Goal: Task Accomplishment & Management: Manage account settings

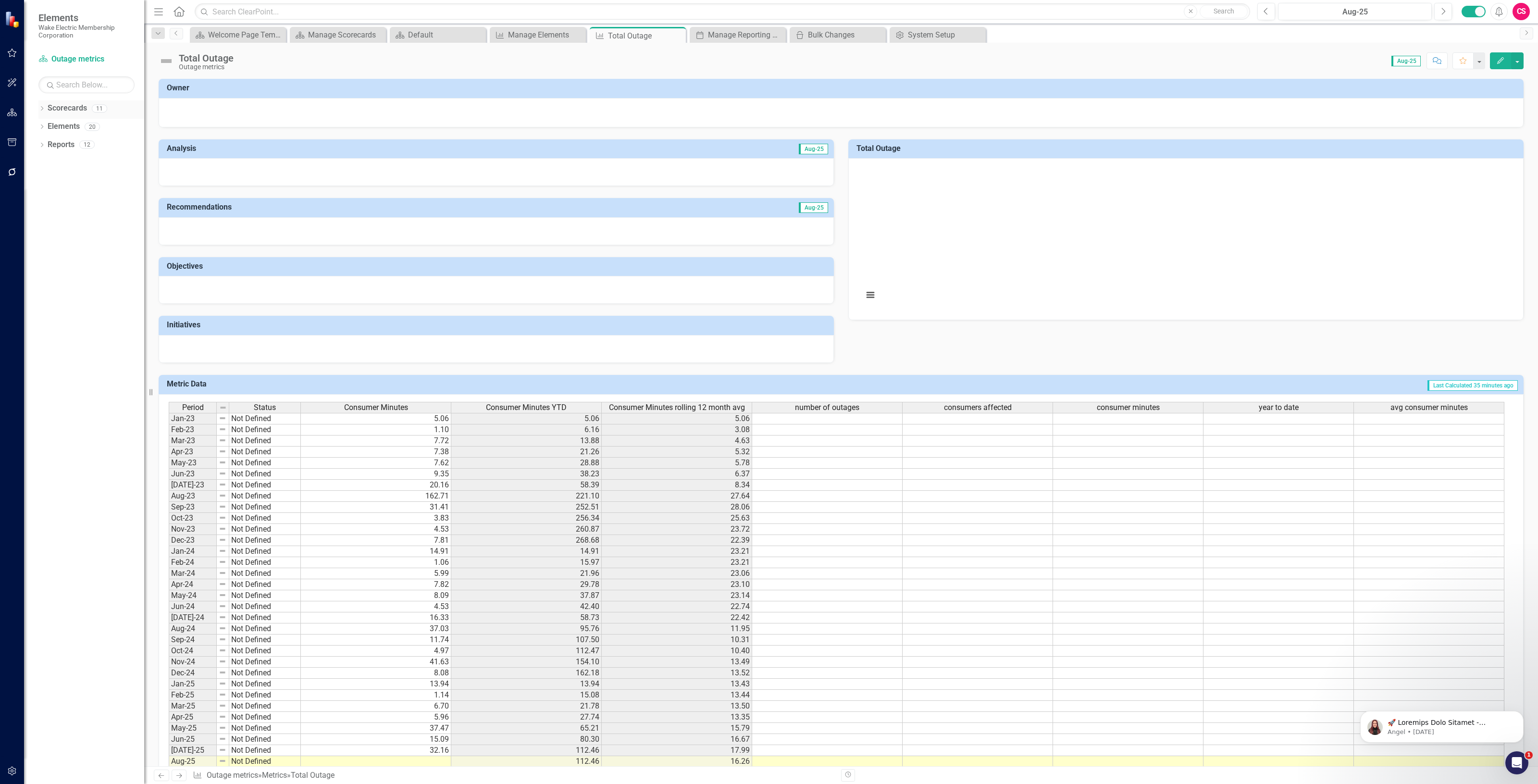
click at [66, 107] on link "Scorecards" at bounding box center [67, 108] width 39 height 11
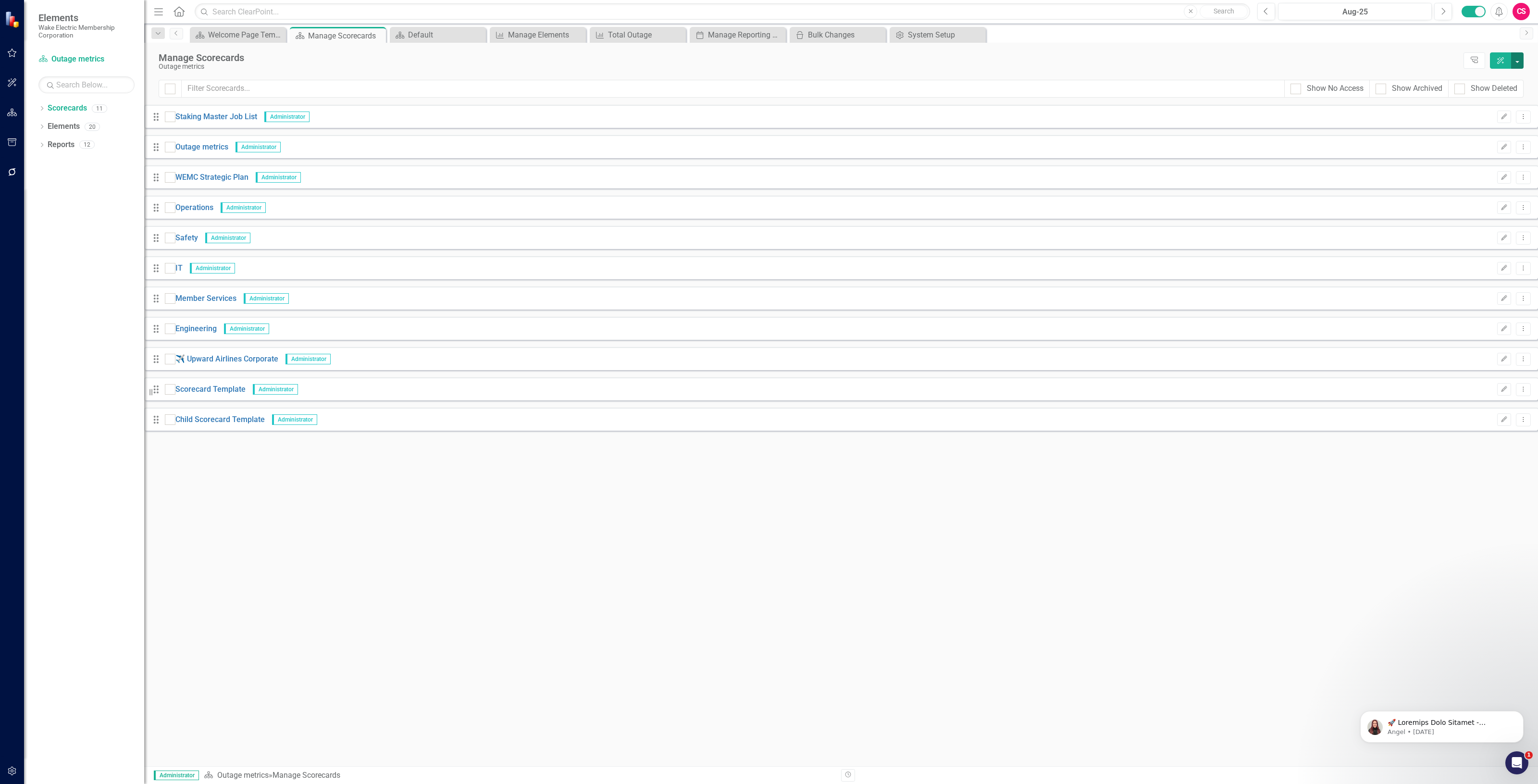
click at [1519, 58] on button "button" at bounding box center [1517, 60] width 13 height 16
click at [1503, 94] on link "Add Add Scorecard" at bounding box center [1473, 98] width 99 height 18
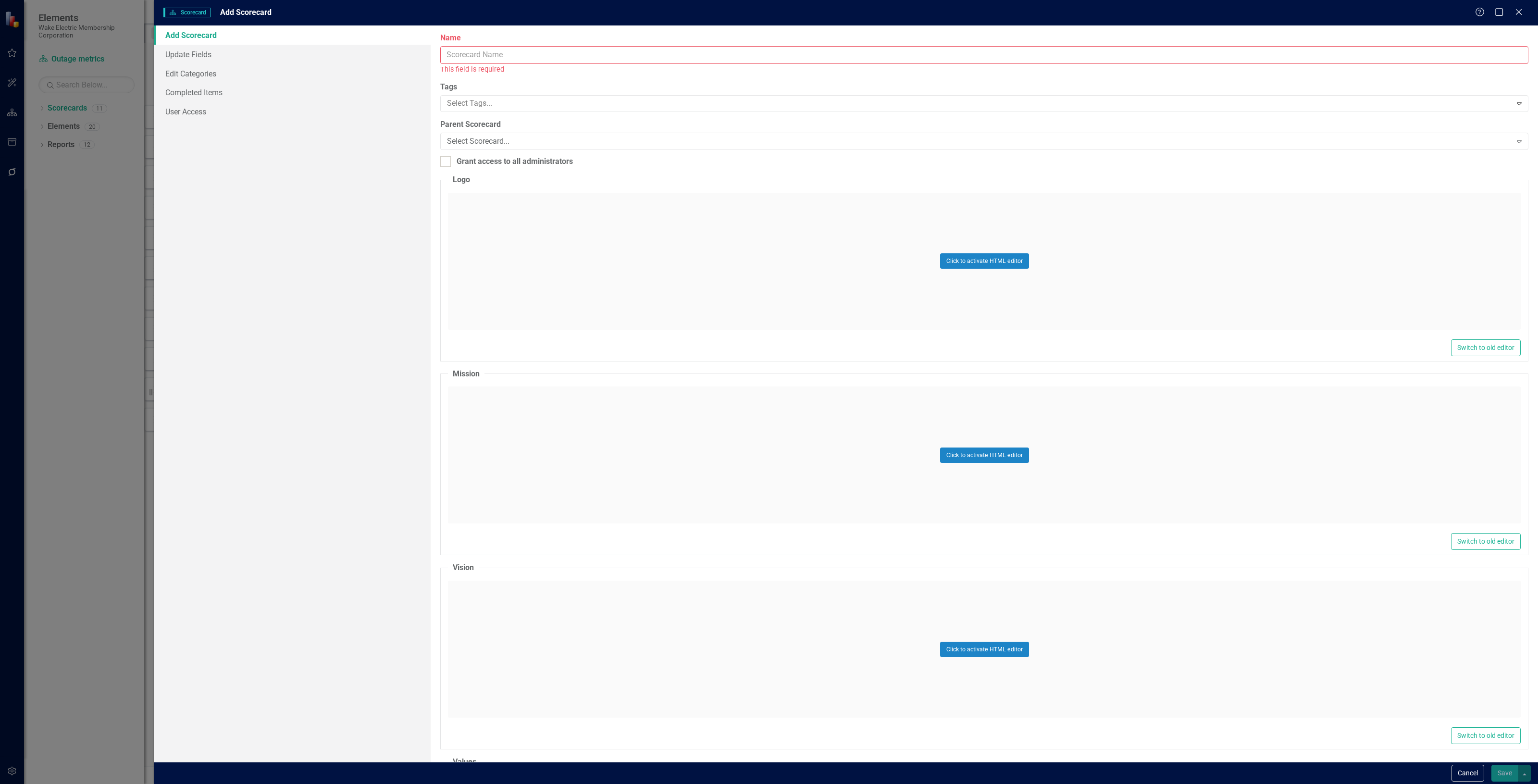
click at [559, 44] on div "Name This field is required" at bounding box center [985, 53] width 1088 height 42
click at [558, 54] on input "Name" at bounding box center [985, 55] width 1088 height 18
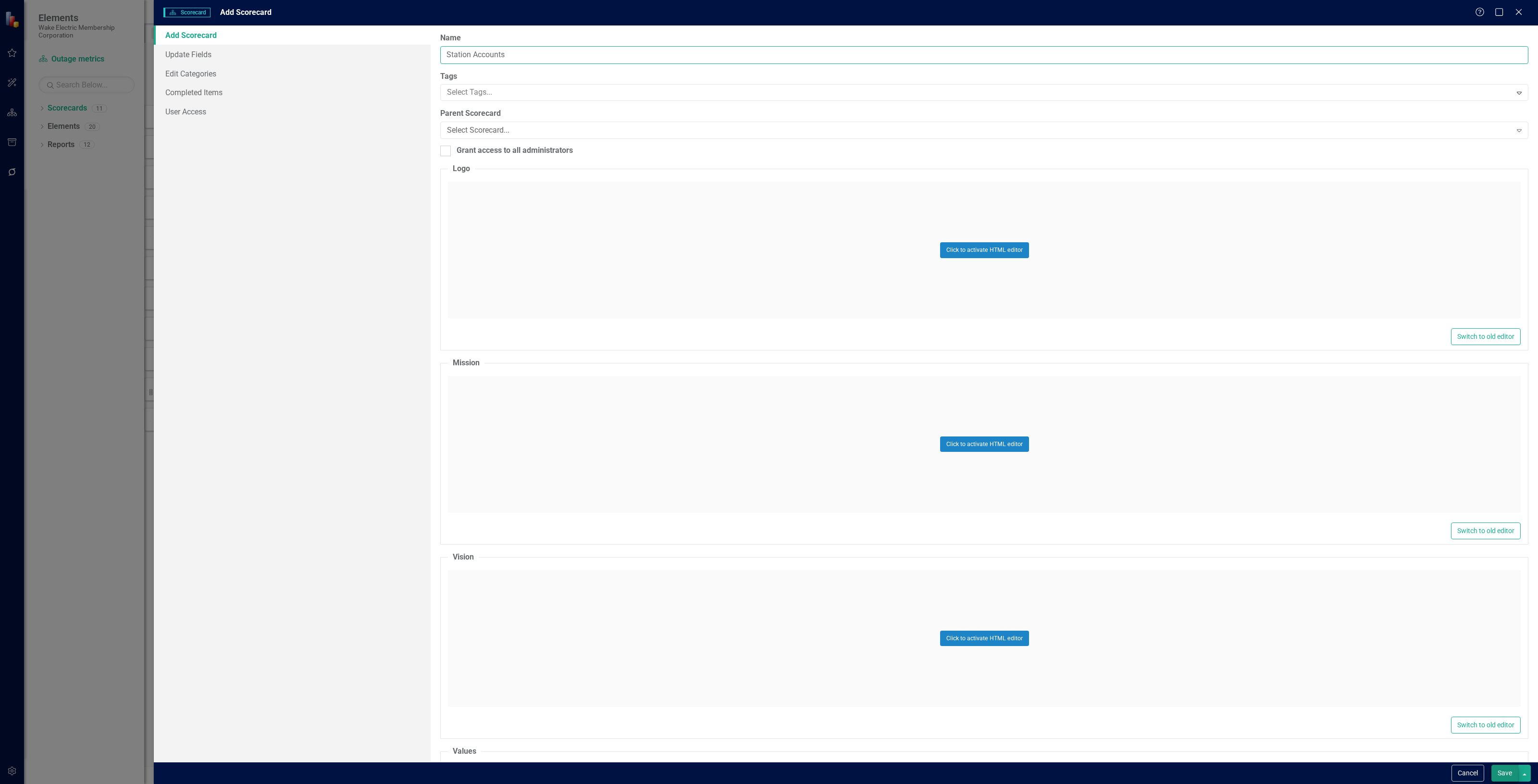
type input "Station Accounts"
click at [1500, 774] on button "Save" at bounding box center [1505, 773] width 27 height 17
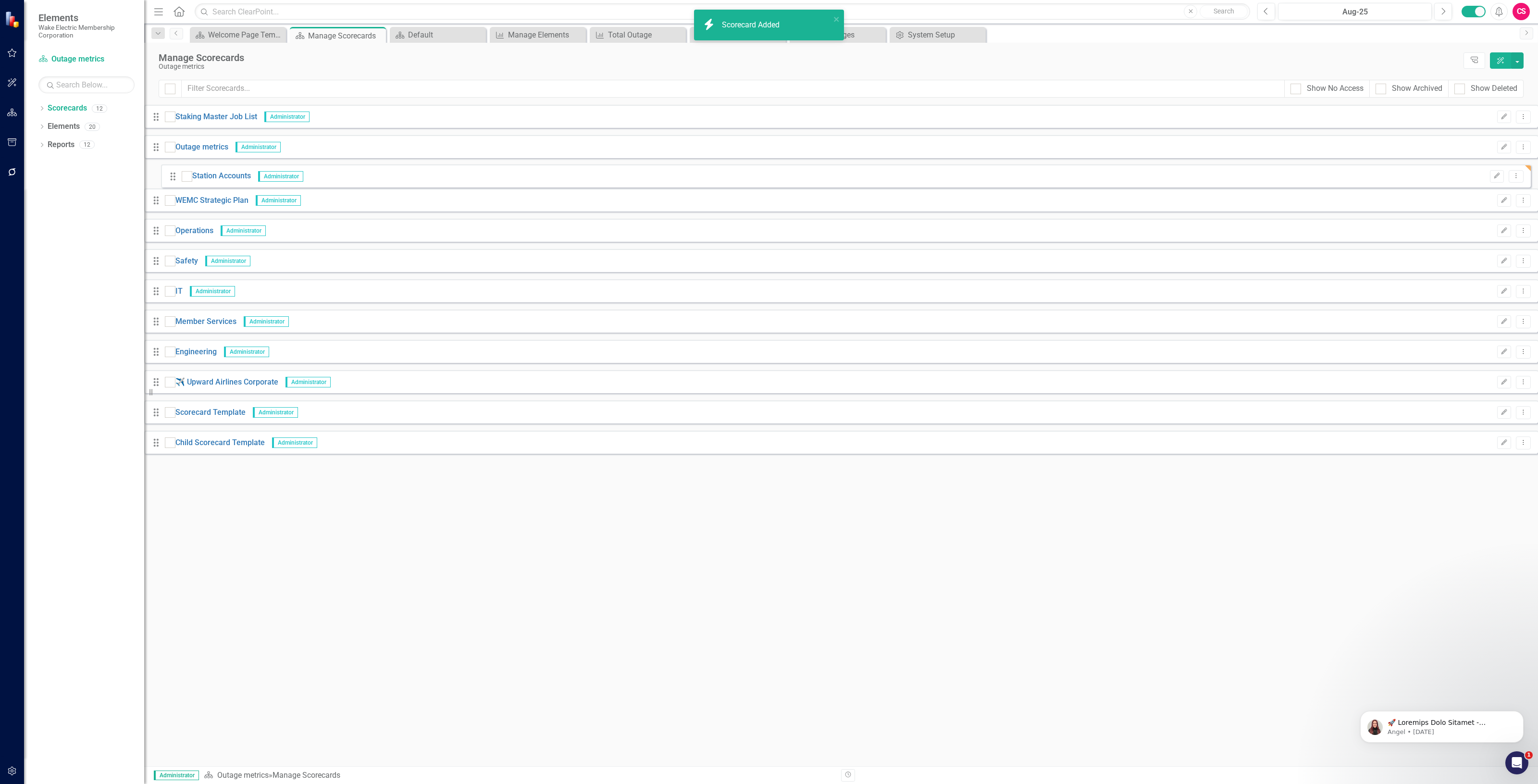
drag, startPoint x: 171, startPoint y: 455, endPoint x: 173, endPoint y: 181, distance: 274.0
click at [173, 181] on div "Drag Staking Master Job List Administrator Edit Dropdown Menu Drag Outage metri…" at bounding box center [842, 282] width 1394 height 356
click at [213, 178] on link "Station Accounts" at bounding box center [205, 178] width 59 height 11
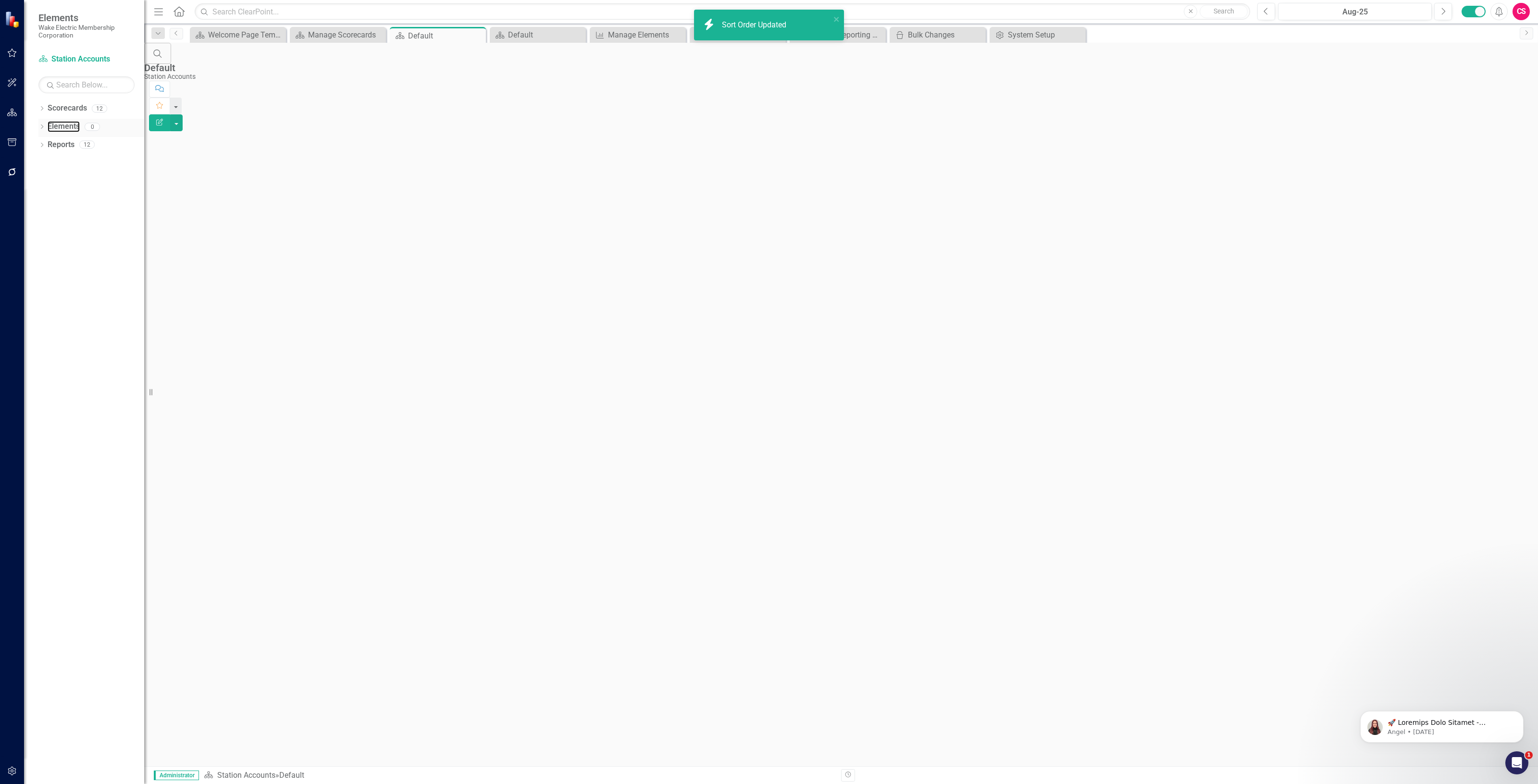
click at [58, 132] on link "Elements" at bounding box center [64, 126] width 32 height 11
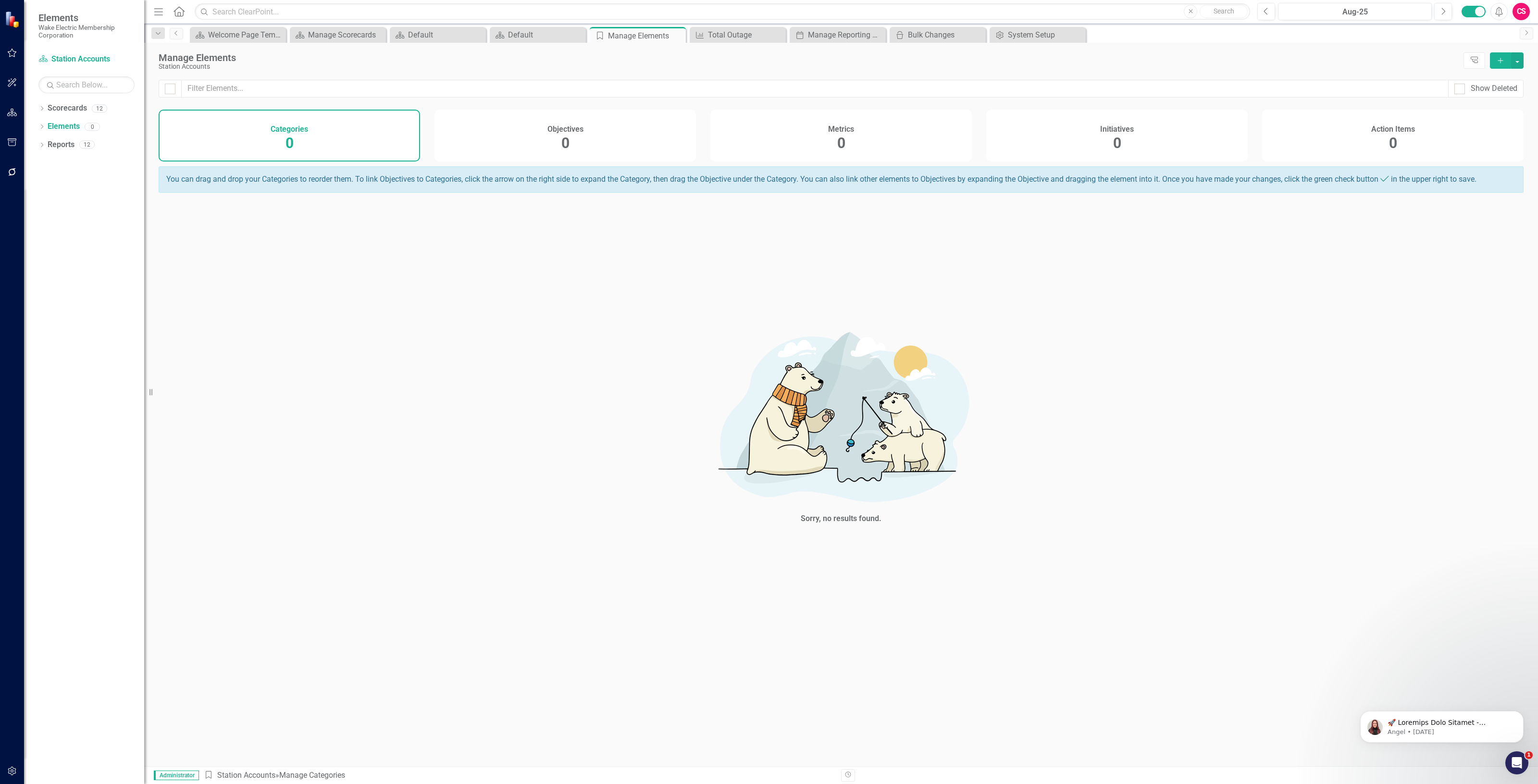
click at [871, 144] on div "Metrics 0" at bounding box center [841, 136] width 262 height 52
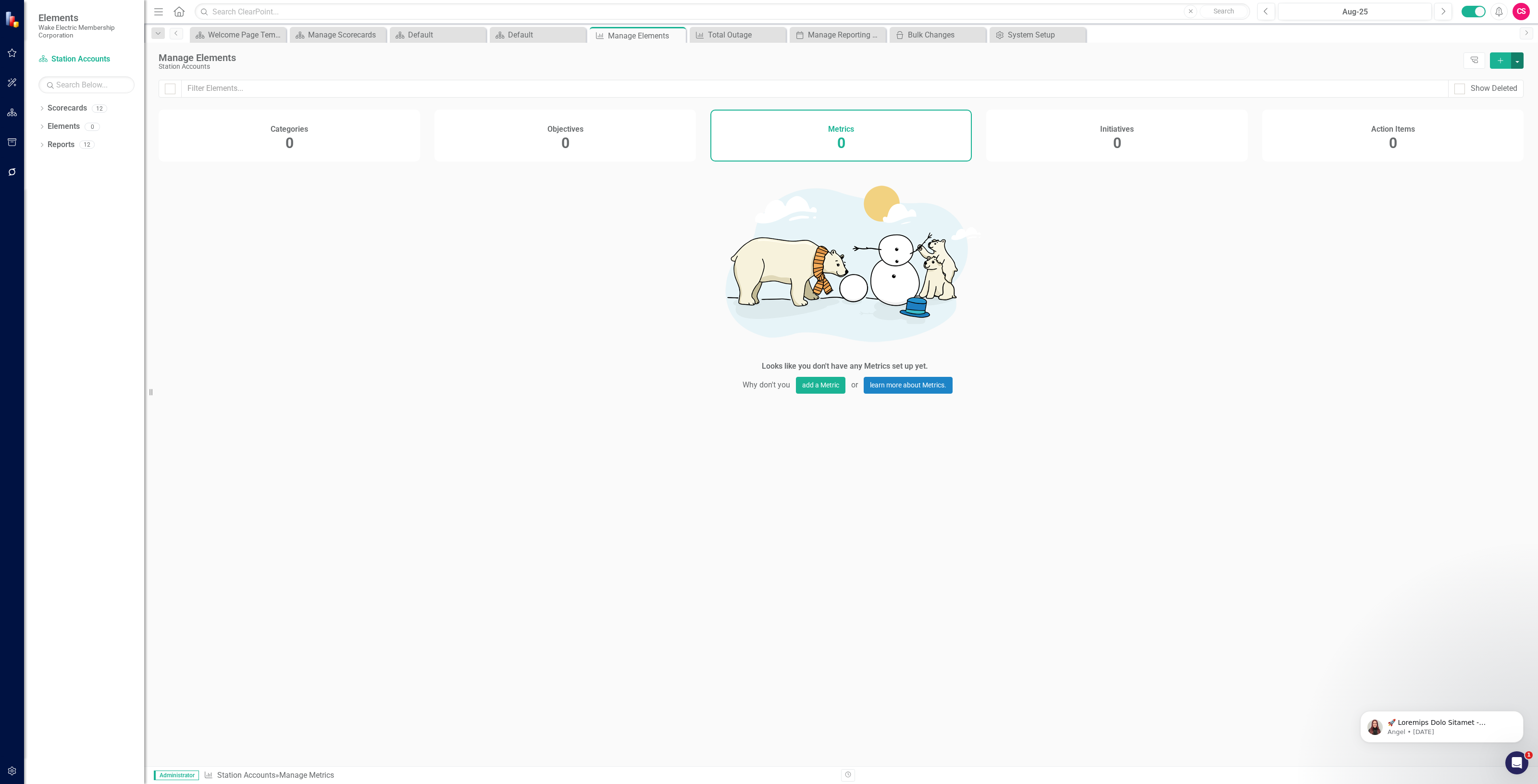
click at [1517, 63] on button "button" at bounding box center [1517, 60] width 13 height 16
click at [1481, 91] on link "Add Multiple Add Multiple" at bounding box center [1485, 97] width 76 height 18
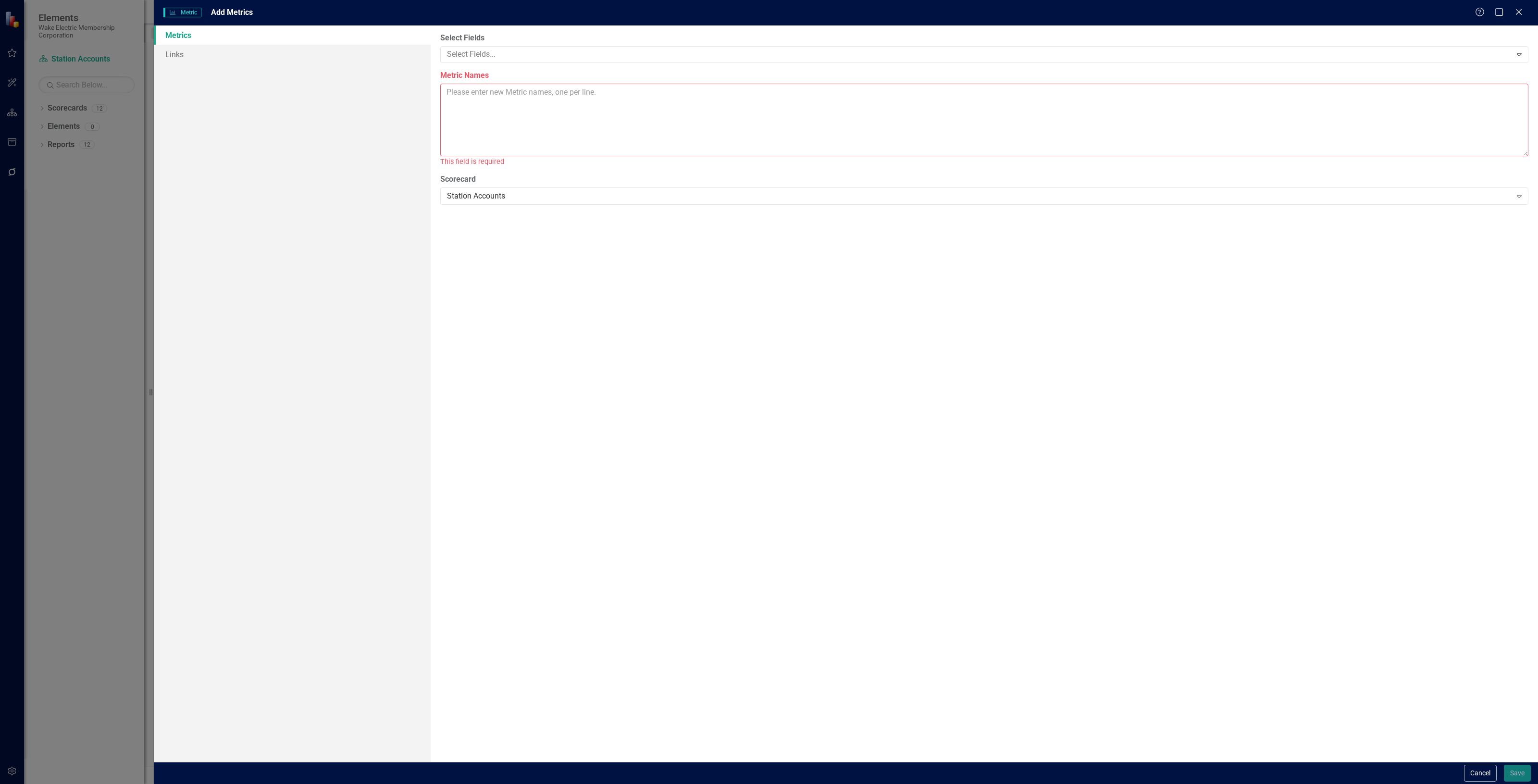
click at [510, 112] on textarea "Metric Names" at bounding box center [985, 120] width 1088 height 73
paste textarea "Wake Forest Emit Creedmoor [GEOGRAPHIC_DATA] [GEOGRAPHIC_DATA] Knightdale [PERS…"
click at [525, 94] on textarea "Wake Forest Emit Creedmoor [GEOGRAPHIC_DATA] [GEOGRAPHIC_DATA] Knightdale [PERS…" at bounding box center [985, 120] width 1088 height 73
type textarea "Wake Forest Emit Creedmoor [GEOGRAPHIC_DATA] [GEOGRAPHIC_DATA] Knightdale [PERS…"
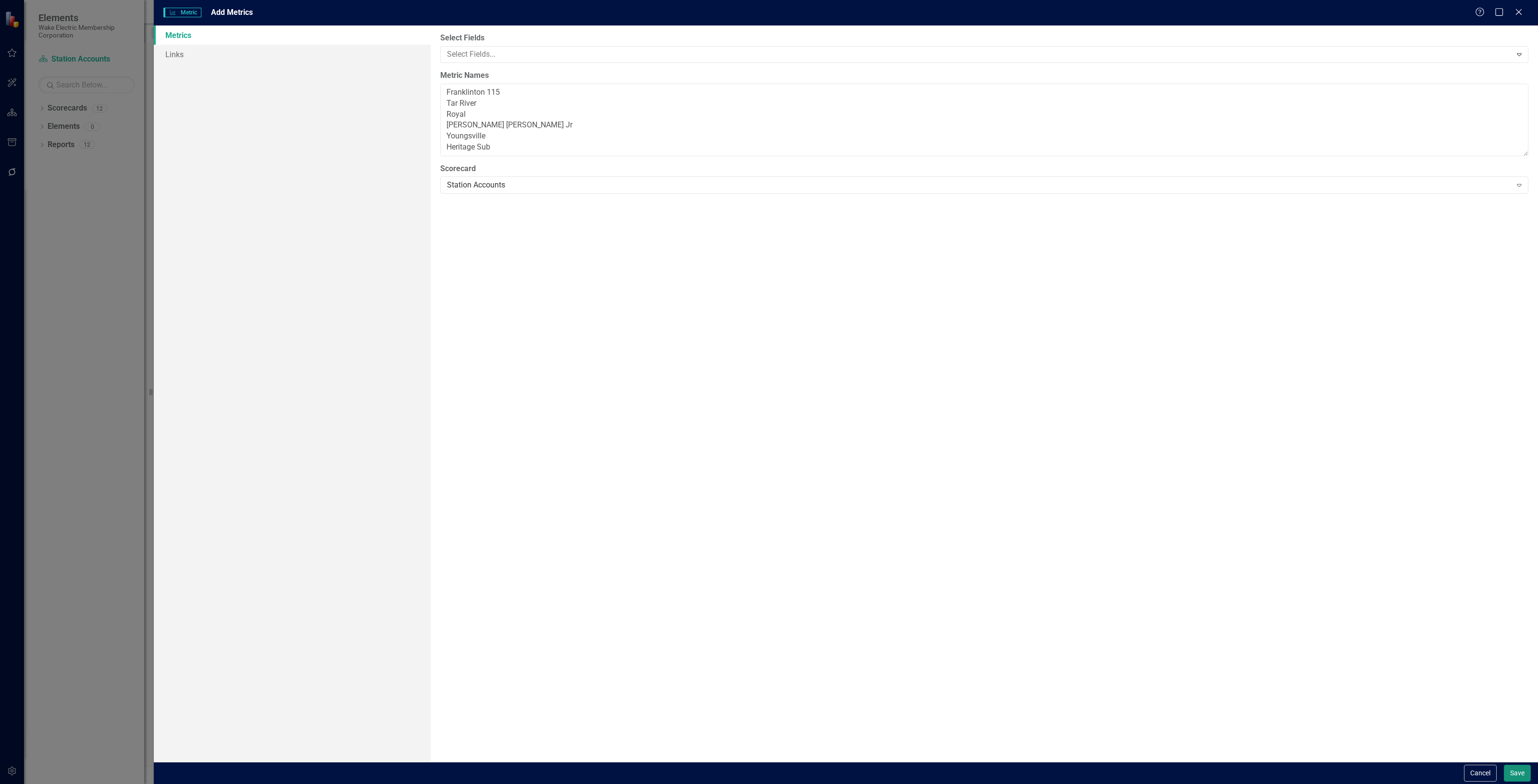
click at [1508, 777] on button "Save" at bounding box center [1517, 773] width 27 height 17
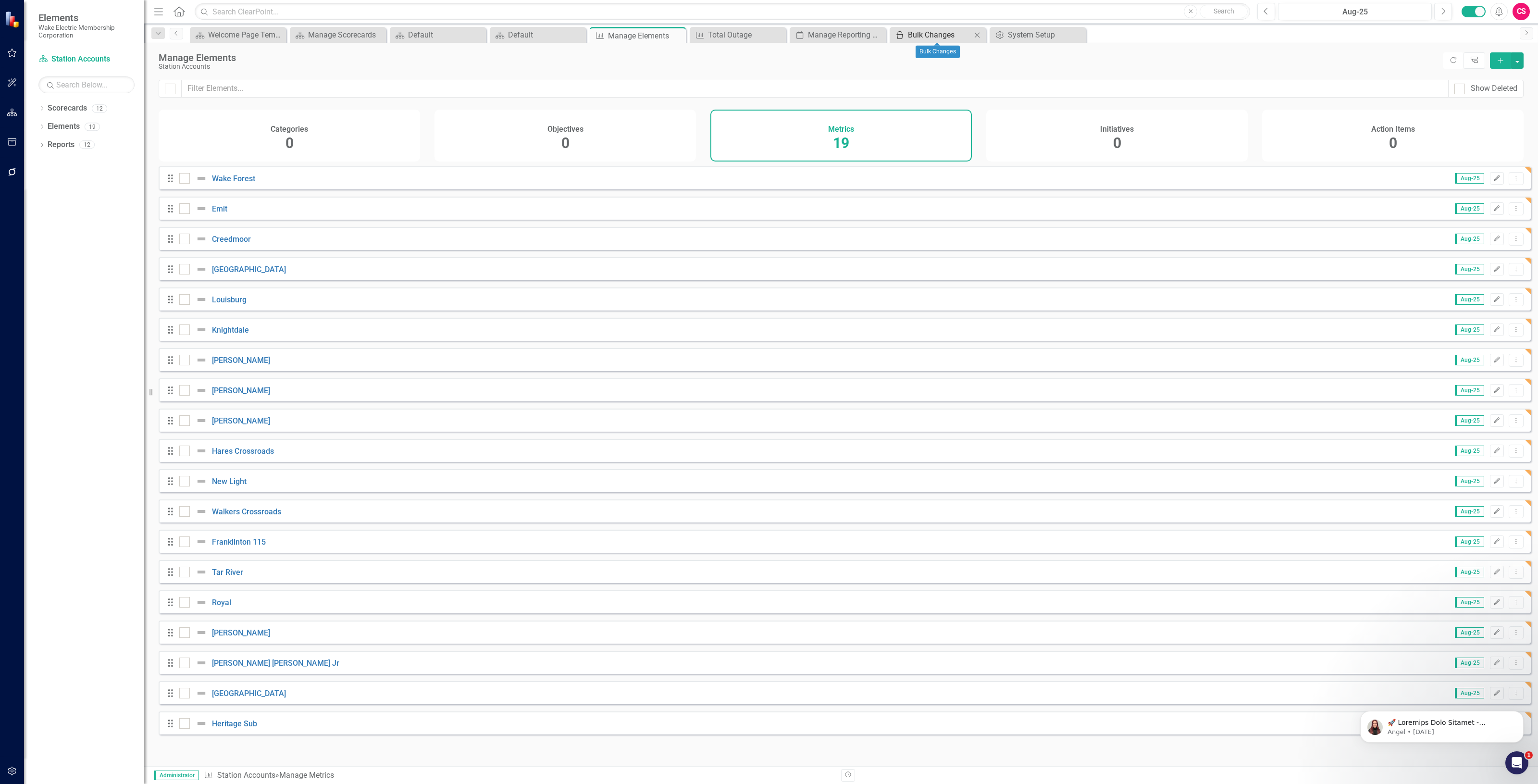
click at [909, 37] on div "Bulk Changes" at bounding box center [940, 35] width 63 height 12
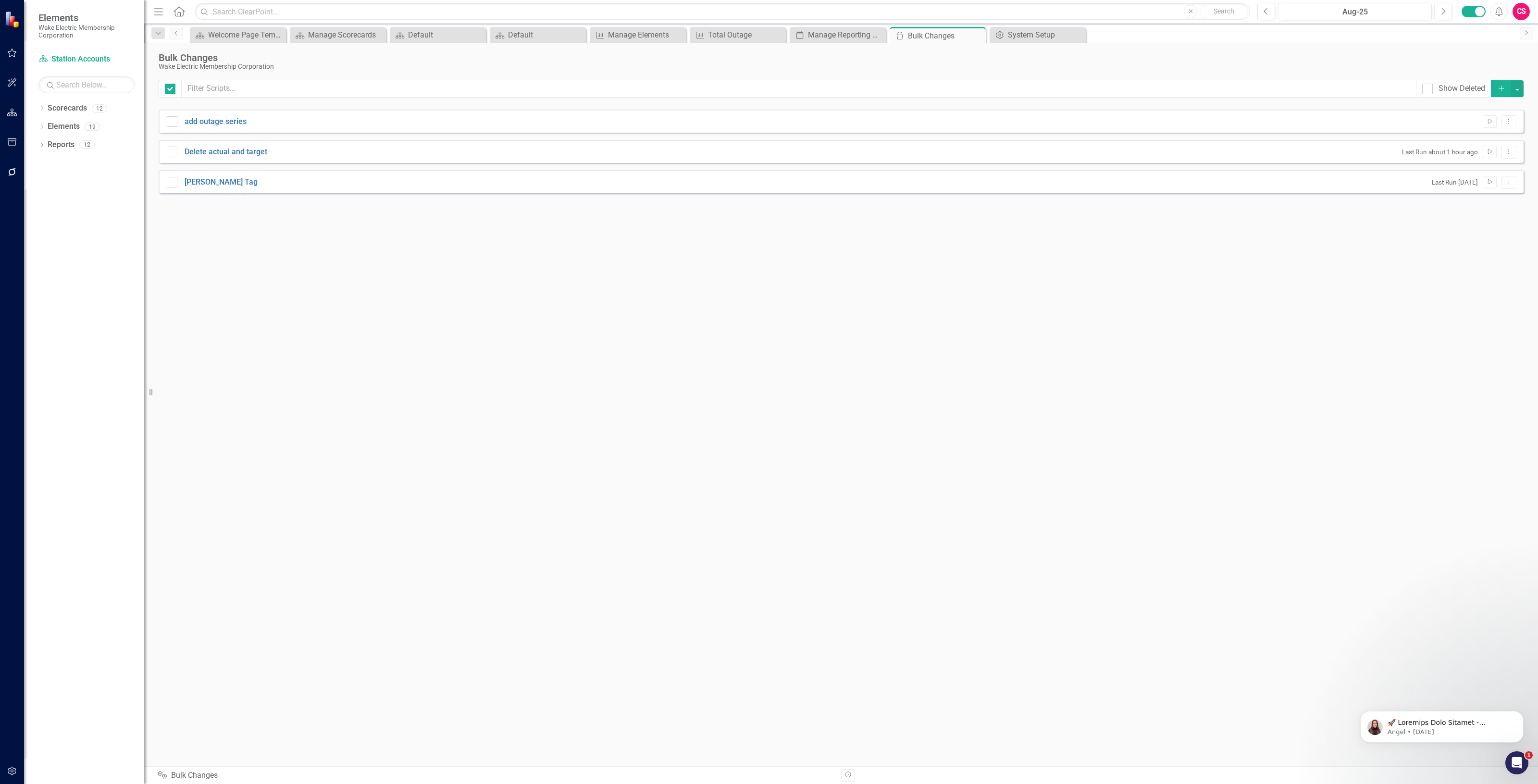
checkbox input "false"
click at [1501, 91] on icon "Add" at bounding box center [1502, 88] width 9 height 7
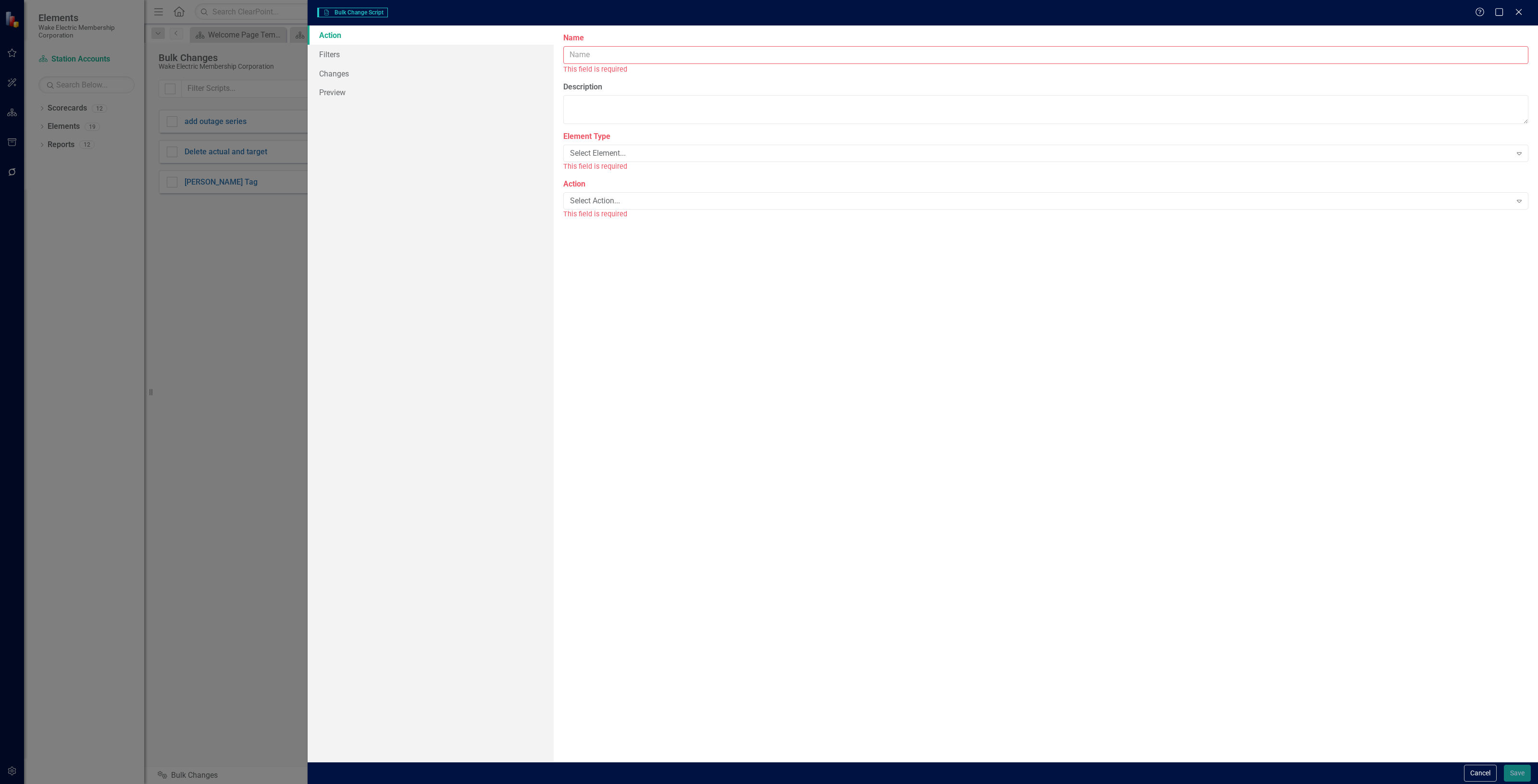
click at [640, 59] on input "Name" at bounding box center [1046, 55] width 965 height 18
type input "add station account series"
click at [621, 138] on div "Select Element..." at bounding box center [1041, 142] width 942 height 11
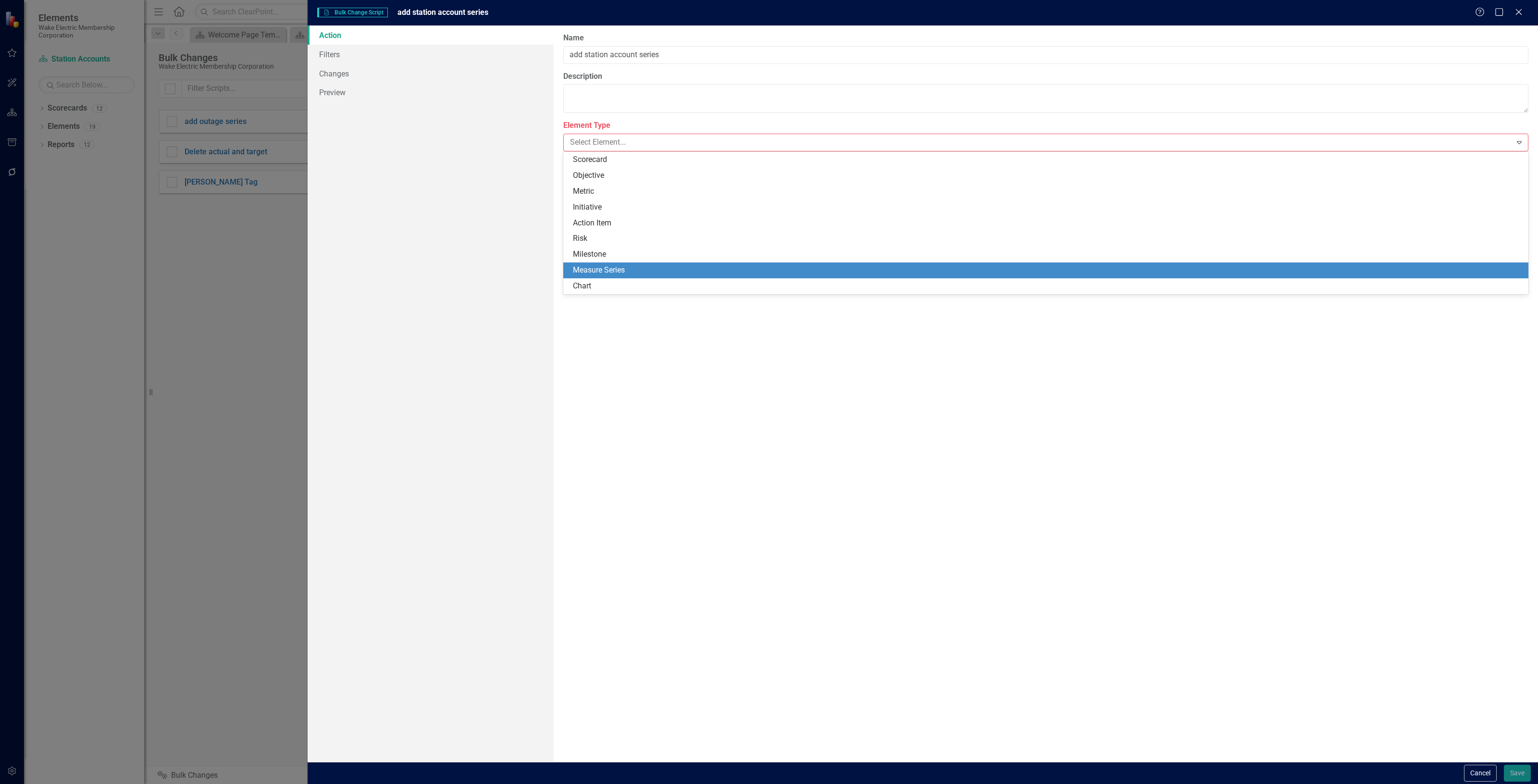
click at [635, 267] on div "Measure Series" at bounding box center [1048, 270] width 950 height 11
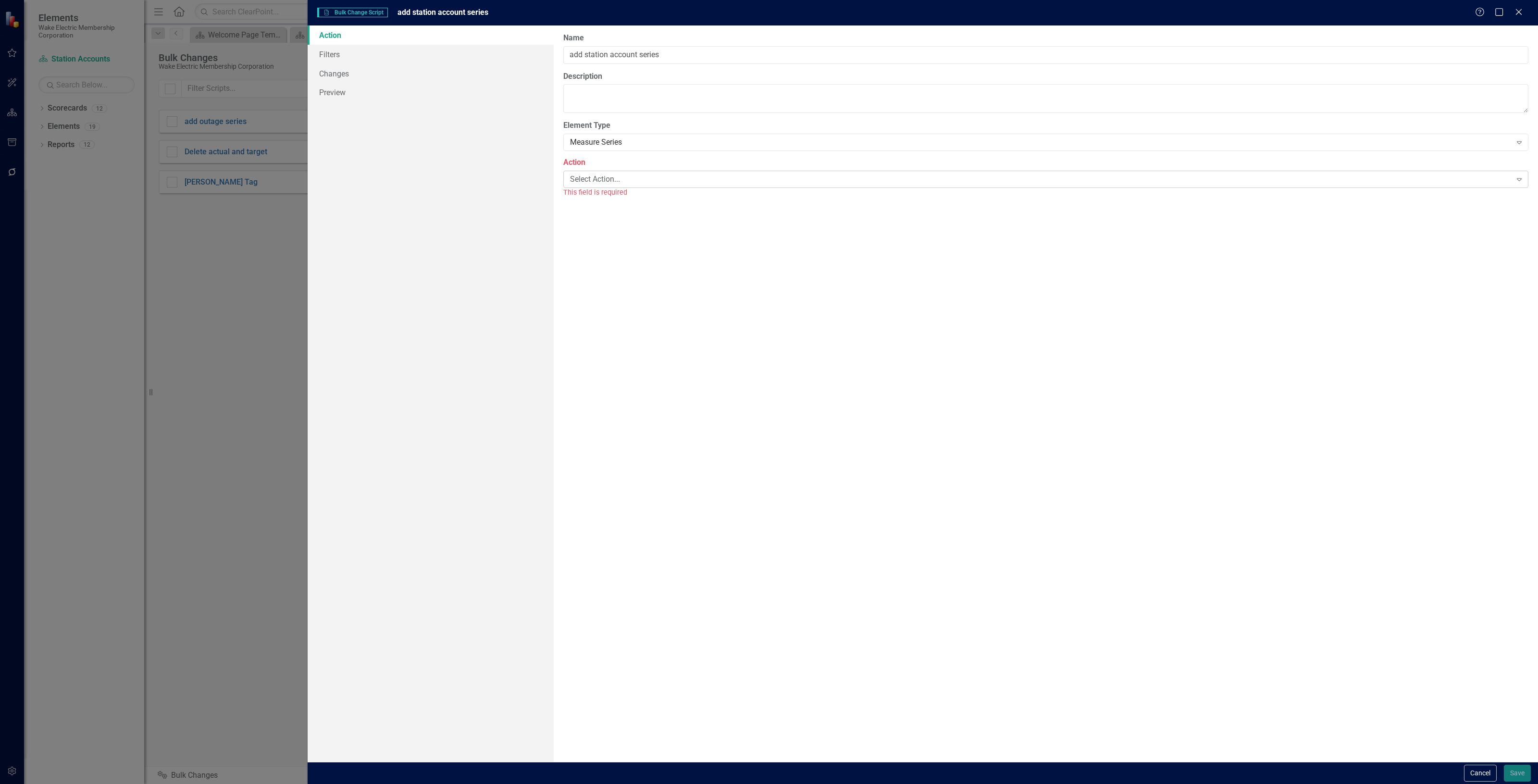
click at [597, 179] on div "Select Action..." at bounding box center [1041, 178] width 942 height 11
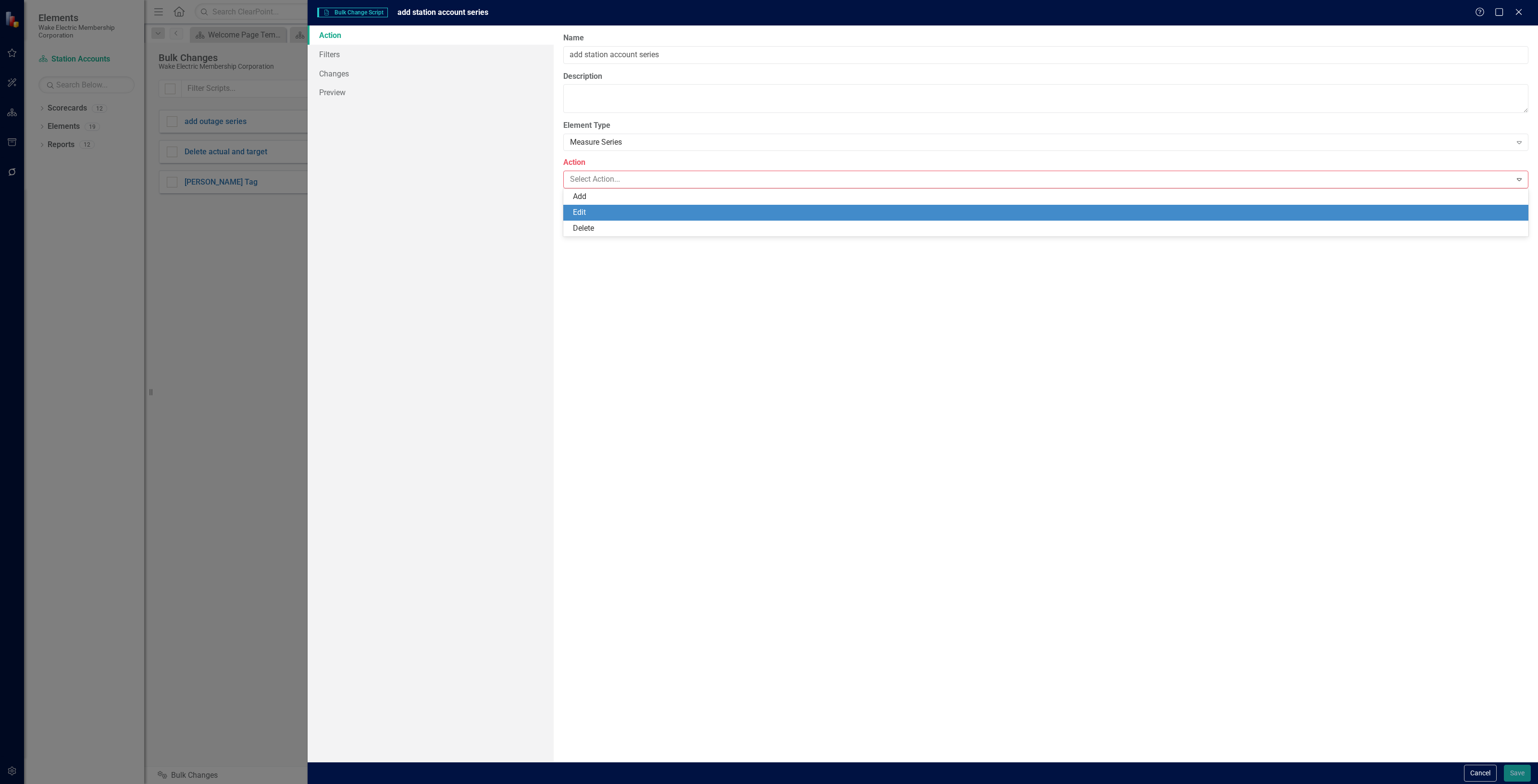
click at [599, 206] on div "Edit" at bounding box center [1046, 213] width 965 height 16
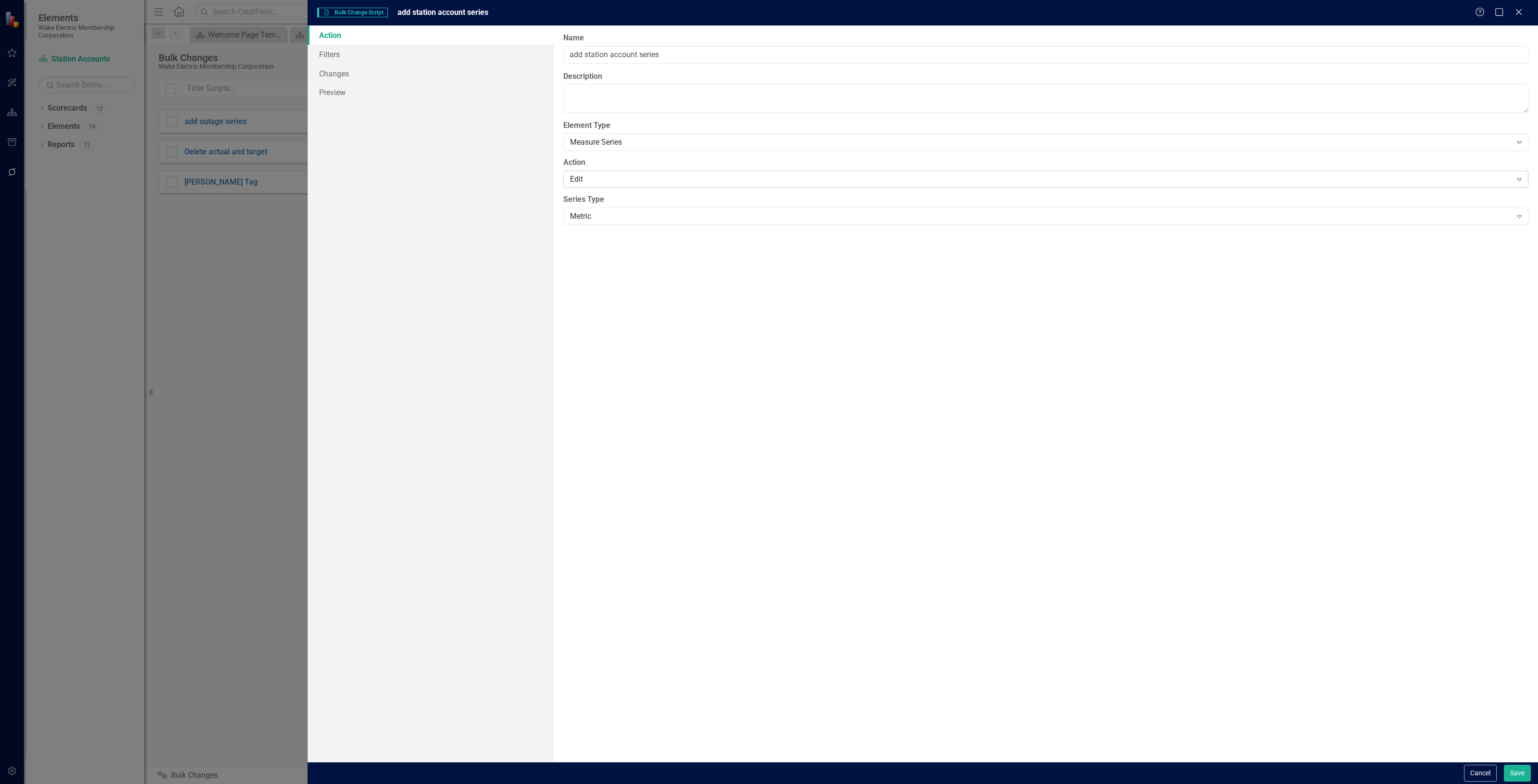
click at [584, 176] on div "Edit" at bounding box center [1041, 178] width 942 height 11
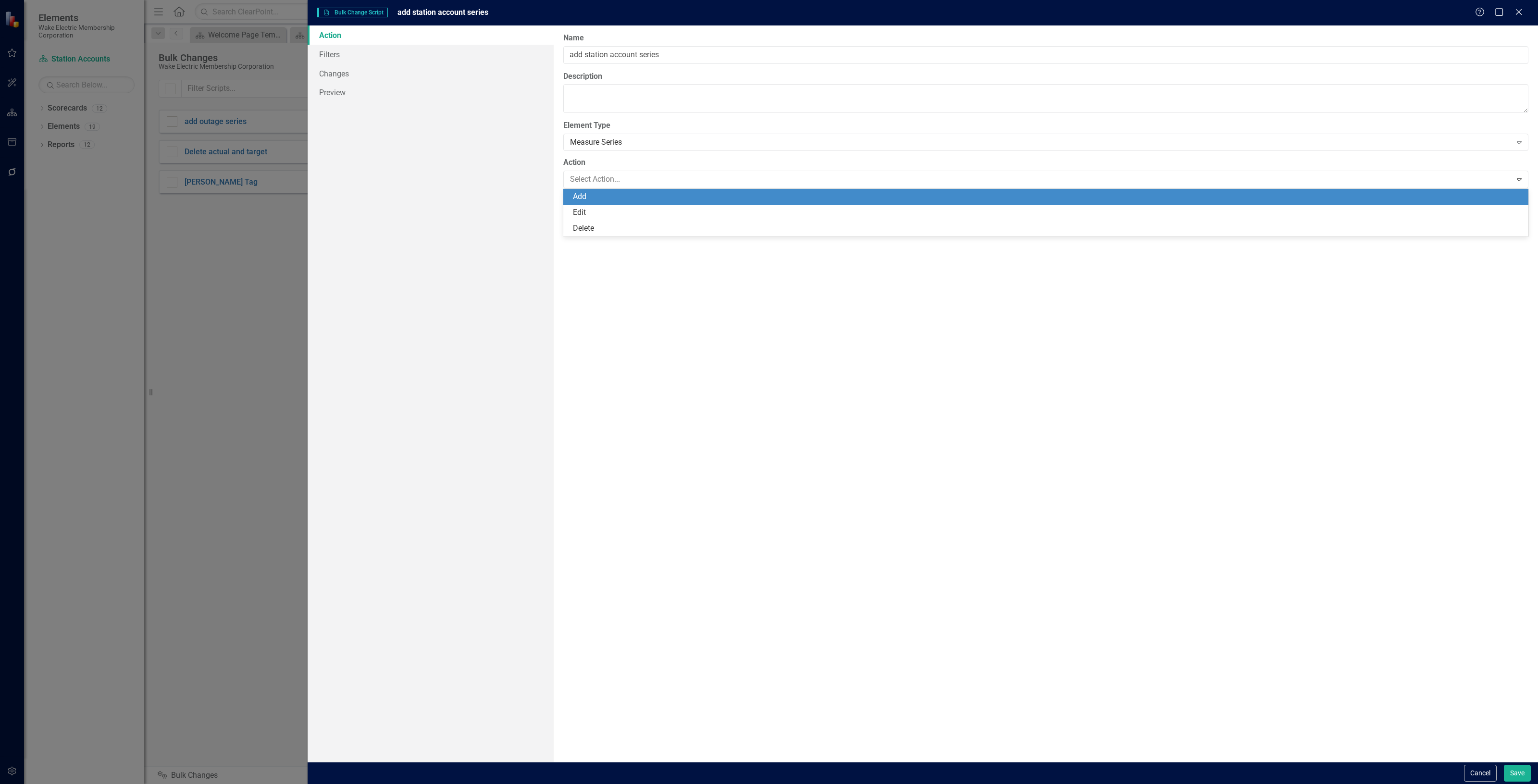
click at [590, 195] on div "Add" at bounding box center [1048, 197] width 950 height 11
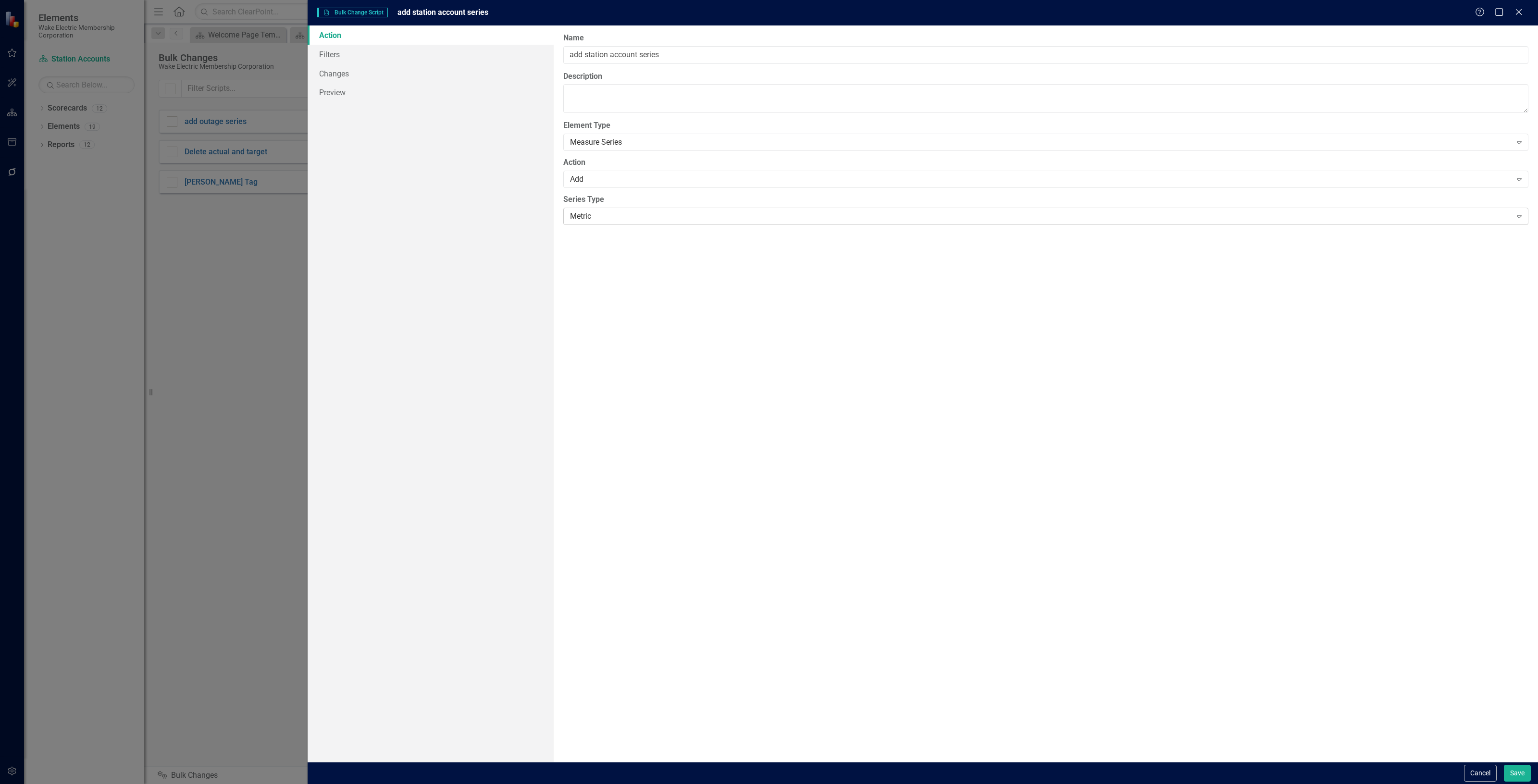
click at [597, 219] on div "Metric" at bounding box center [1041, 216] width 942 height 11
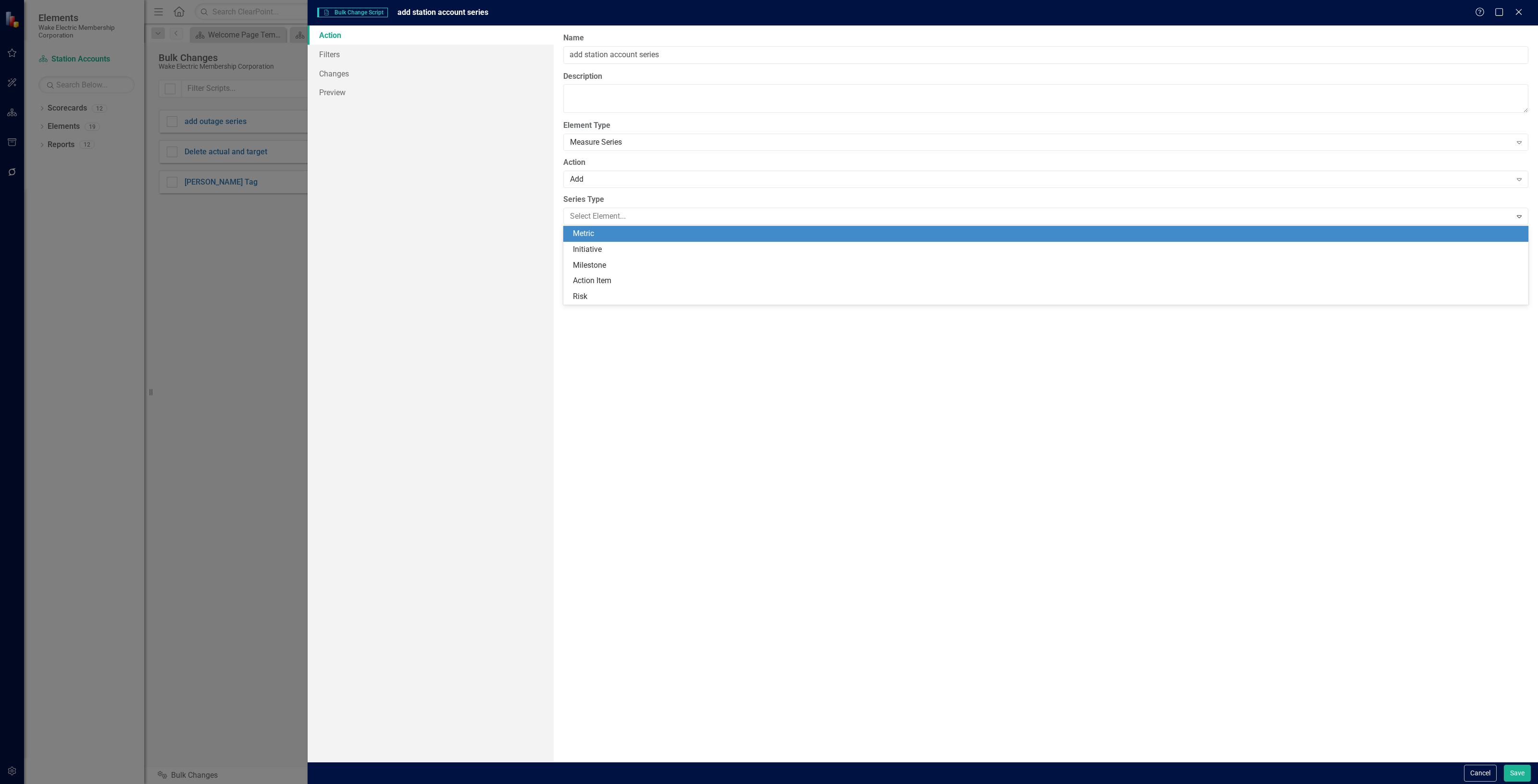
click at [596, 231] on div "Metric" at bounding box center [1048, 234] width 950 height 11
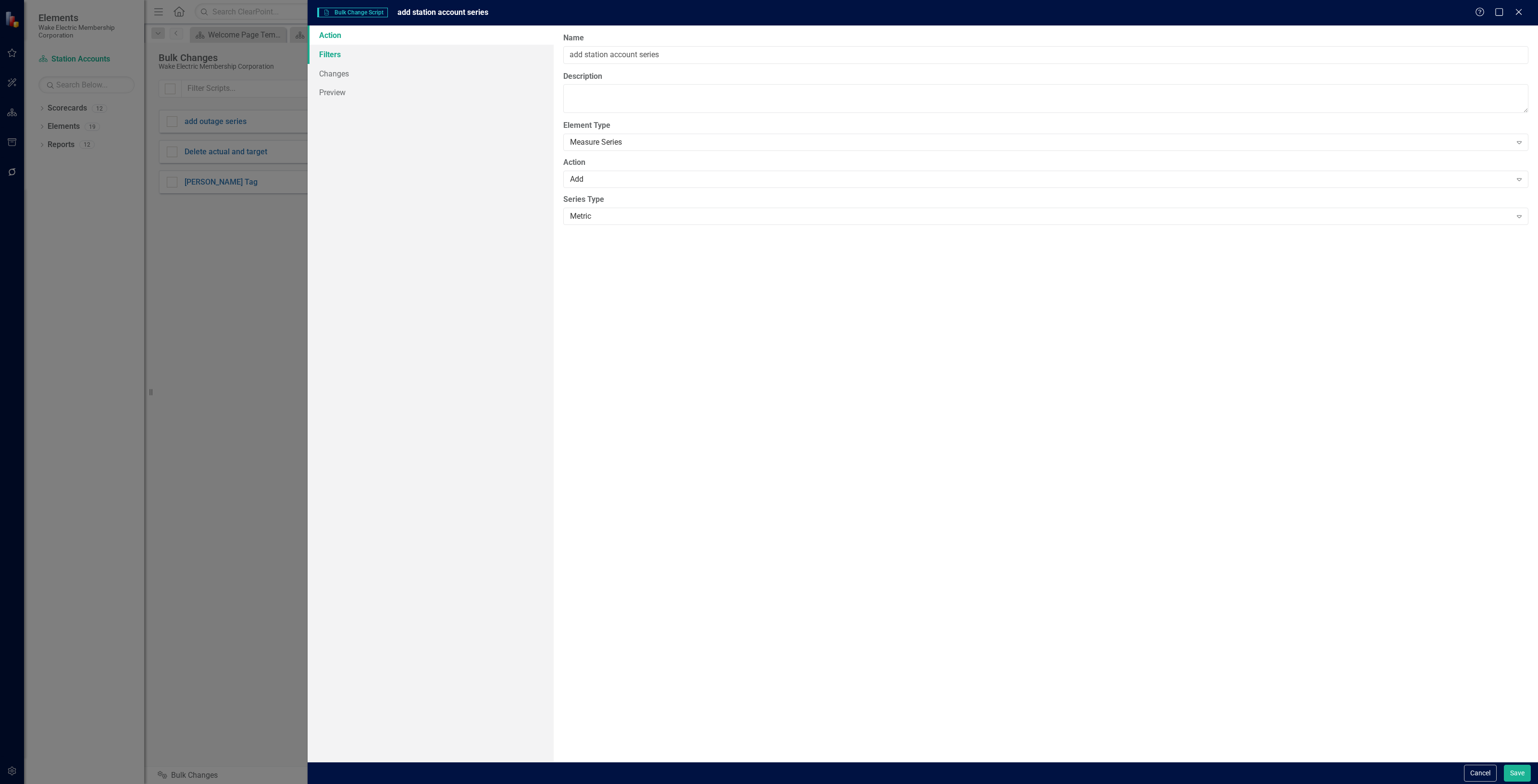
click at [384, 51] on link "Filters" at bounding box center [430, 55] width 246 height 19
click at [1486, 97] on button "Add Add Filter" at bounding box center [1496, 102] width 49 height 15
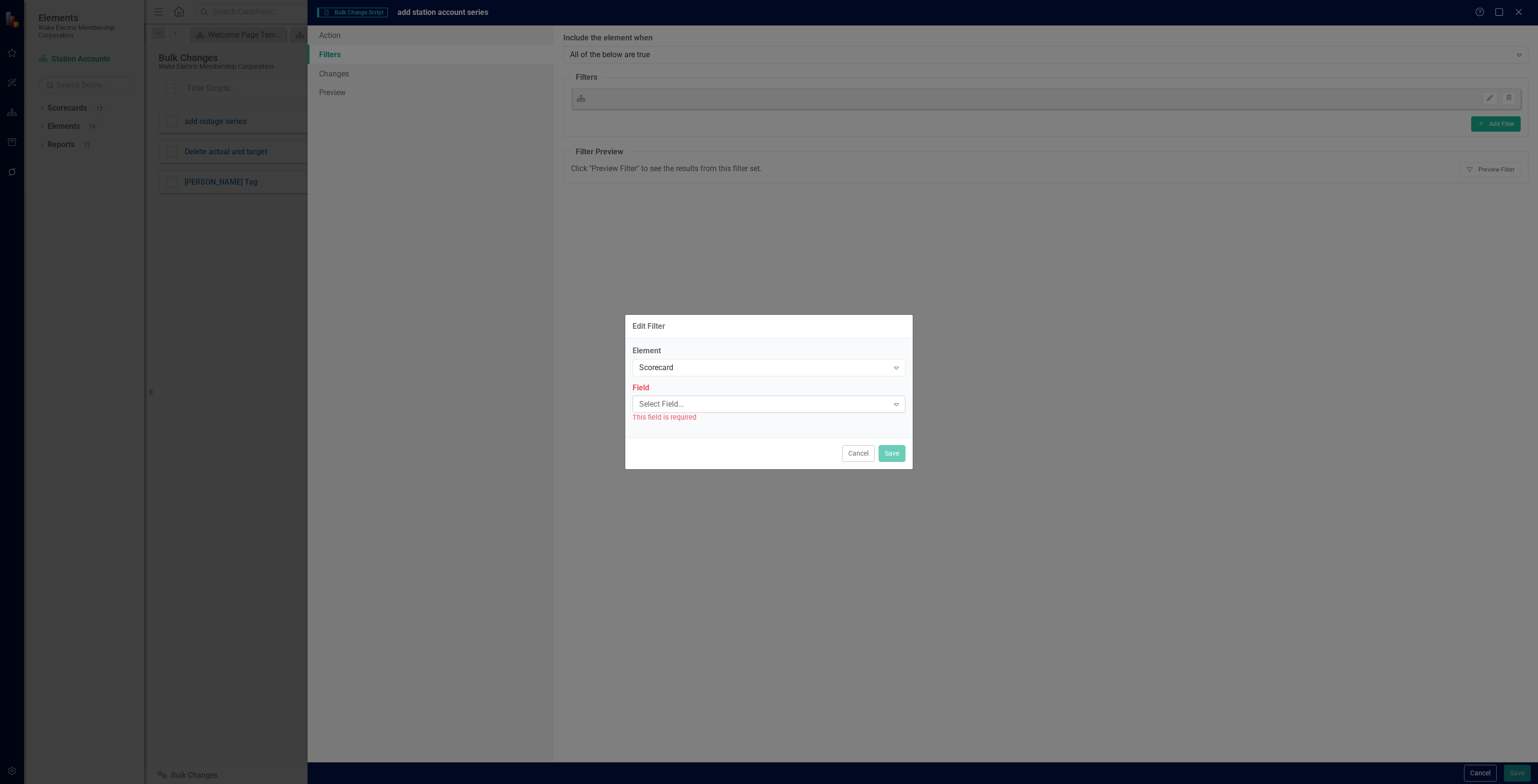
click at [661, 399] on div "Select Field..." at bounding box center [764, 404] width 250 height 11
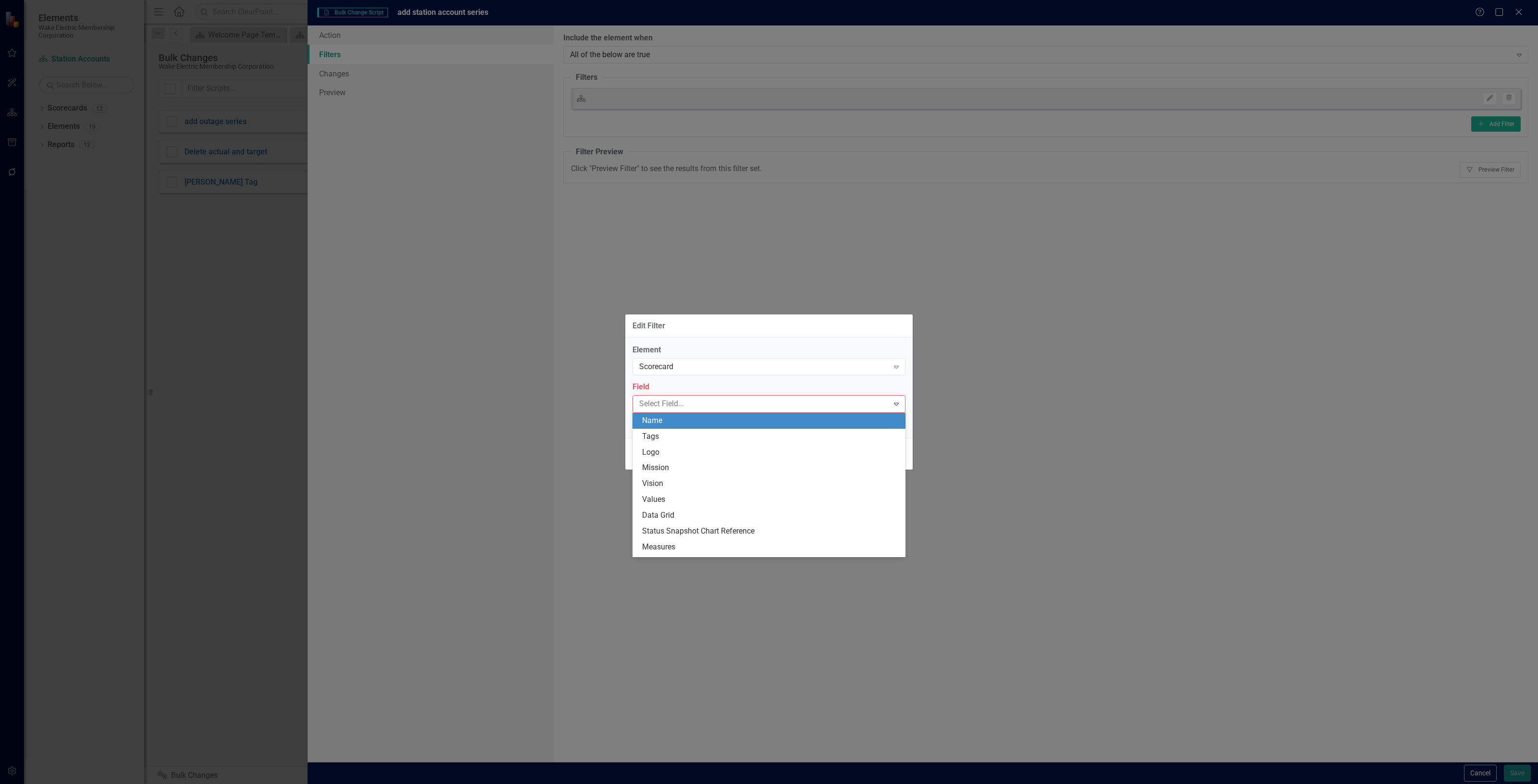
click at [669, 423] on div "Name" at bounding box center [772, 421] width 258 height 11
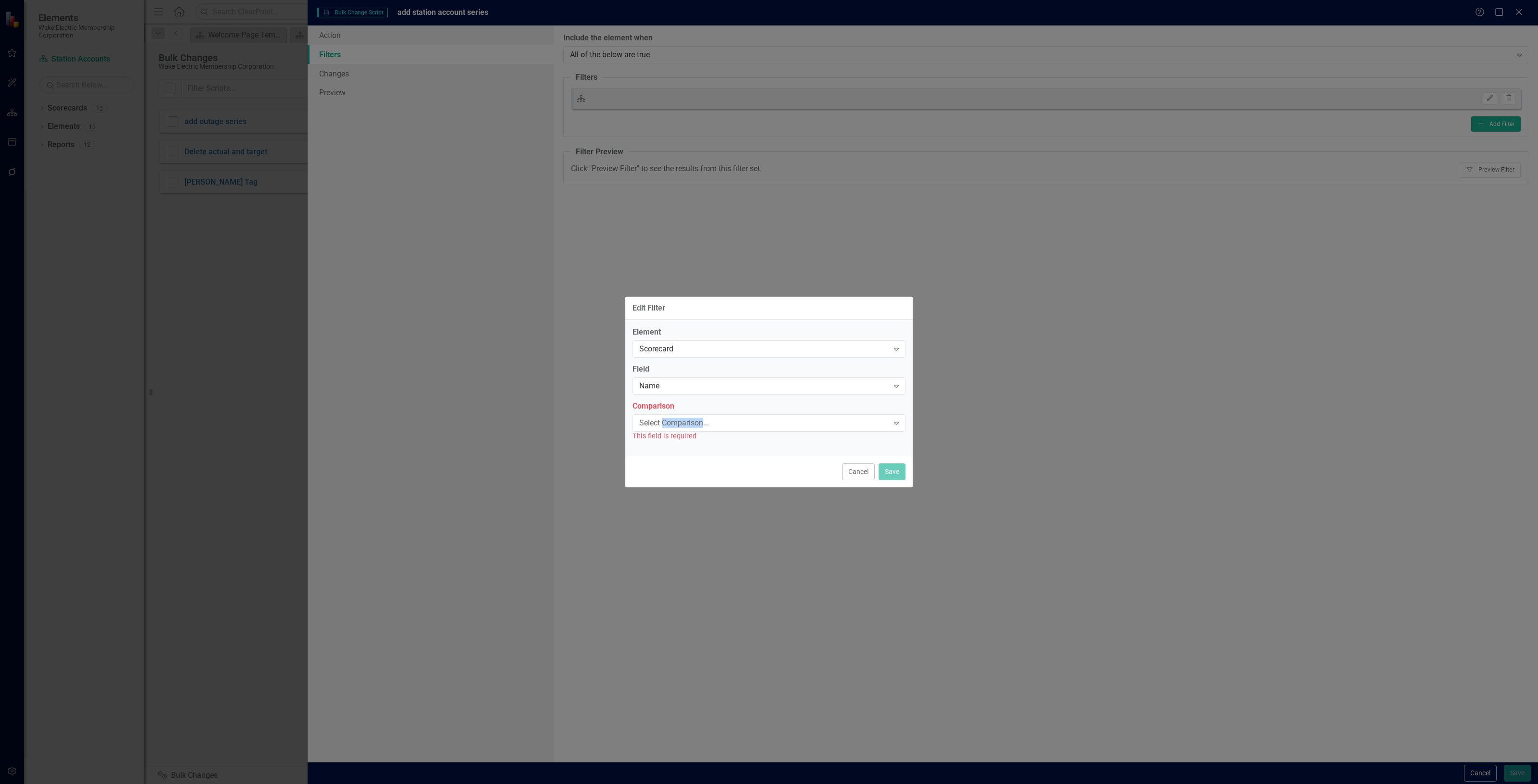
click at [669, 423] on div "Select Comparison..." at bounding box center [764, 422] width 250 height 11
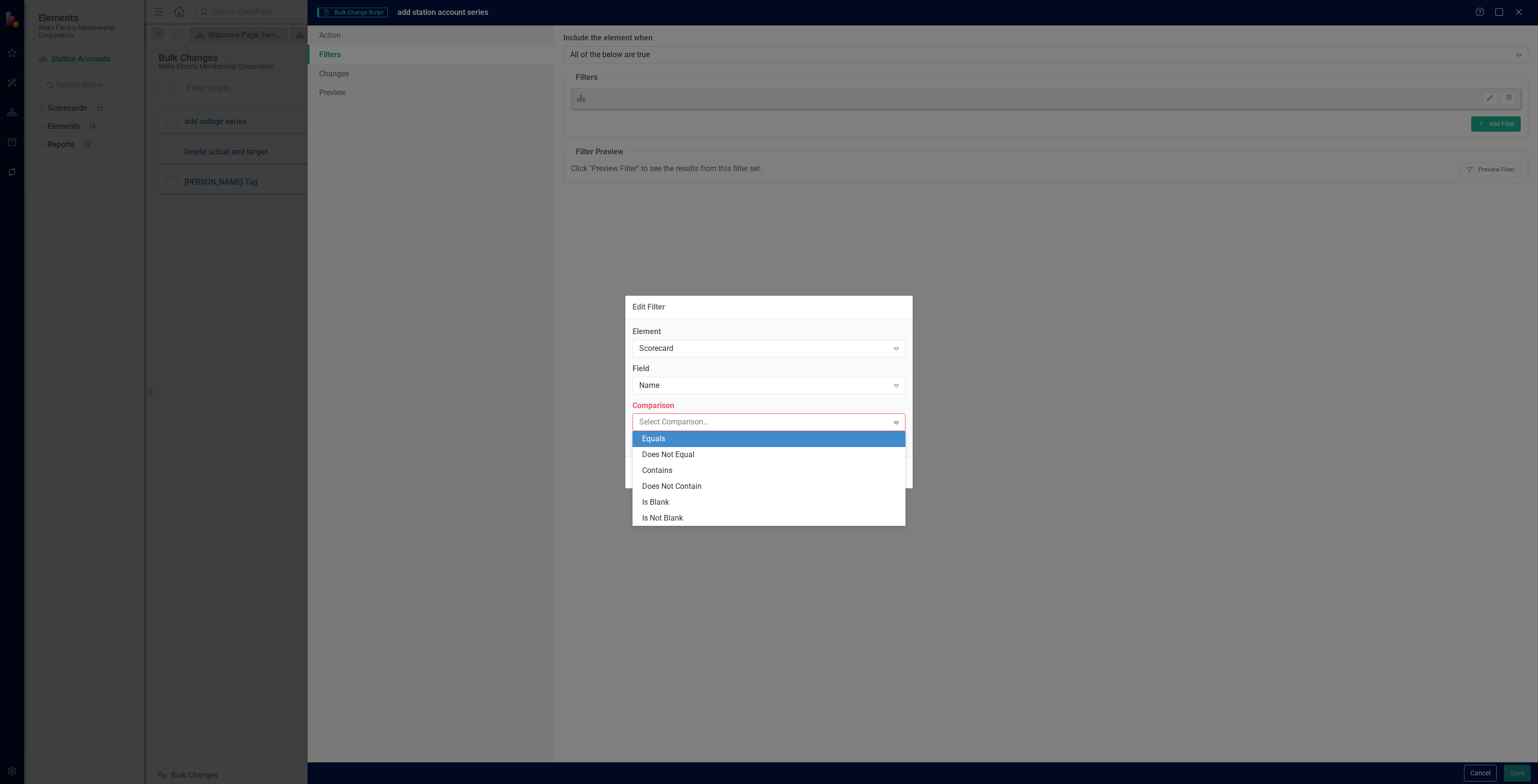
click at [676, 438] on div "Equals" at bounding box center [772, 438] width 258 height 11
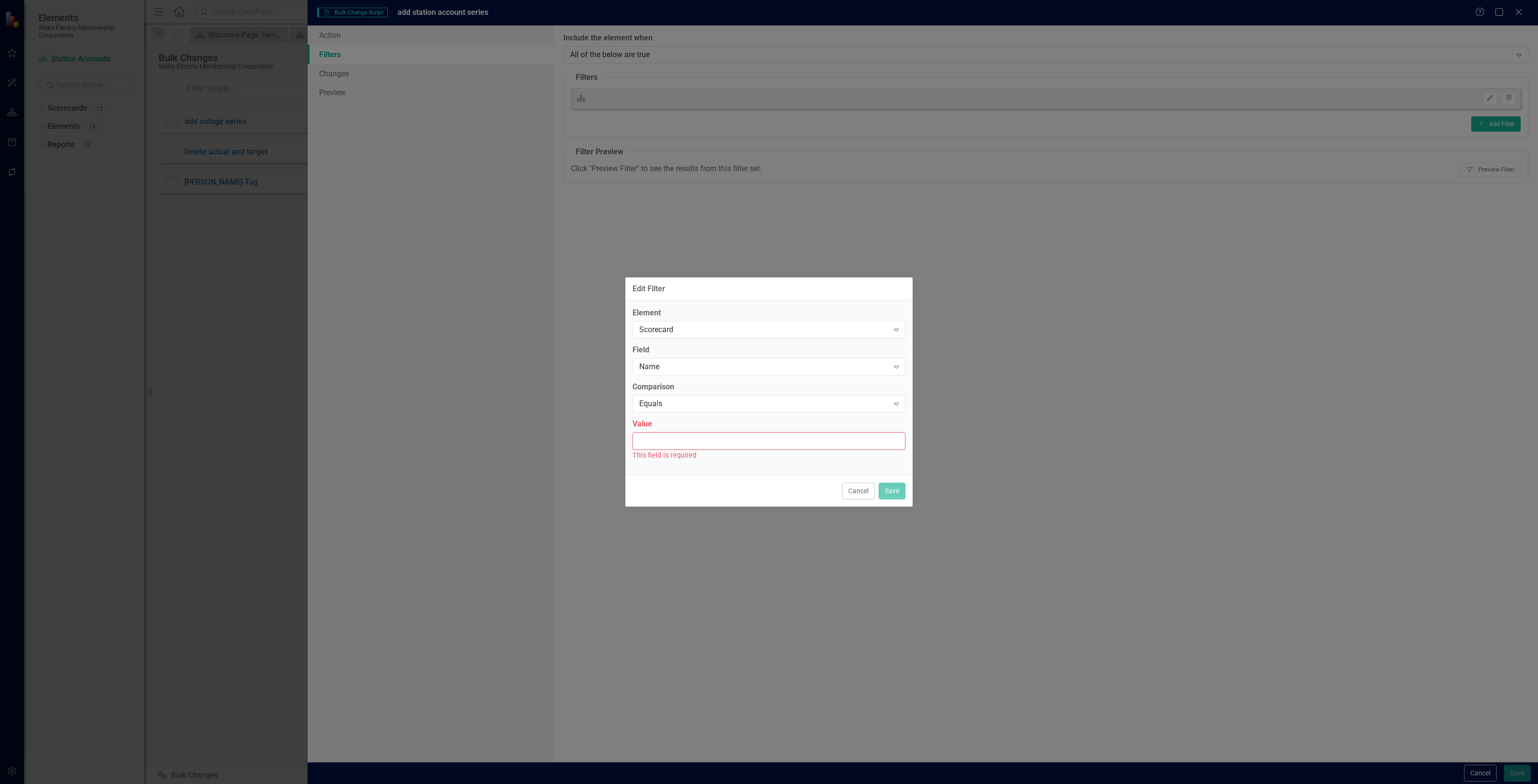
click at [674, 436] on input "Value" at bounding box center [769, 441] width 273 height 18
type input "Station Accounts"
click at [895, 488] on button "Save" at bounding box center [892, 486] width 27 height 17
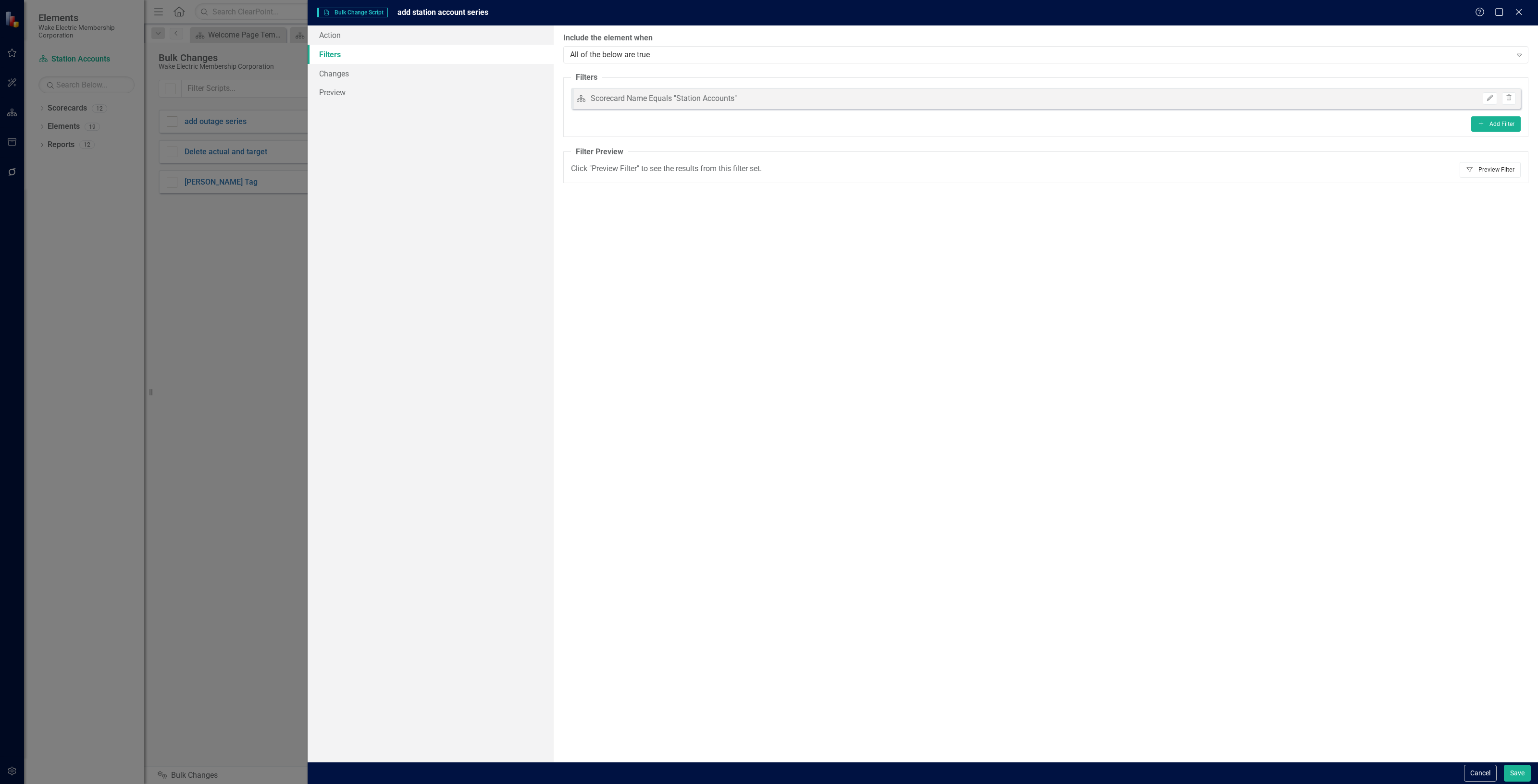
drag, startPoint x: 1477, startPoint y: 169, endPoint x: 1472, endPoint y: 168, distance: 5.1
click at [1476, 169] on button "Filter Preview Filter" at bounding box center [1490, 169] width 61 height 15
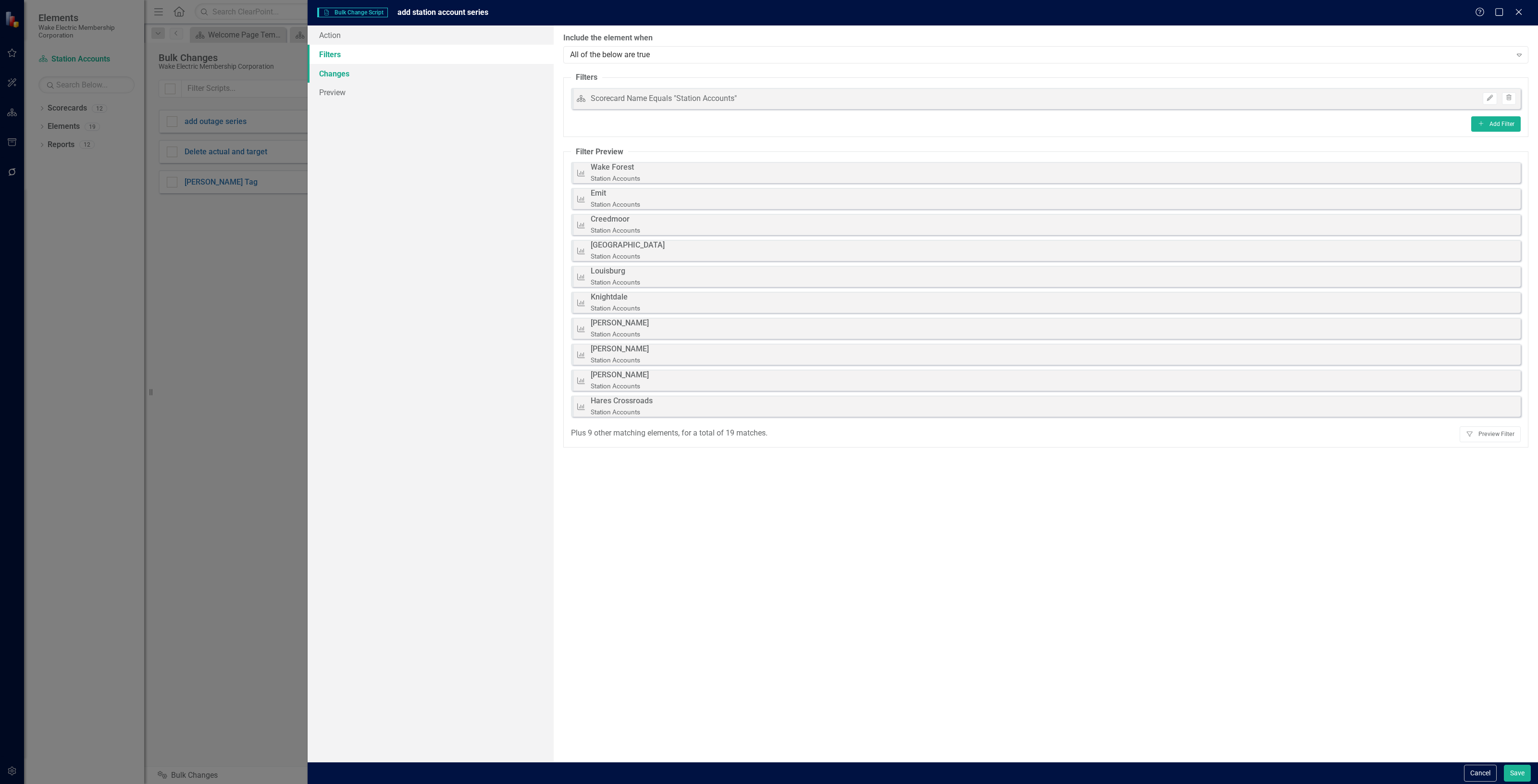
click at [342, 70] on link "Changes" at bounding box center [430, 74] width 246 height 19
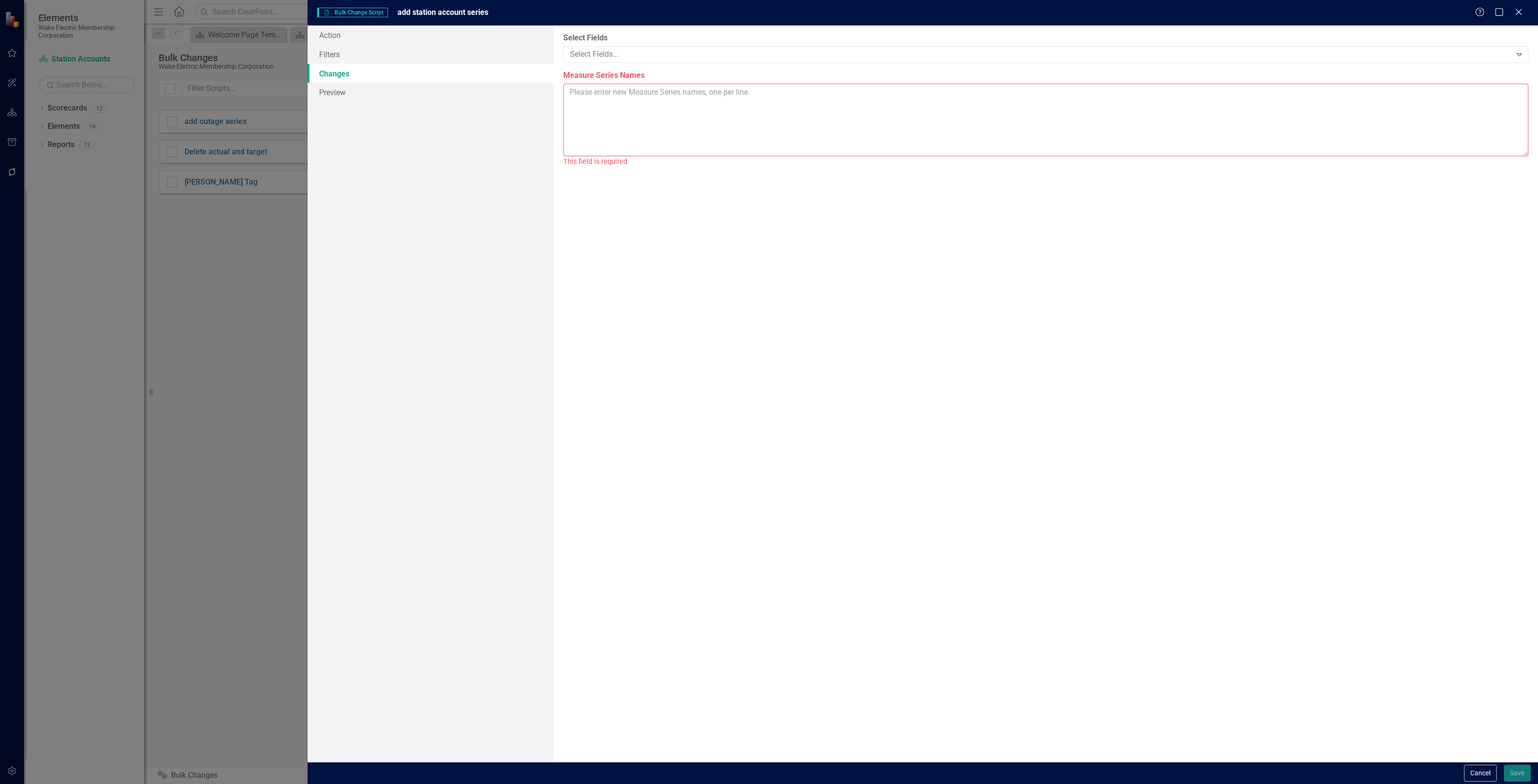
click at [671, 106] on textarea "Measure Series Names" at bounding box center [1046, 120] width 965 height 73
type textarea "Average # YTD Growth YTD % Growth"
click at [1516, 769] on button "Save" at bounding box center [1517, 773] width 27 height 17
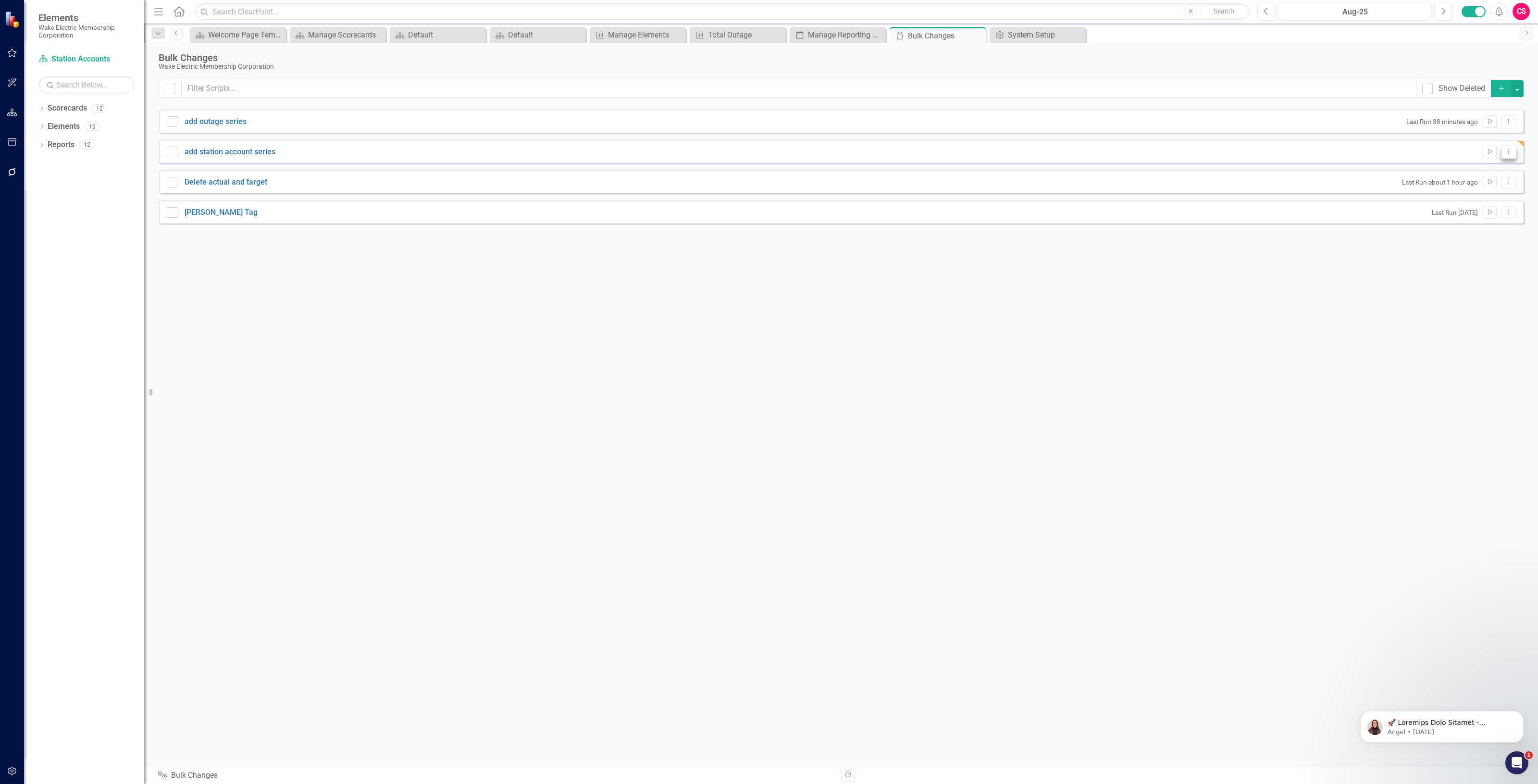
click at [1512, 153] on icon "Dropdown Menu" at bounding box center [1509, 152] width 8 height 6
click at [1472, 186] on link "Edit Edit Script" at bounding box center [1478, 186] width 77 height 18
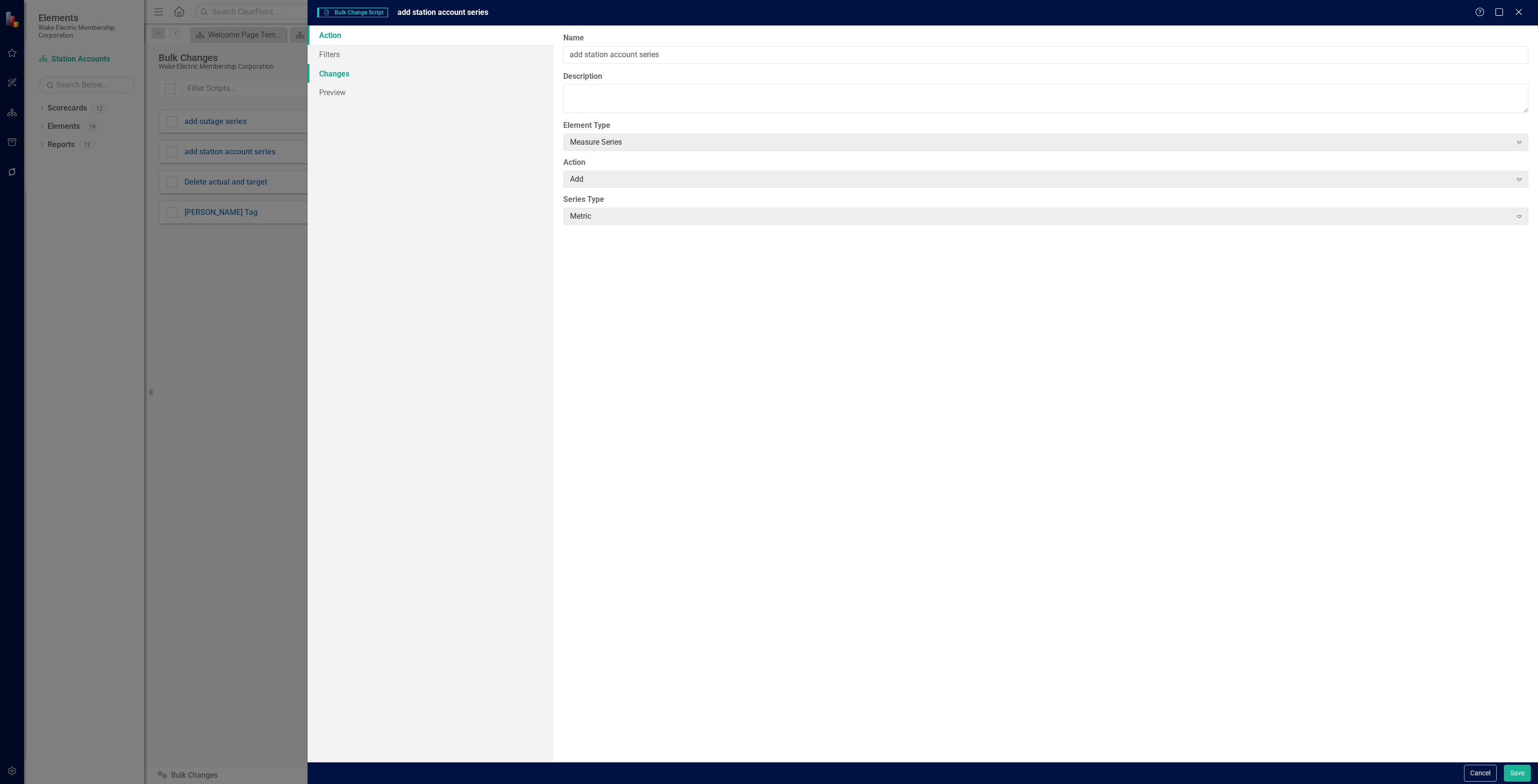
click at [374, 73] on link "Changes" at bounding box center [430, 74] width 246 height 19
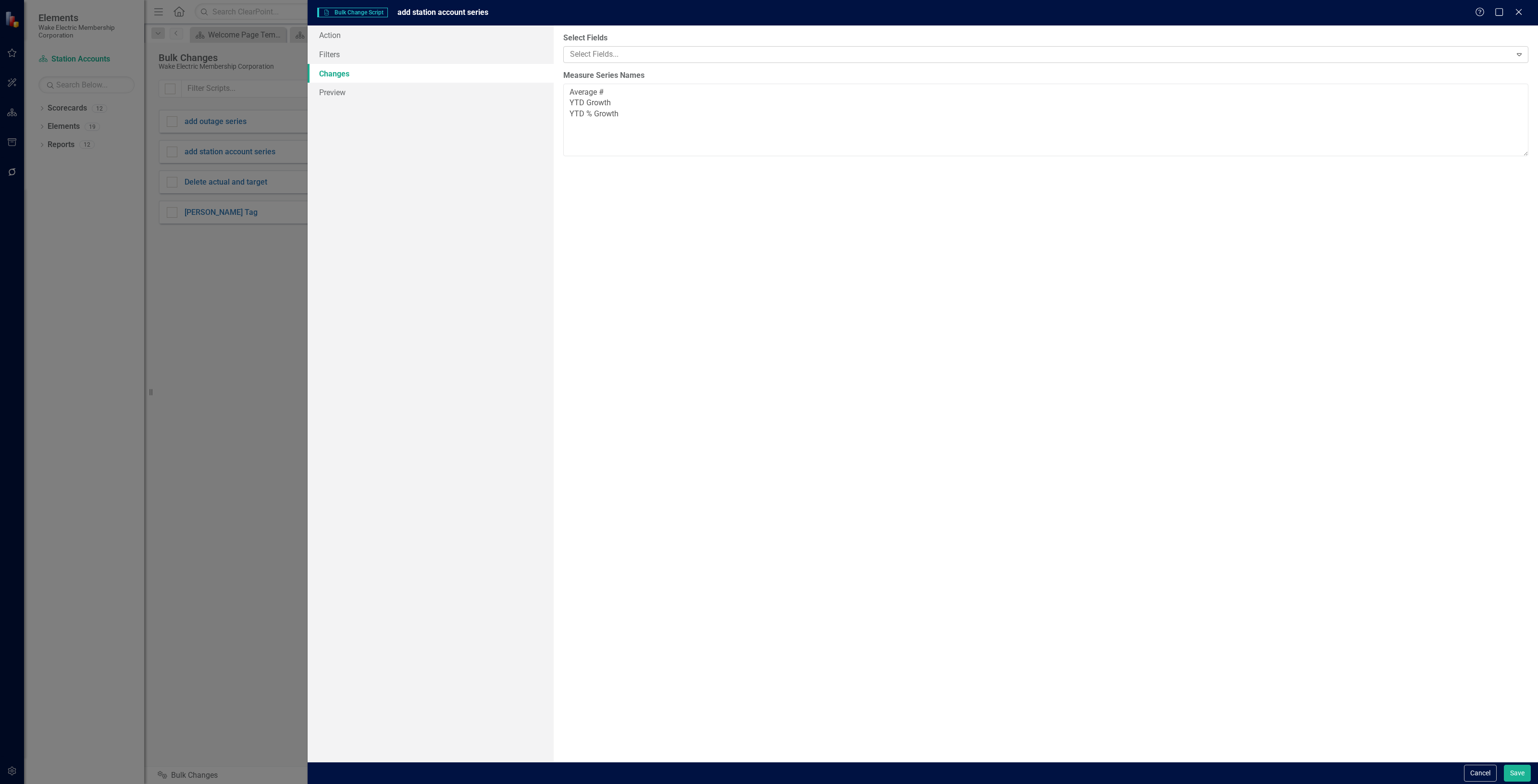
click at [583, 56] on div at bounding box center [1038, 55] width 945 height 13
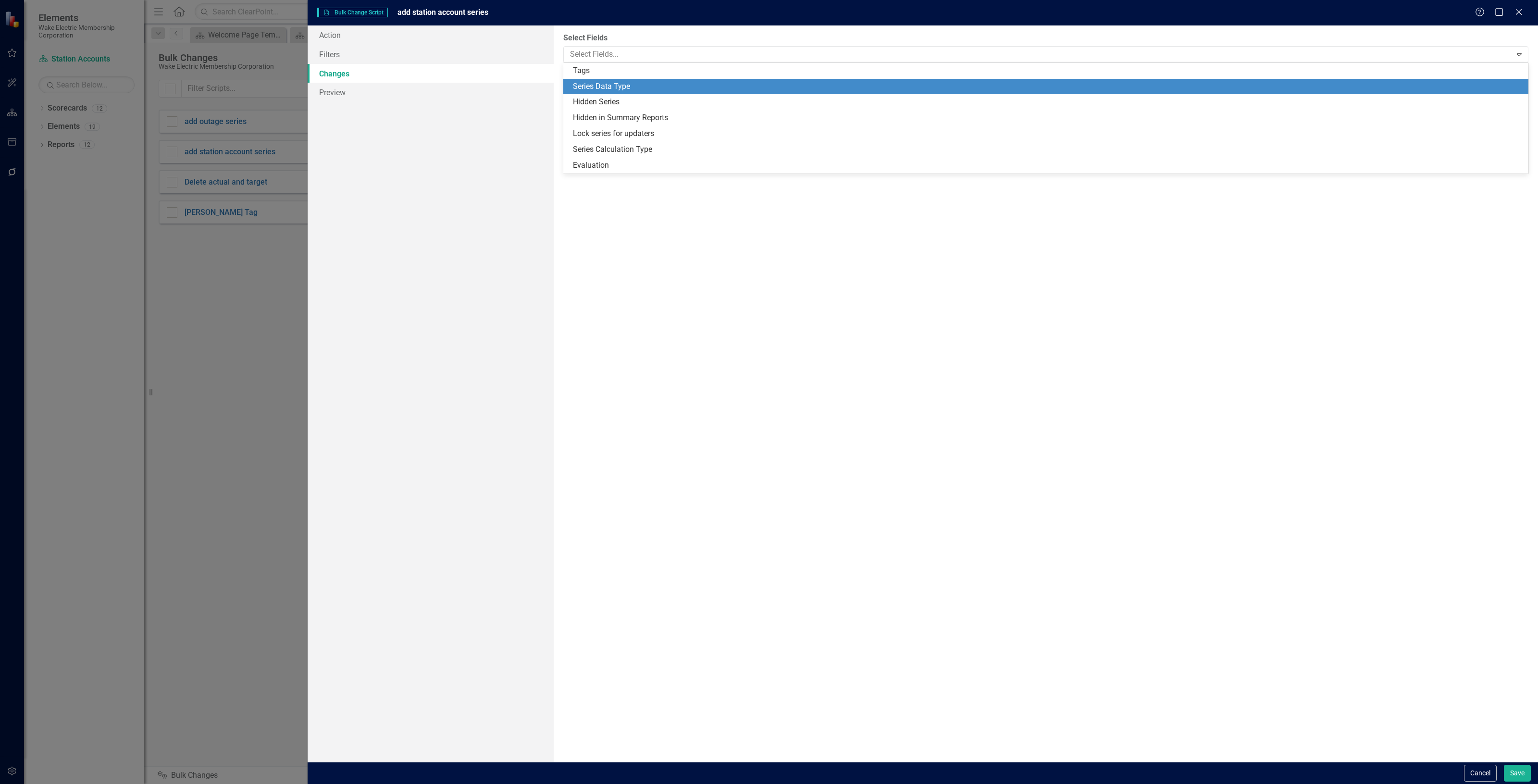
click at [610, 85] on div "Series Data Type" at bounding box center [1048, 86] width 950 height 11
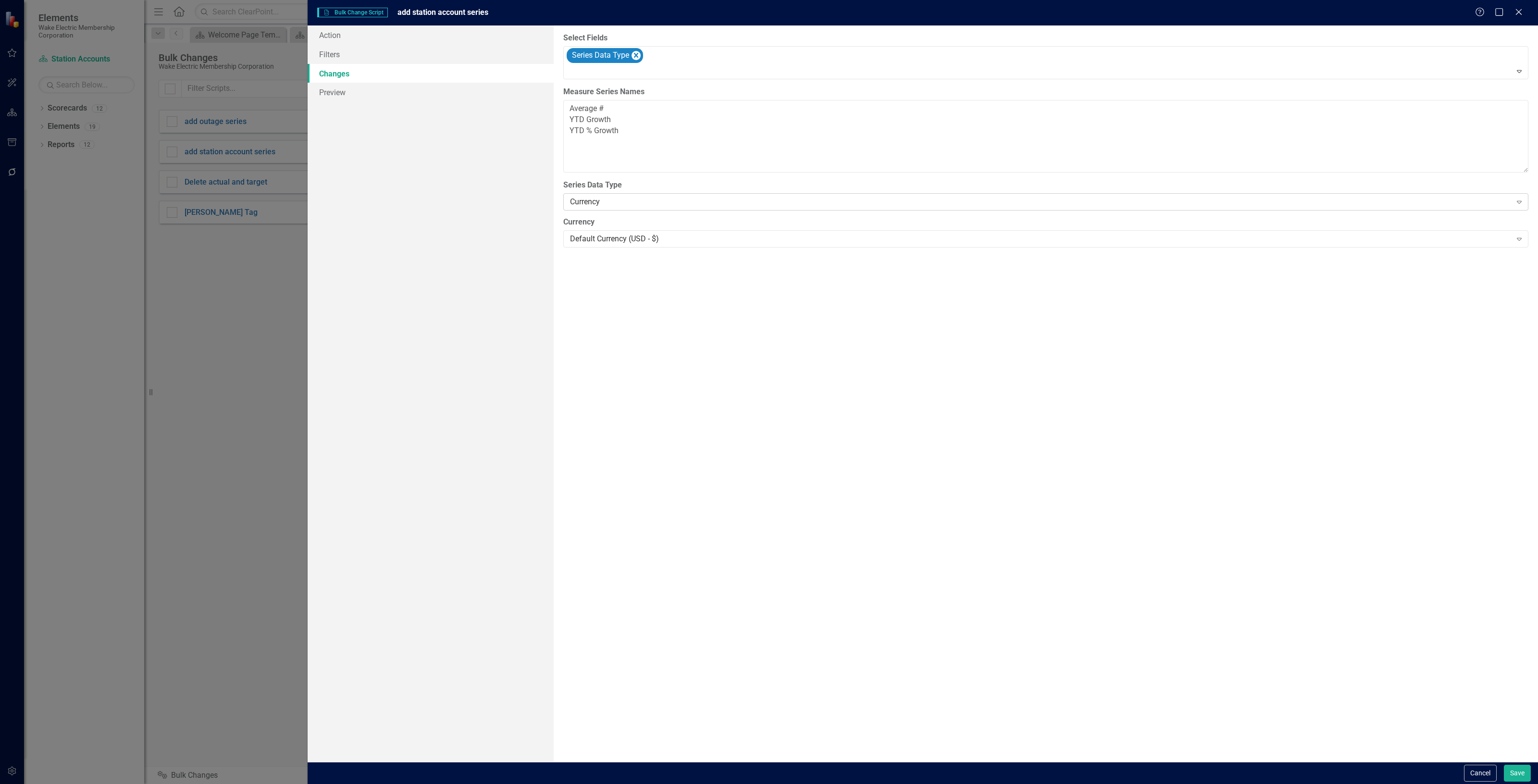
click at [584, 200] on div "Currency" at bounding box center [1041, 202] width 942 height 11
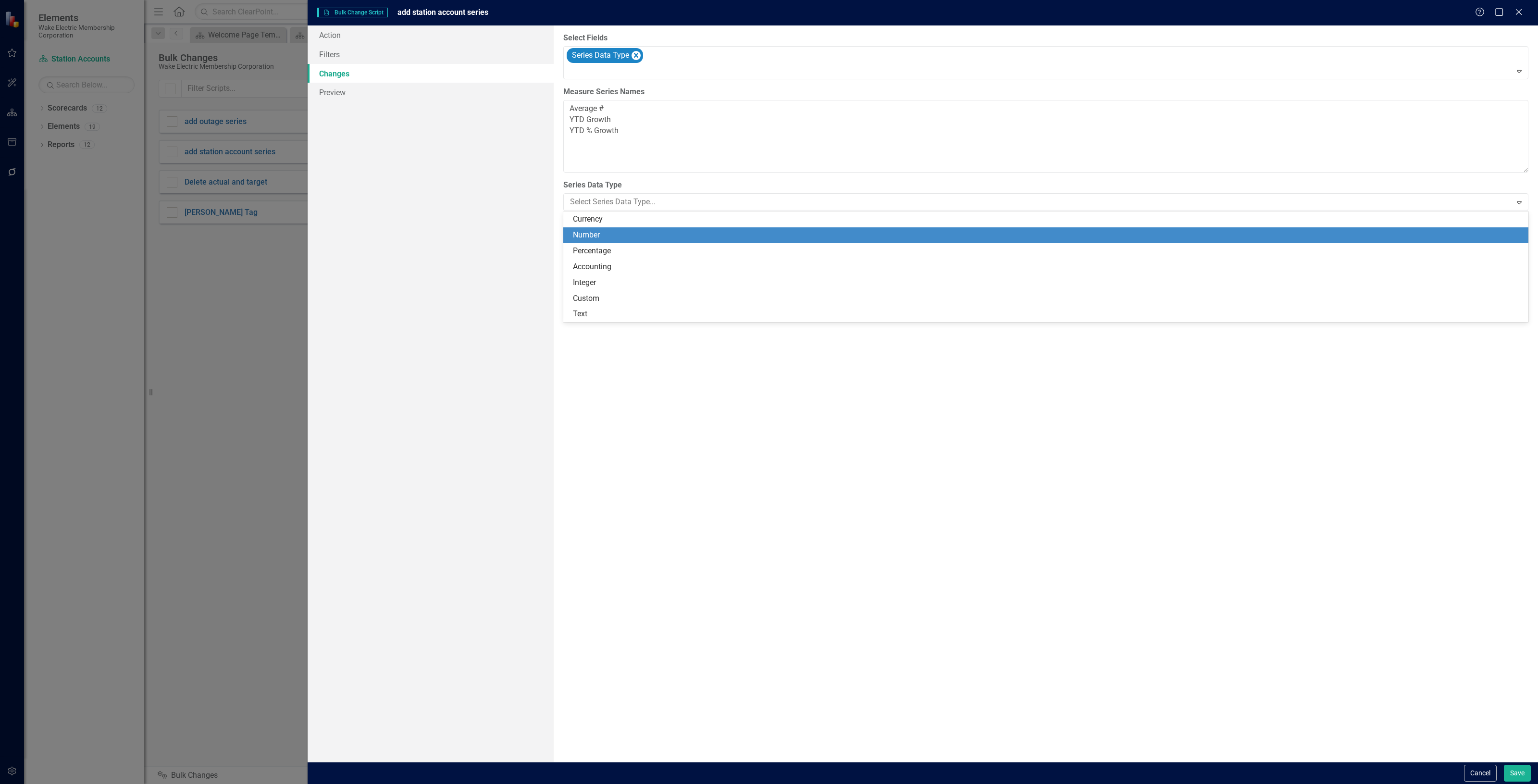
click at [609, 241] on div "Number" at bounding box center [1046, 236] width 965 height 16
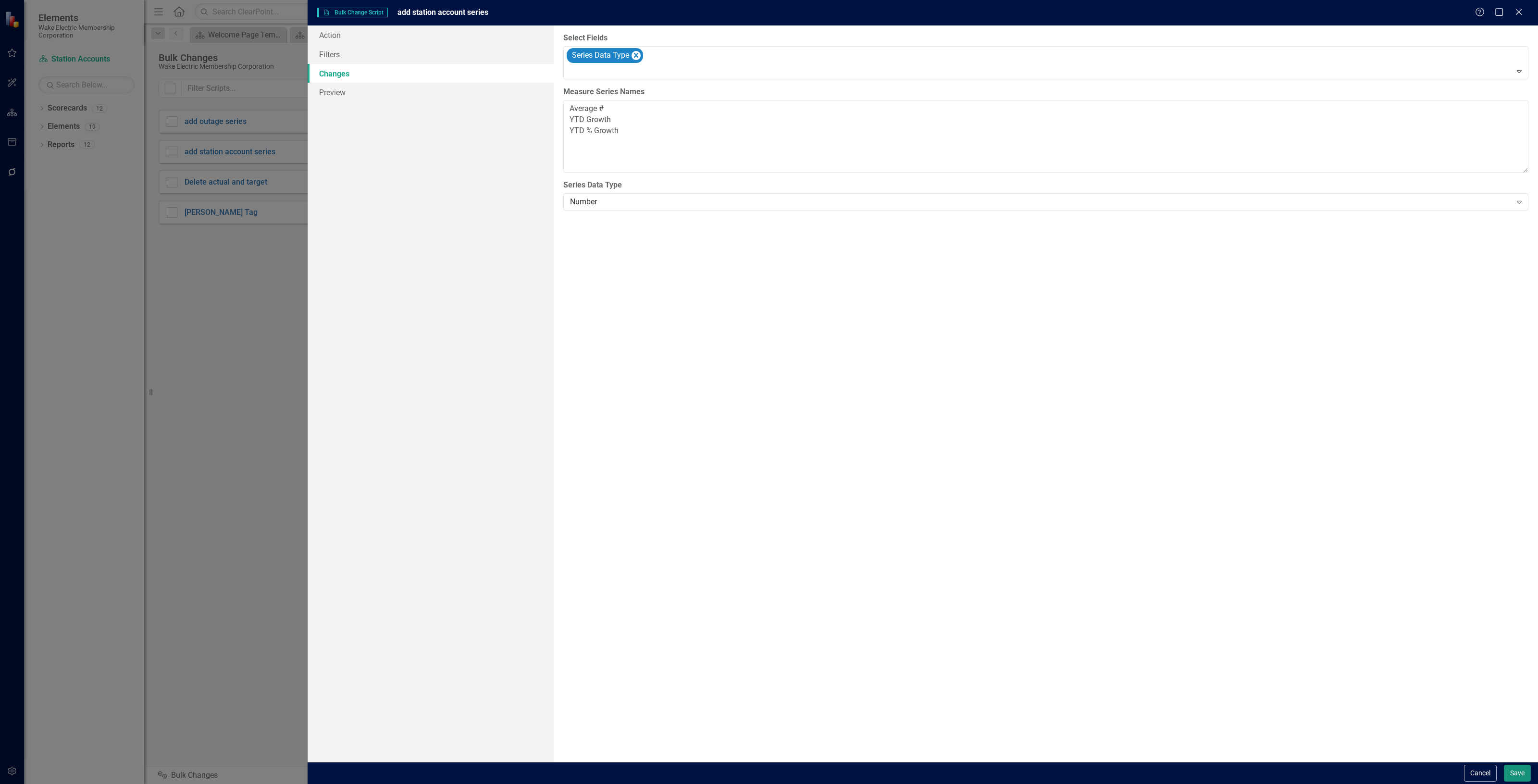
click at [1516, 777] on button "Save" at bounding box center [1517, 773] width 27 height 17
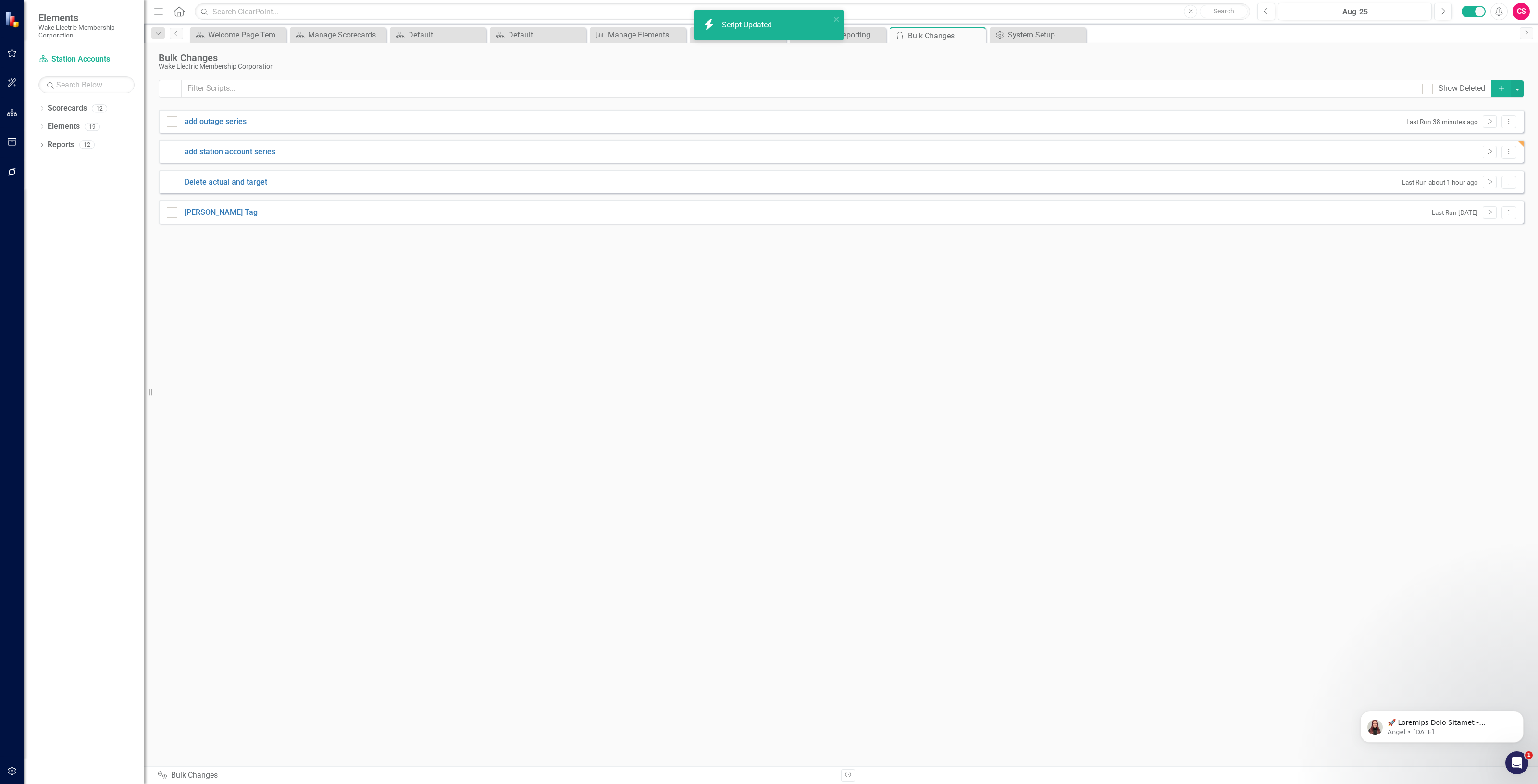
click at [1486, 153] on icon "Run Script" at bounding box center [1490, 152] width 7 height 6
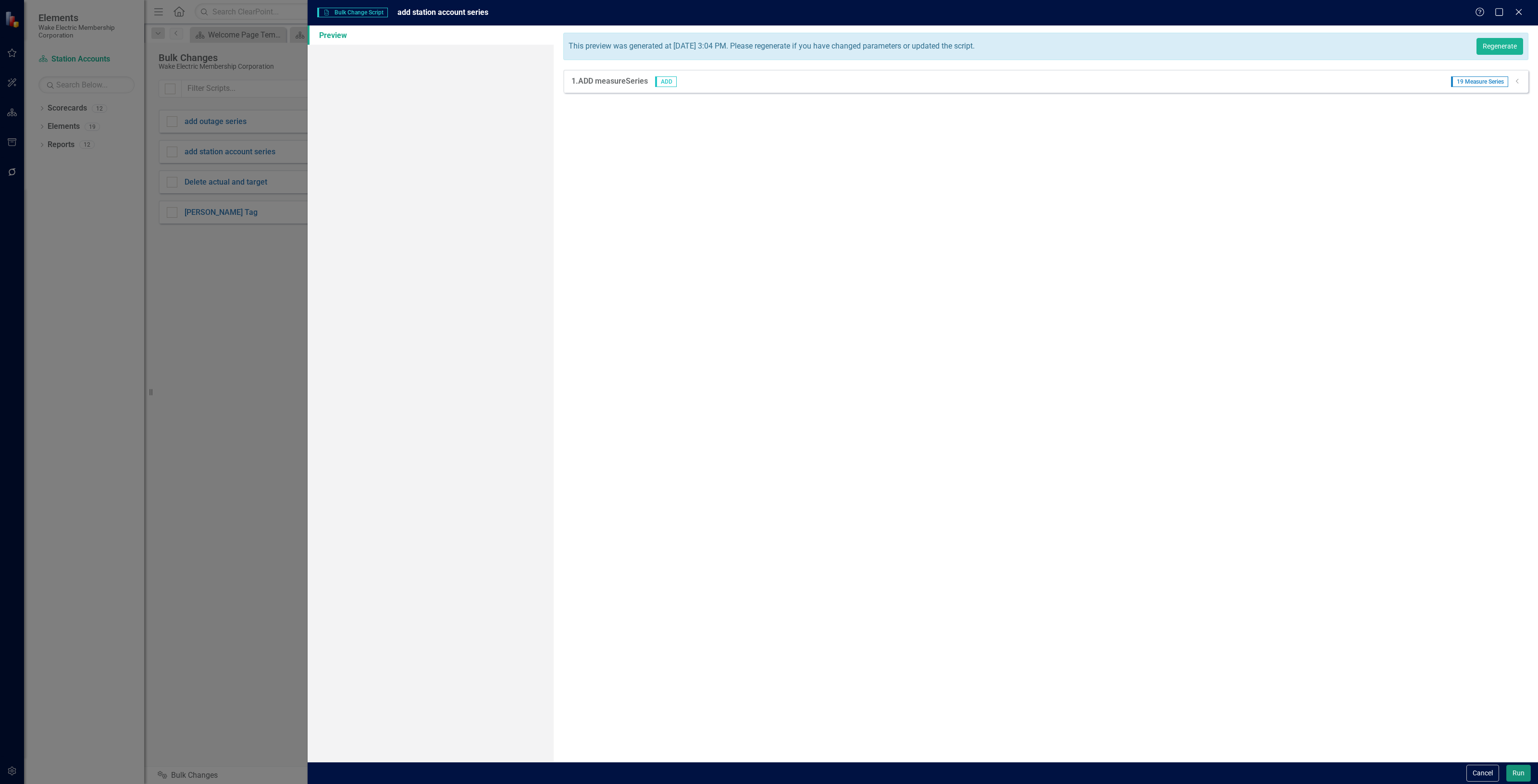
click at [1523, 768] on button "Run" at bounding box center [1518, 773] width 24 height 17
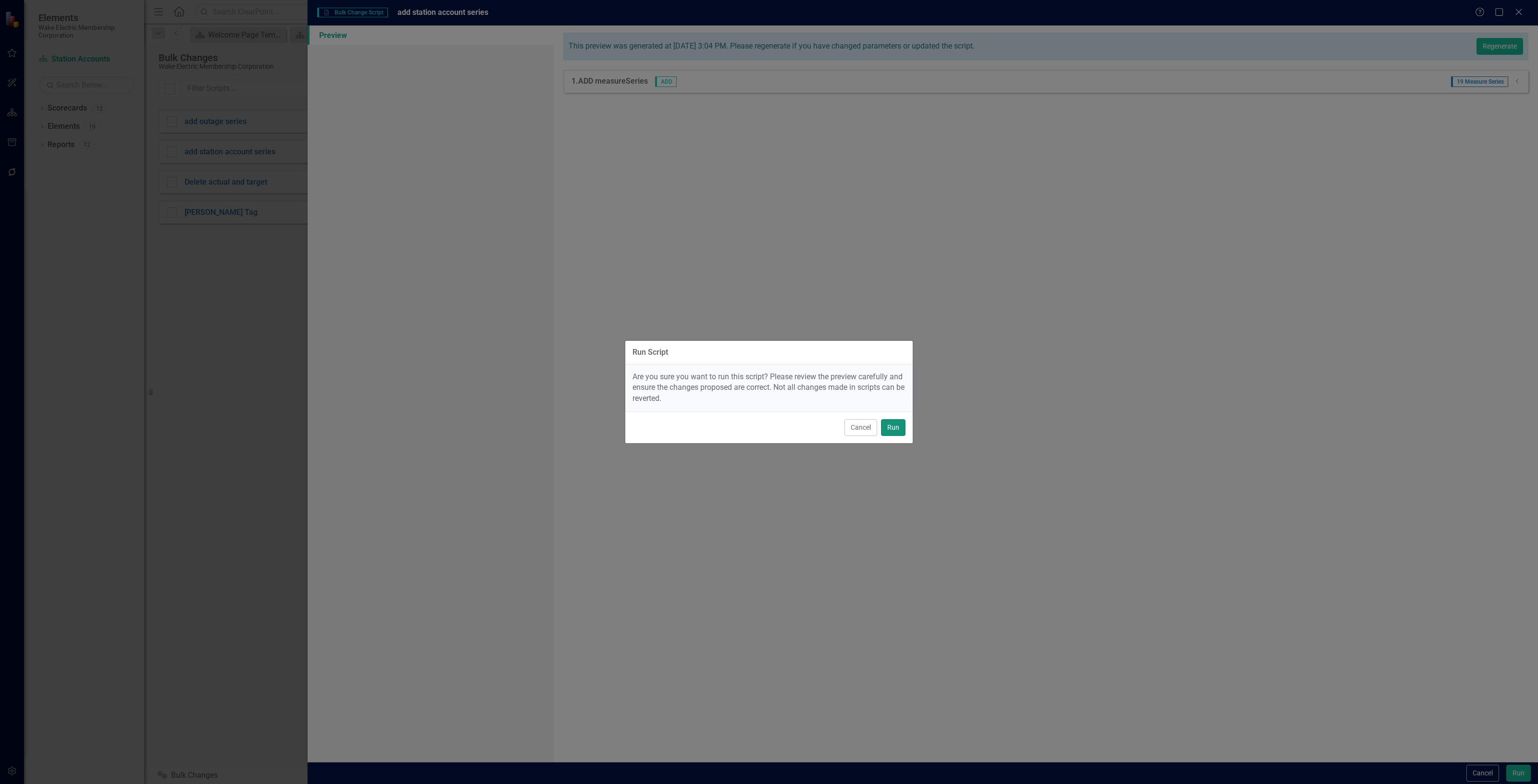
click at [900, 431] on button "Run" at bounding box center [893, 427] width 24 height 17
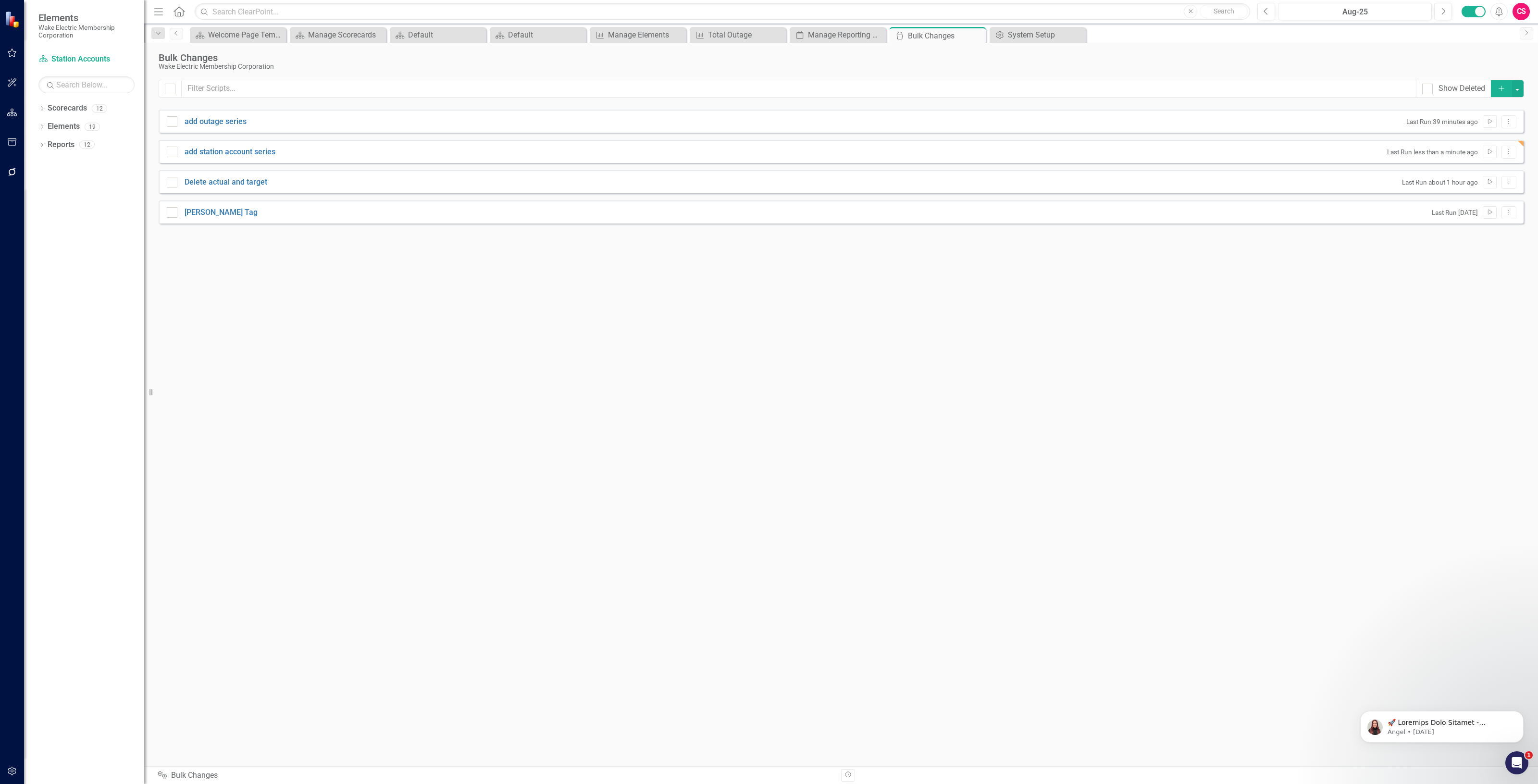
click at [1501, 85] on icon "Add" at bounding box center [1502, 88] width 9 height 7
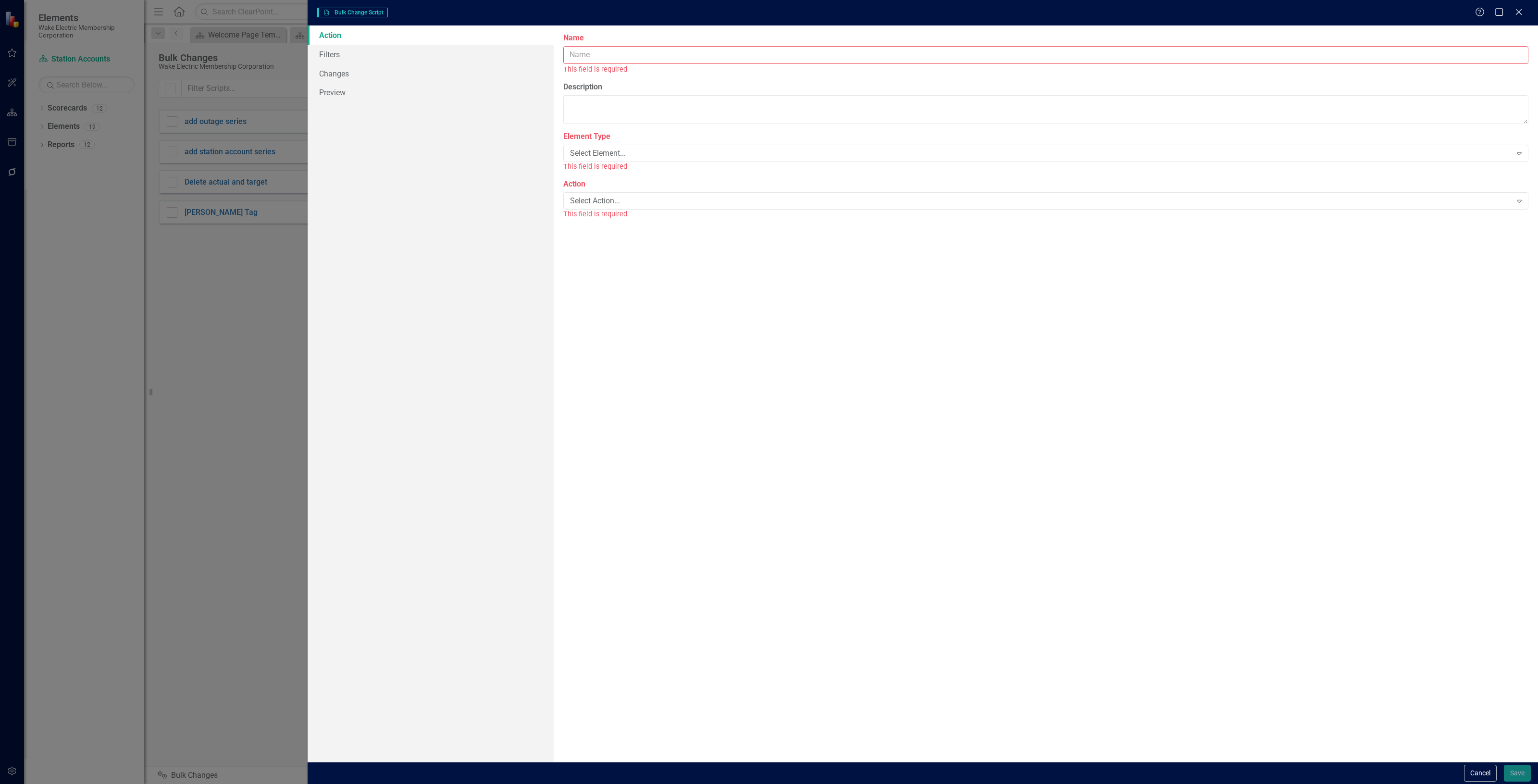
click at [732, 59] on input "Name" at bounding box center [1046, 55] width 965 height 18
type input "change to %"
click at [646, 143] on div "Select Element..." at bounding box center [1041, 142] width 942 height 11
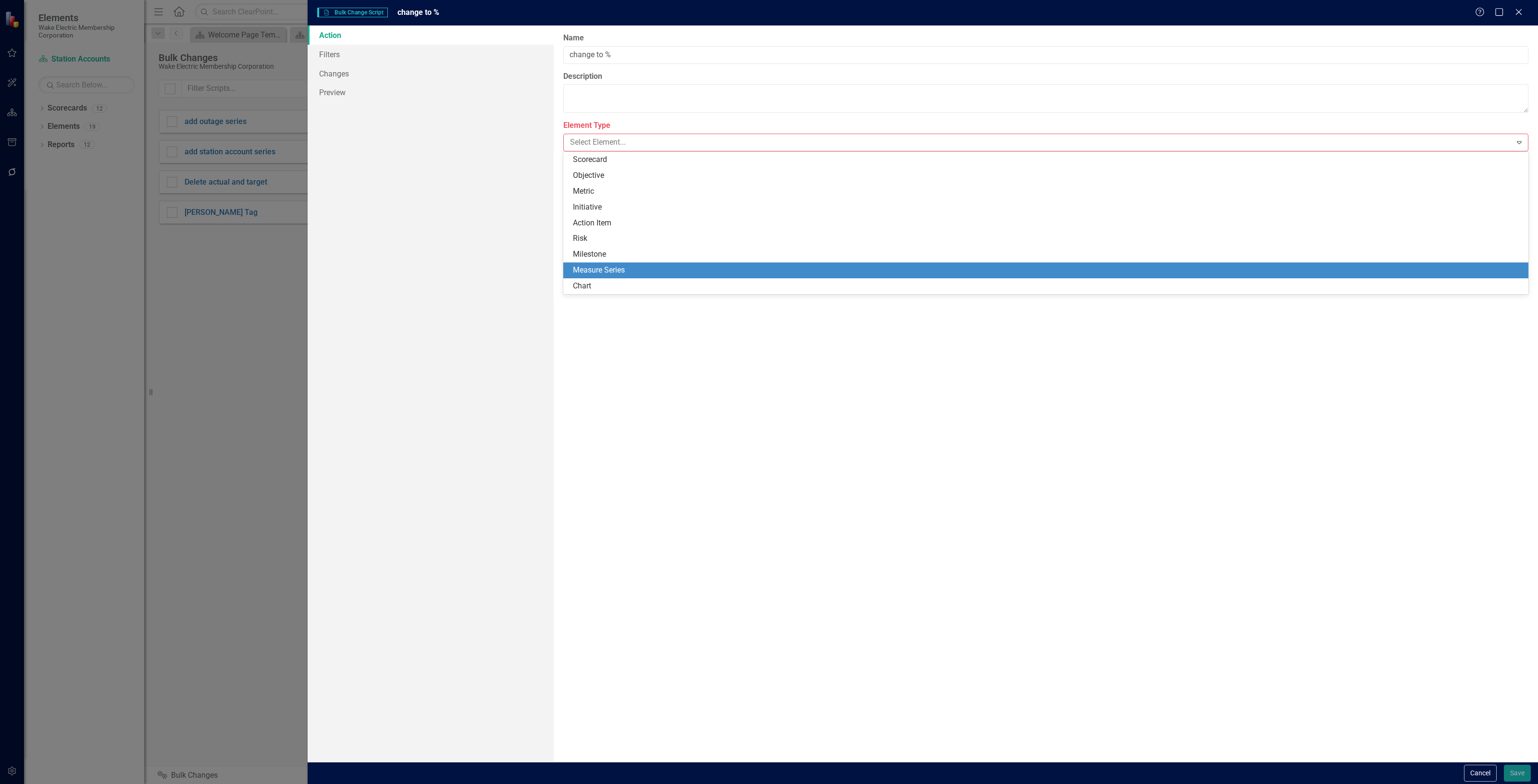
click at [635, 270] on div "Measure Series" at bounding box center [1048, 270] width 950 height 11
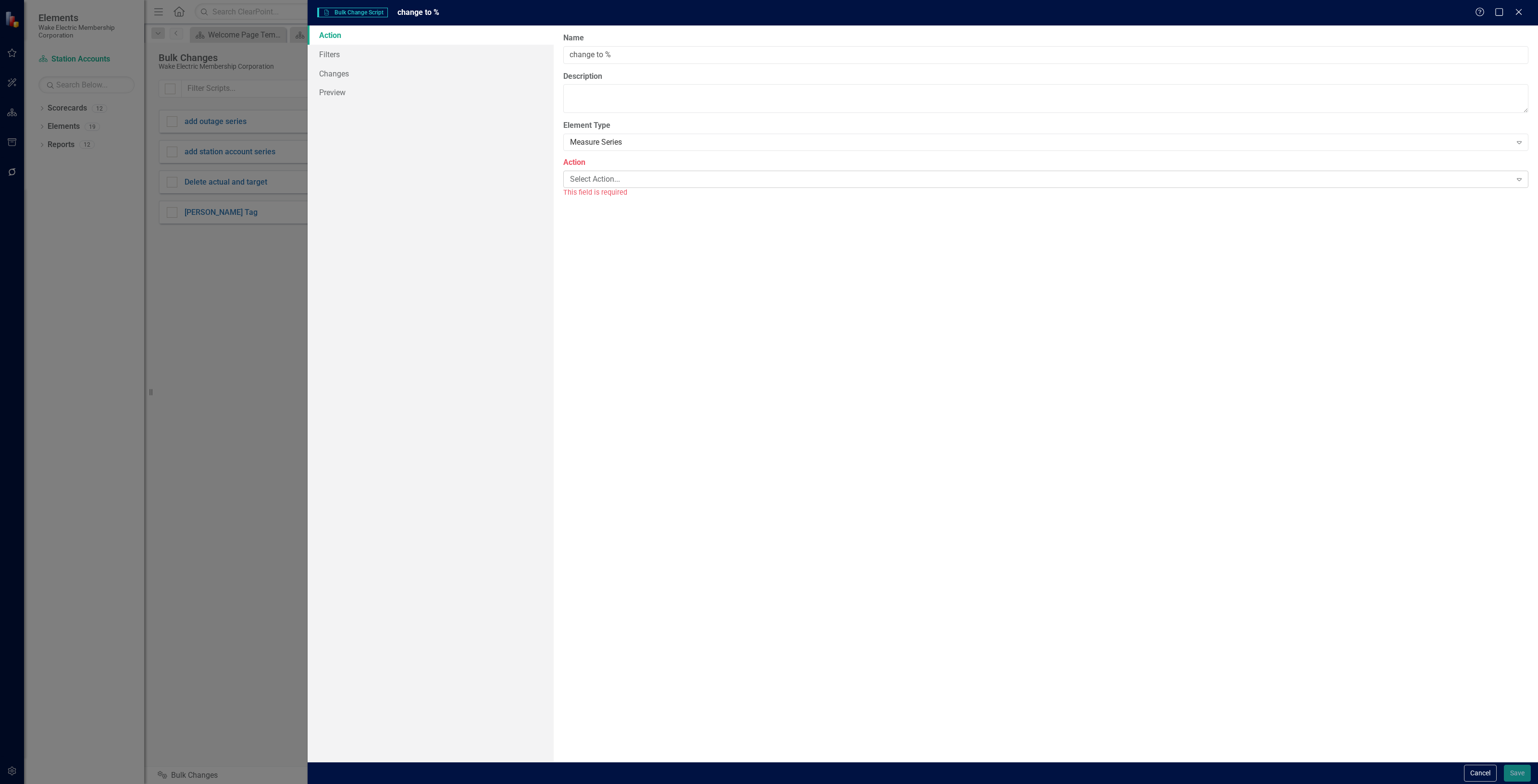
click at [608, 188] on div "Select Action... Expand" at bounding box center [1046, 179] width 965 height 17
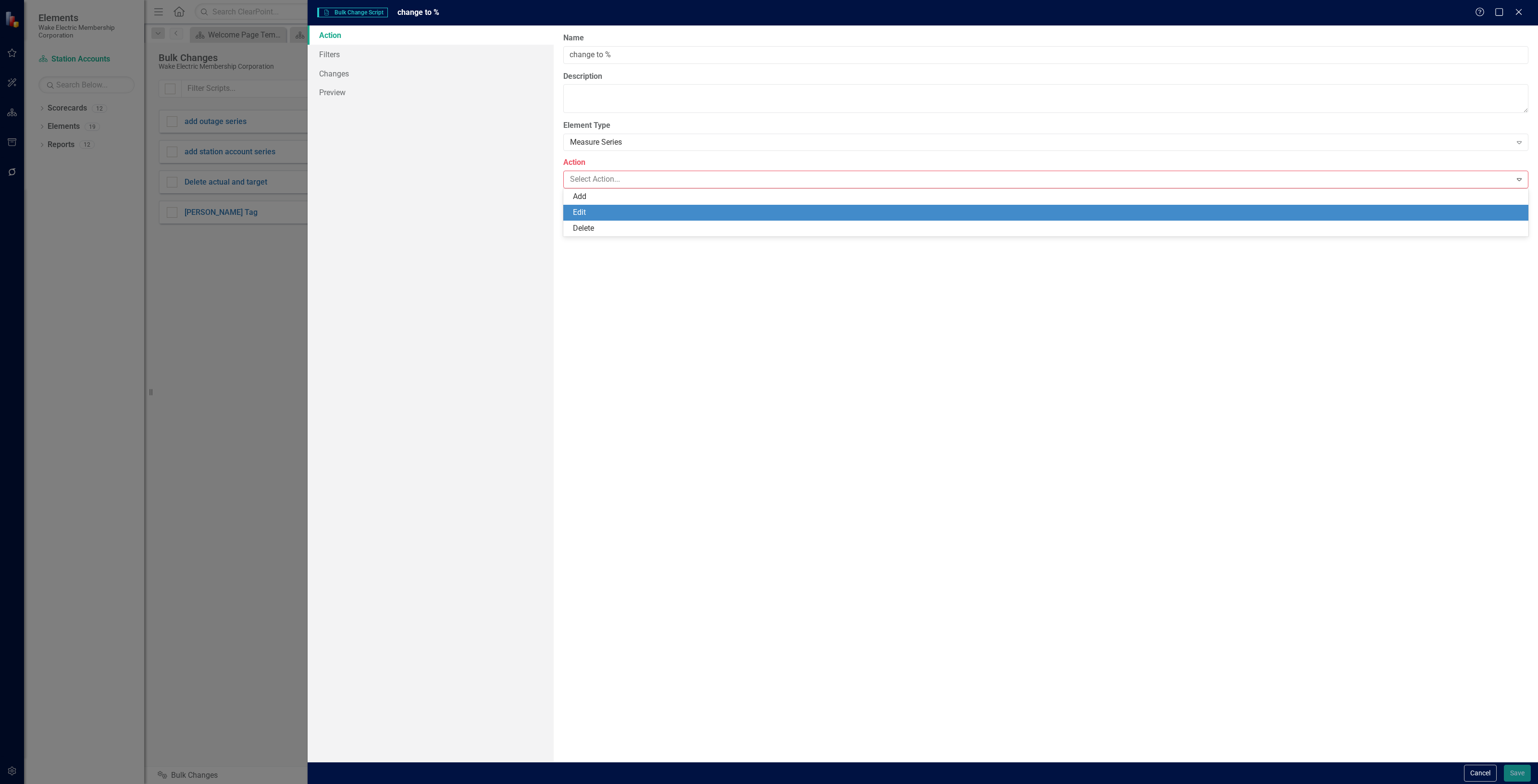
click at [606, 206] on div "Edit" at bounding box center [1046, 213] width 965 height 16
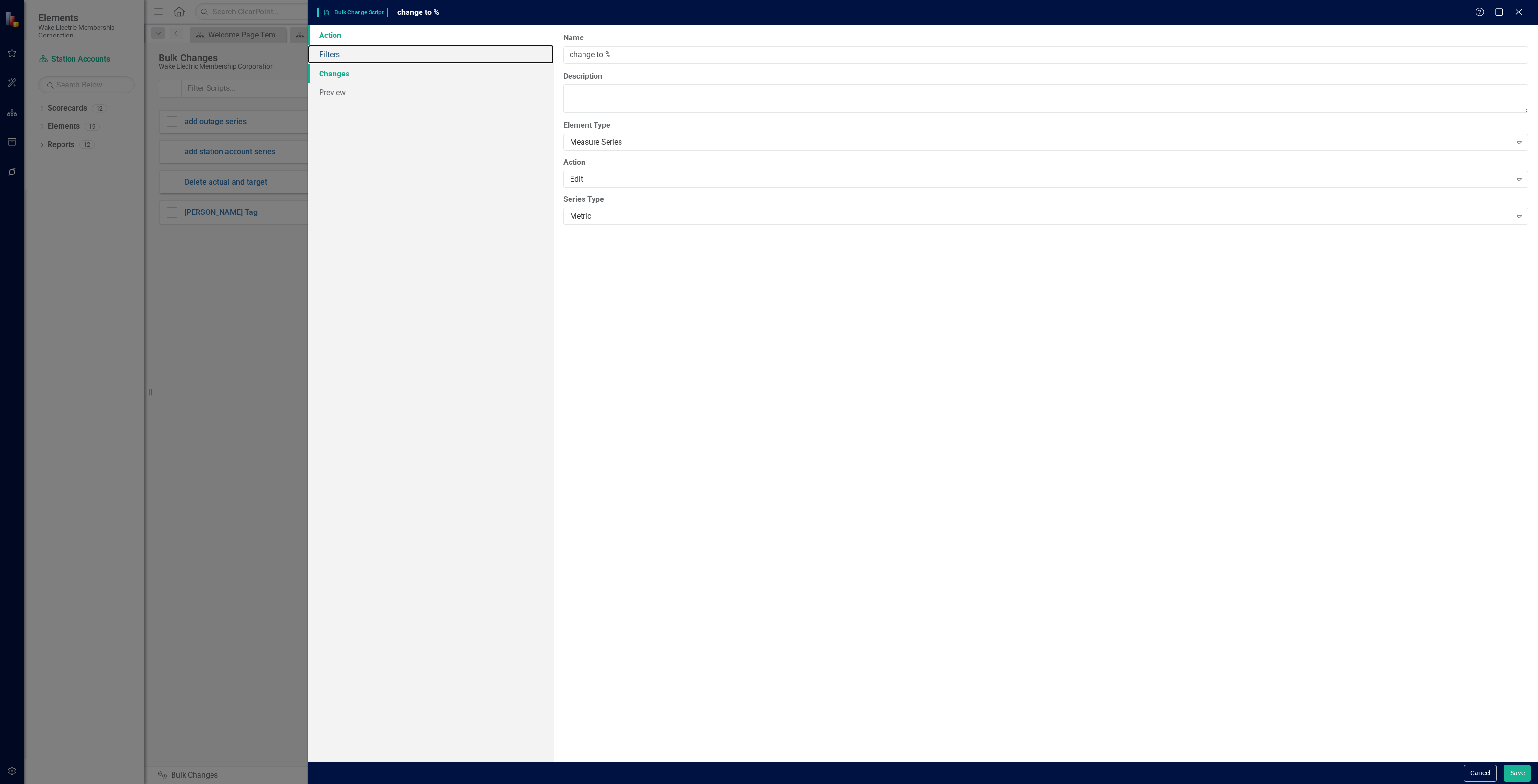
drag, startPoint x: 439, startPoint y: 55, endPoint x: 486, endPoint y: 75, distance: 51.1
click at [439, 53] on link "Filters" at bounding box center [430, 55] width 246 height 19
click at [1514, 99] on button "Add Add Filter" at bounding box center [1496, 102] width 49 height 15
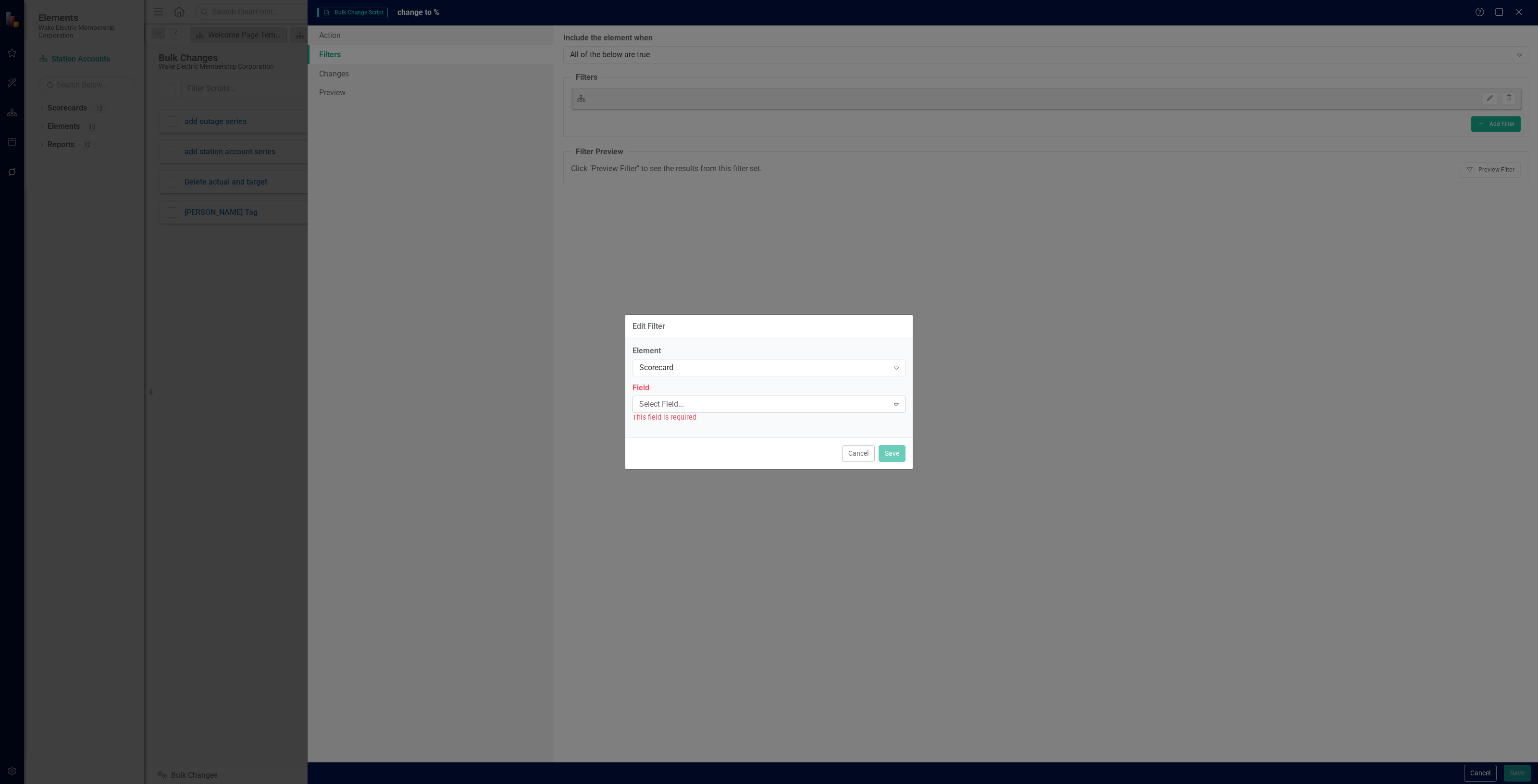
click at [775, 413] on div "Select Field... Expand" at bounding box center [769, 404] width 273 height 17
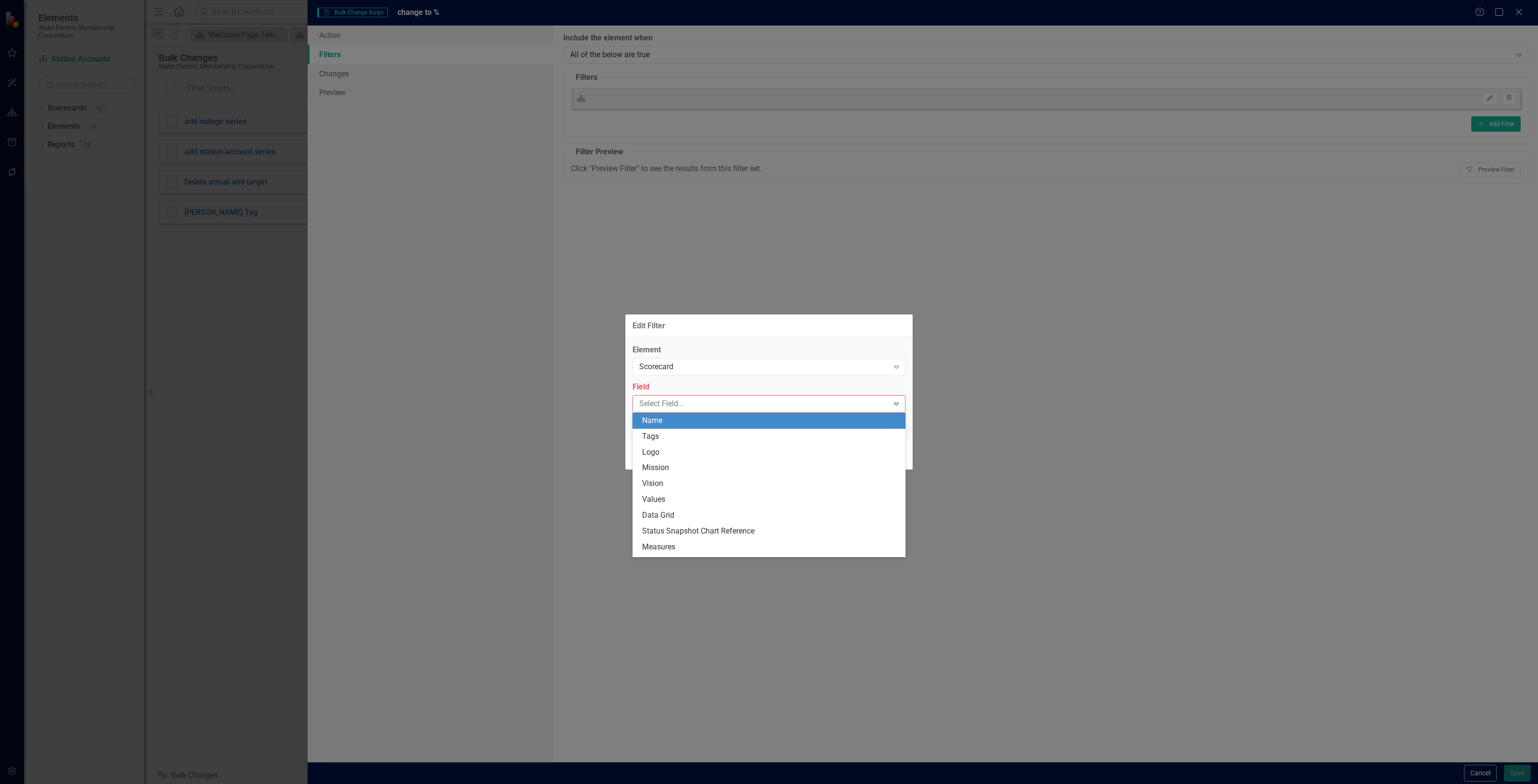
click at [741, 421] on div "Name" at bounding box center [772, 421] width 258 height 11
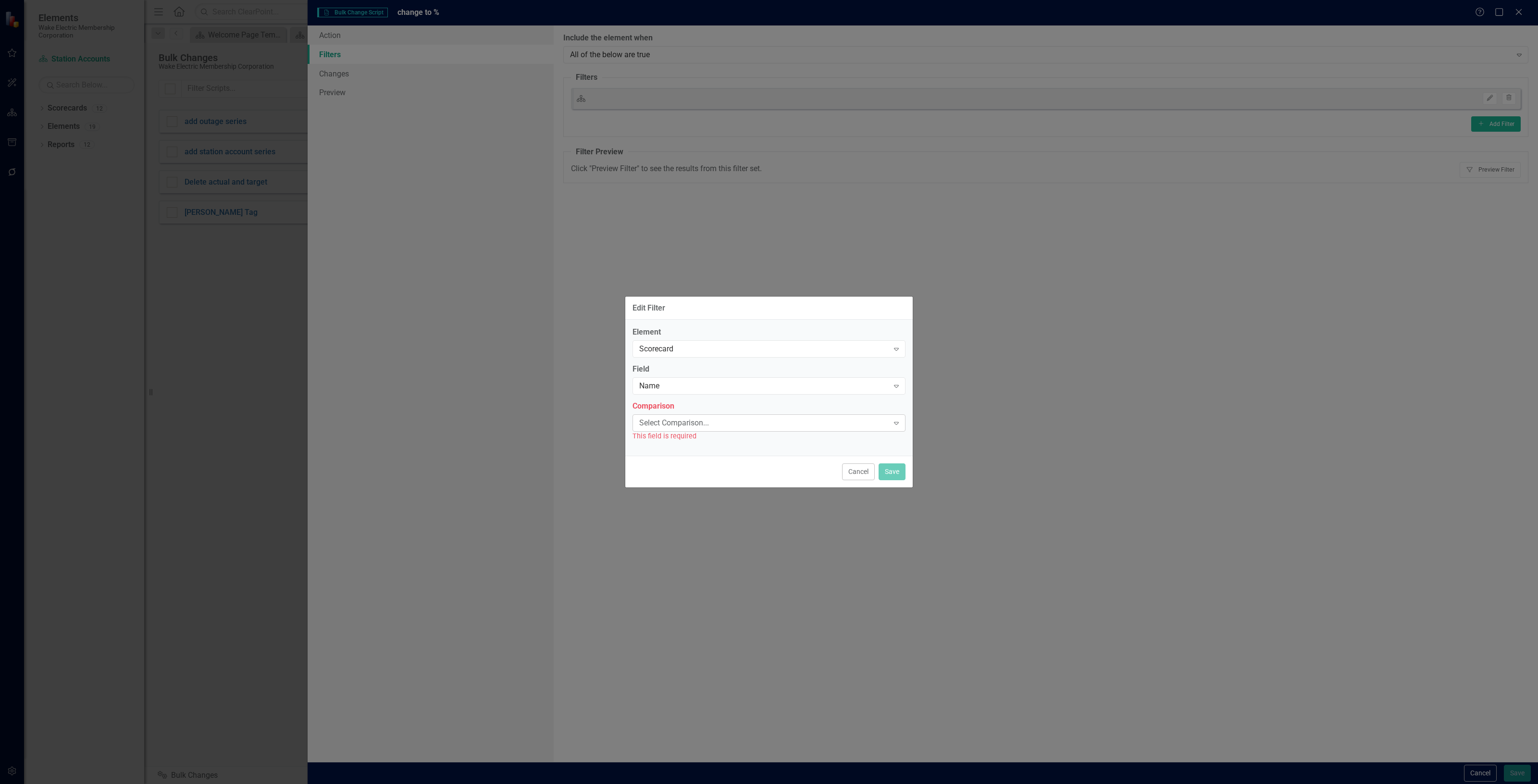
click at [732, 421] on div "Select Comparison..." at bounding box center [764, 422] width 250 height 11
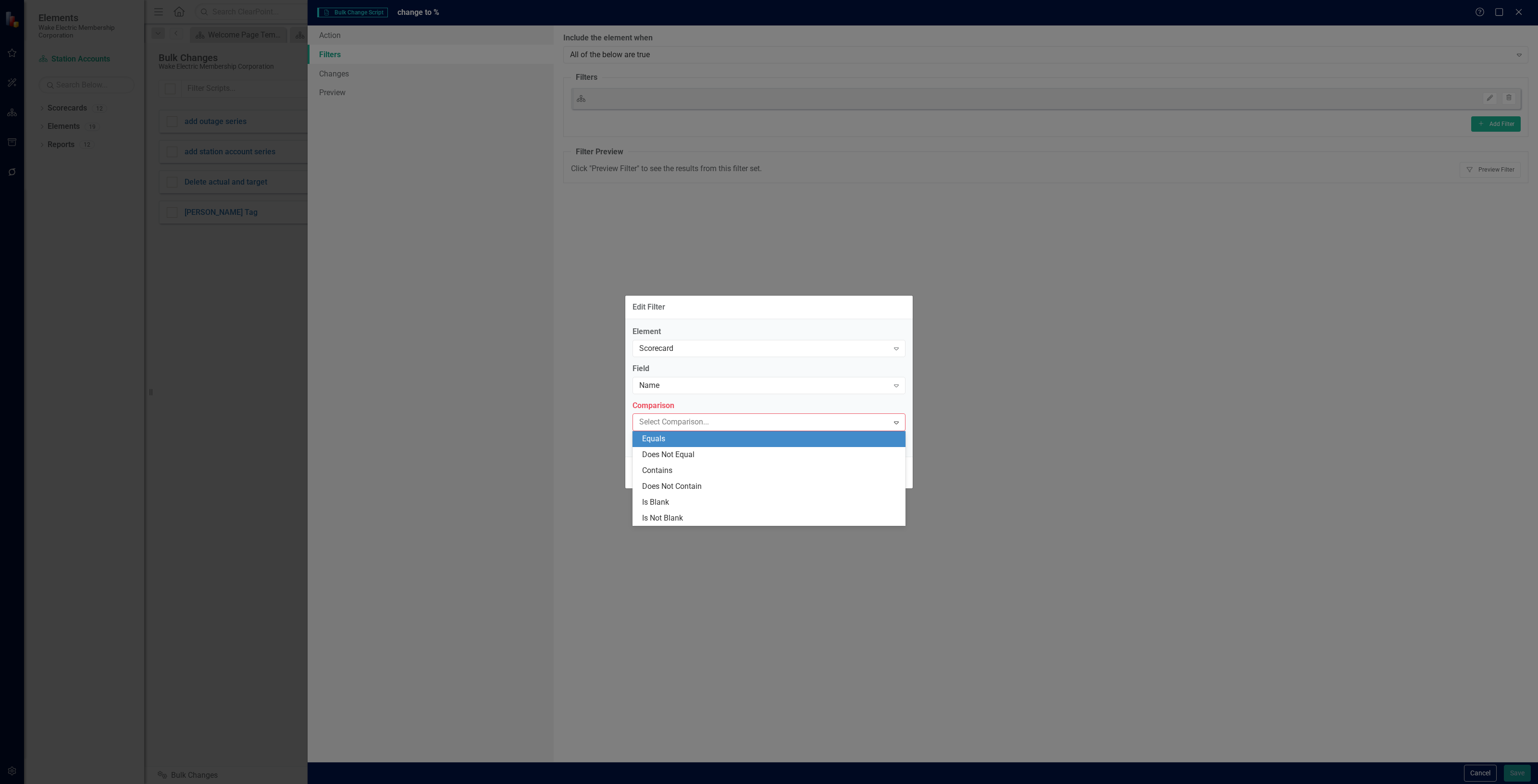
click at [725, 444] on div "Equals" at bounding box center [772, 438] width 258 height 11
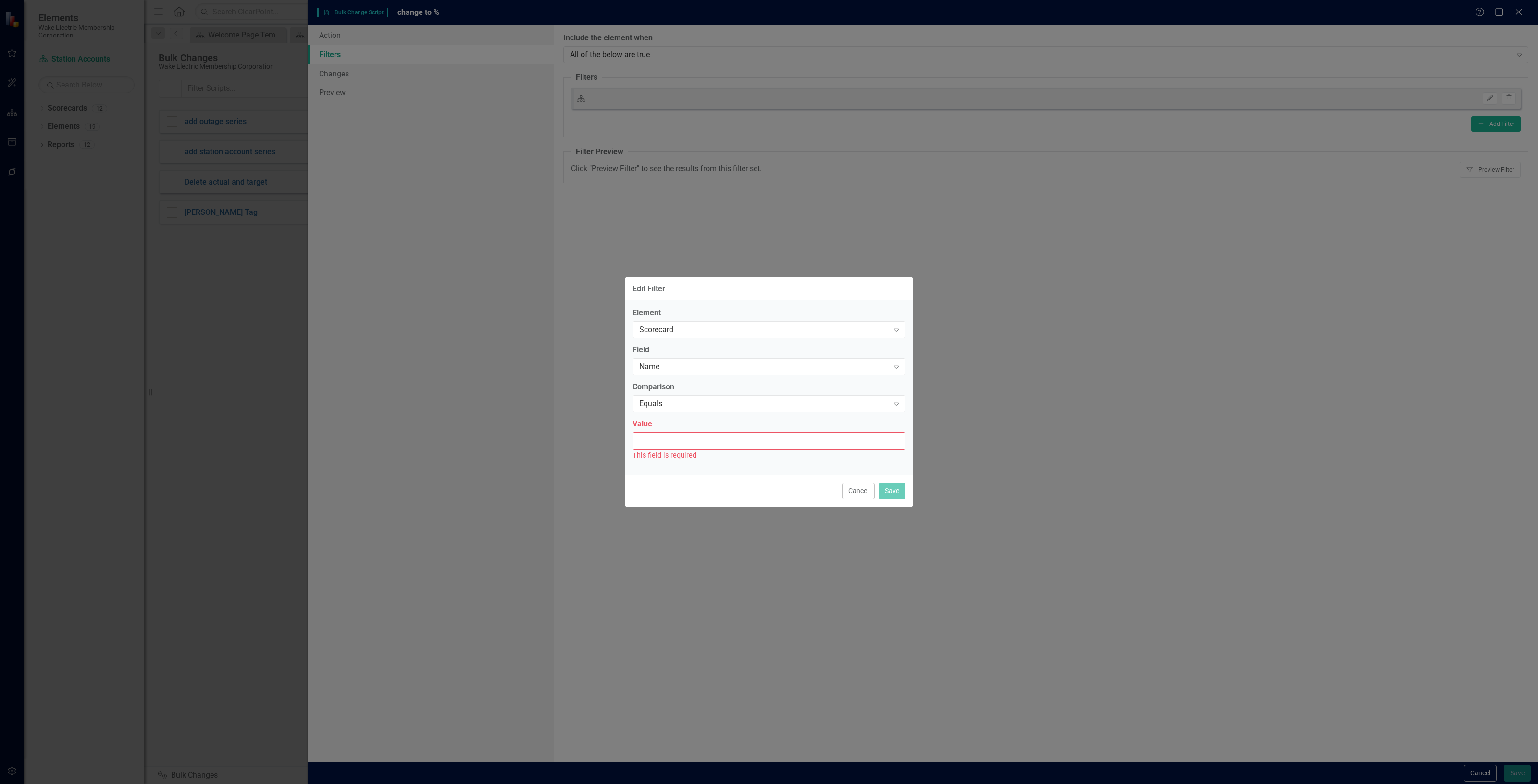
click at [725, 444] on input "Value" at bounding box center [769, 441] width 273 height 18
type input "Station Accounts"
click at [887, 483] on button "Save" at bounding box center [892, 486] width 27 height 17
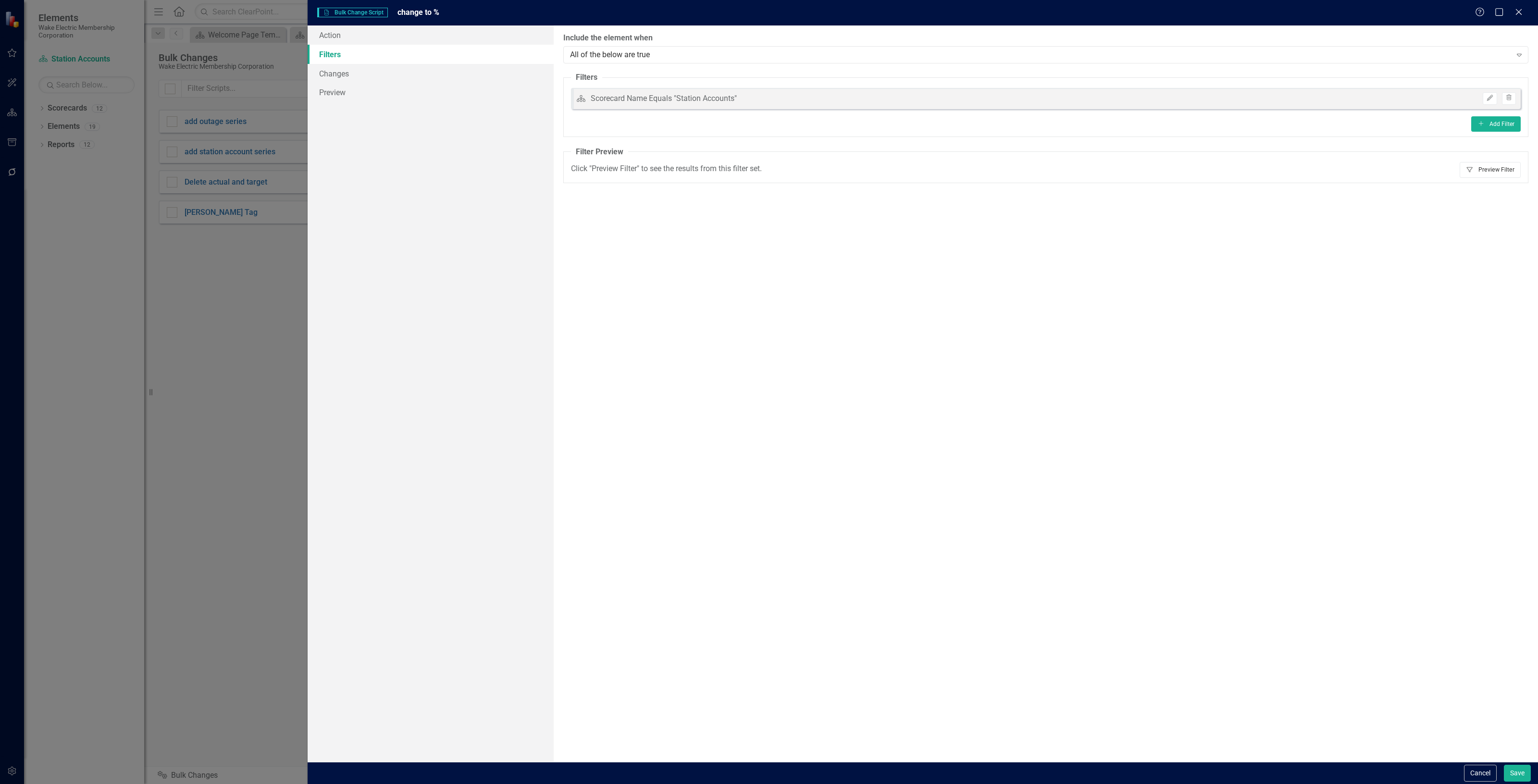
click at [1492, 167] on button "Filter Preview Filter" at bounding box center [1490, 169] width 61 height 15
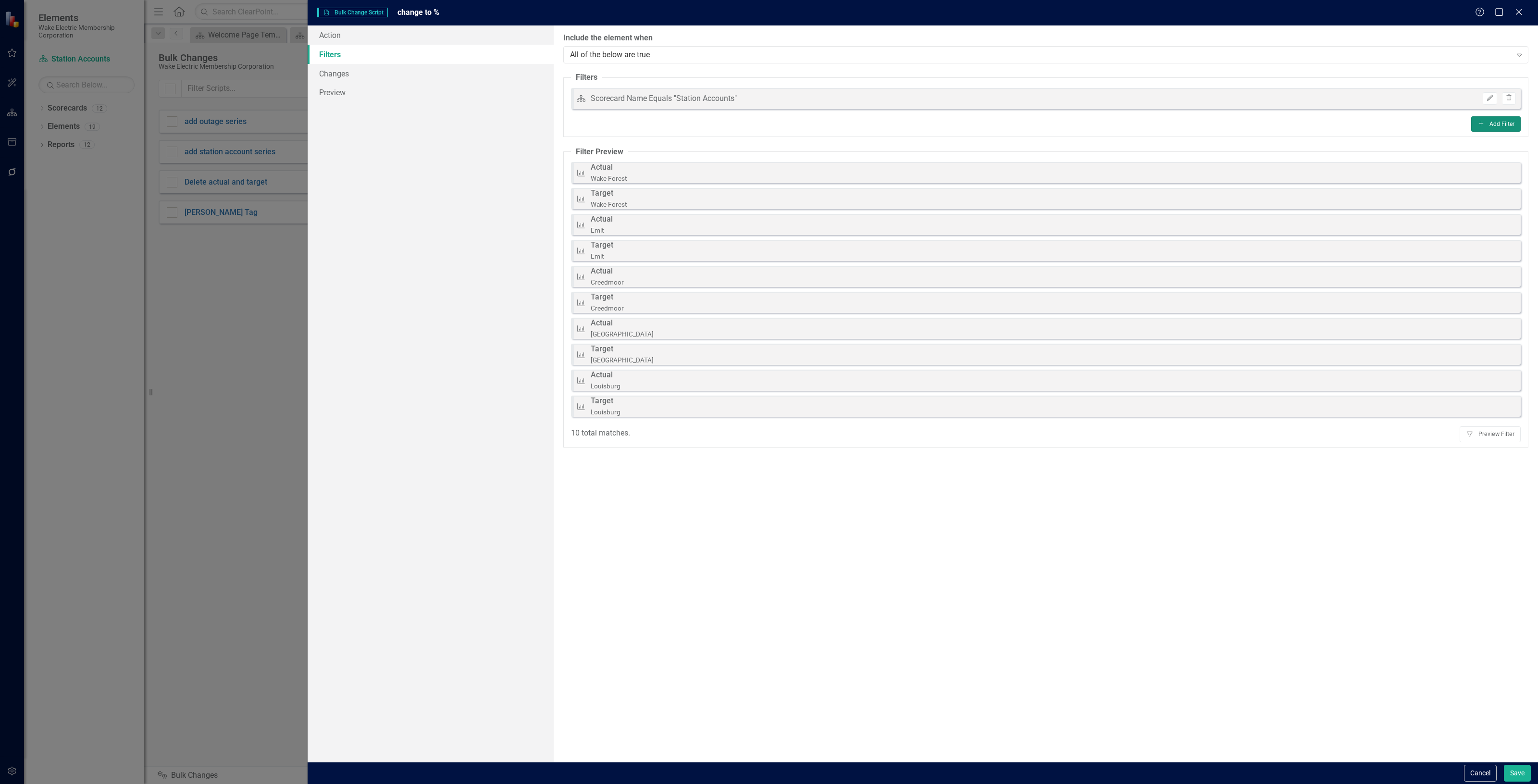
click at [1495, 117] on button "Add Add Filter" at bounding box center [1496, 124] width 49 height 15
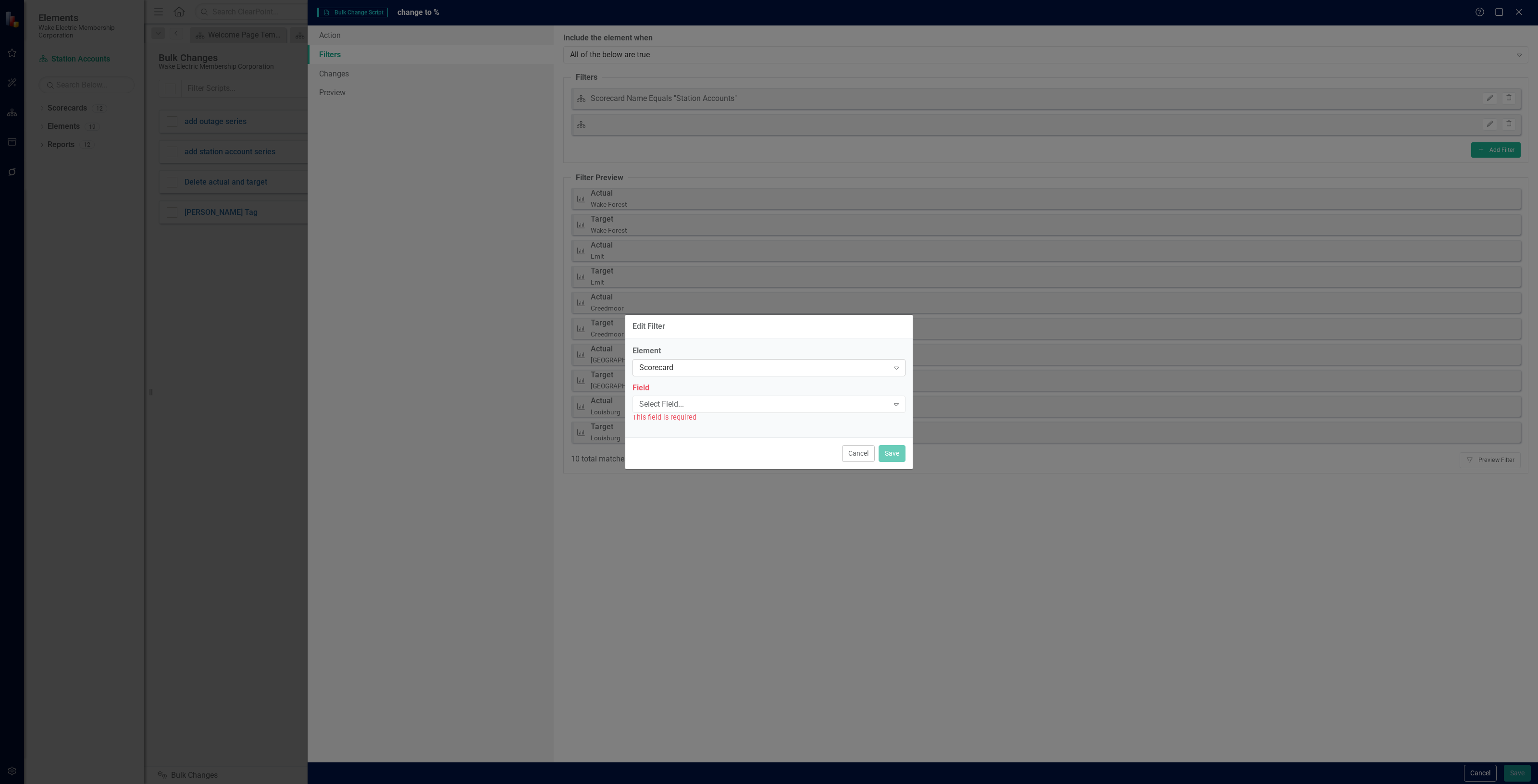
click at [692, 364] on div "Scorecard" at bounding box center [764, 367] width 250 height 11
drag, startPoint x: 687, startPoint y: 446, endPoint x: 679, endPoint y: 419, distance: 28.2
click at [688, 445] on div "Measure Series" at bounding box center [772, 447] width 258 height 11
click at [677, 414] on div "This field is required" at bounding box center [769, 417] width 273 height 11
click at [677, 405] on div "Select Field..." at bounding box center [764, 404] width 250 height 11
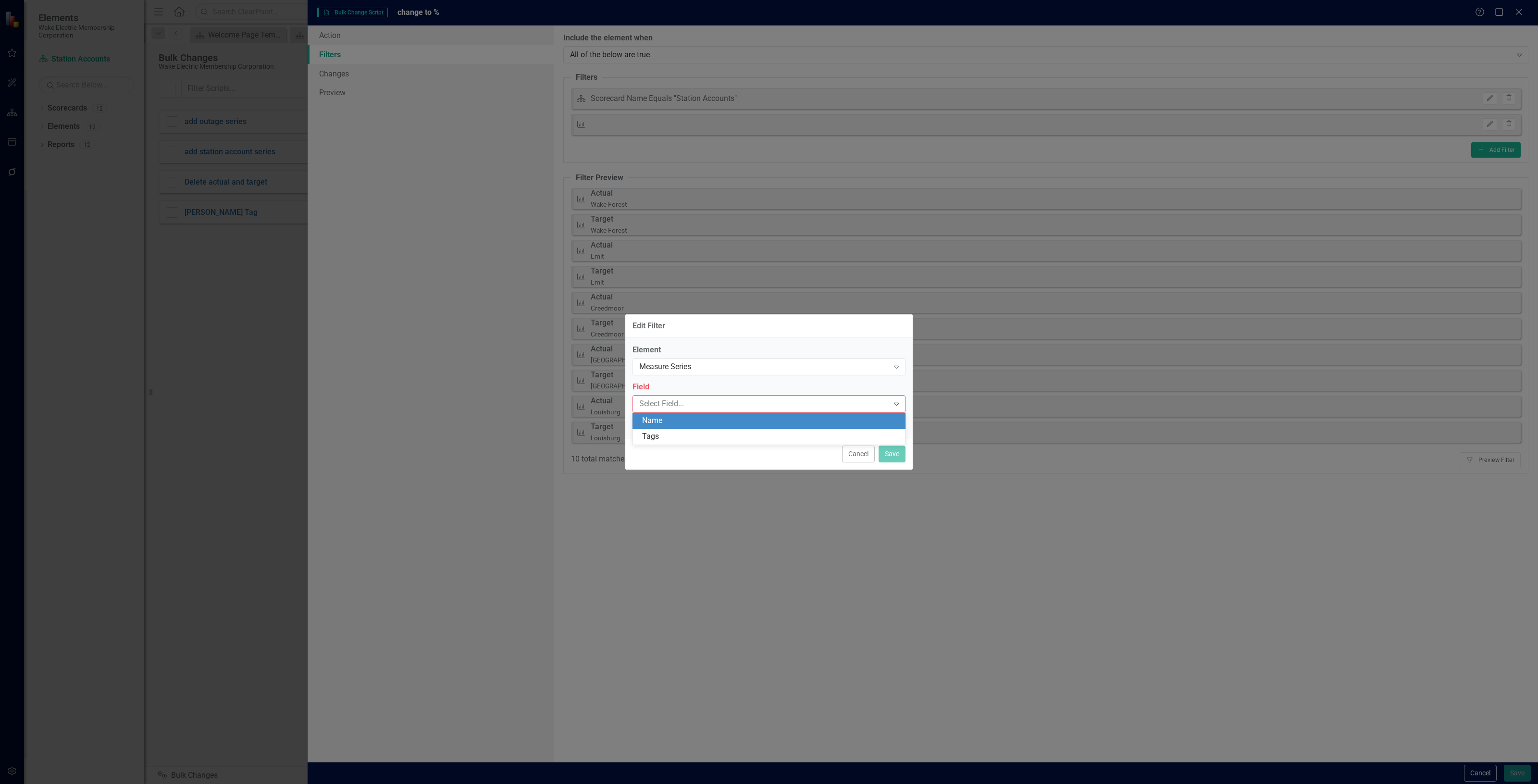
click at [668, 419] on div "Name" at bounding box center [772, 421] width 258 height 11
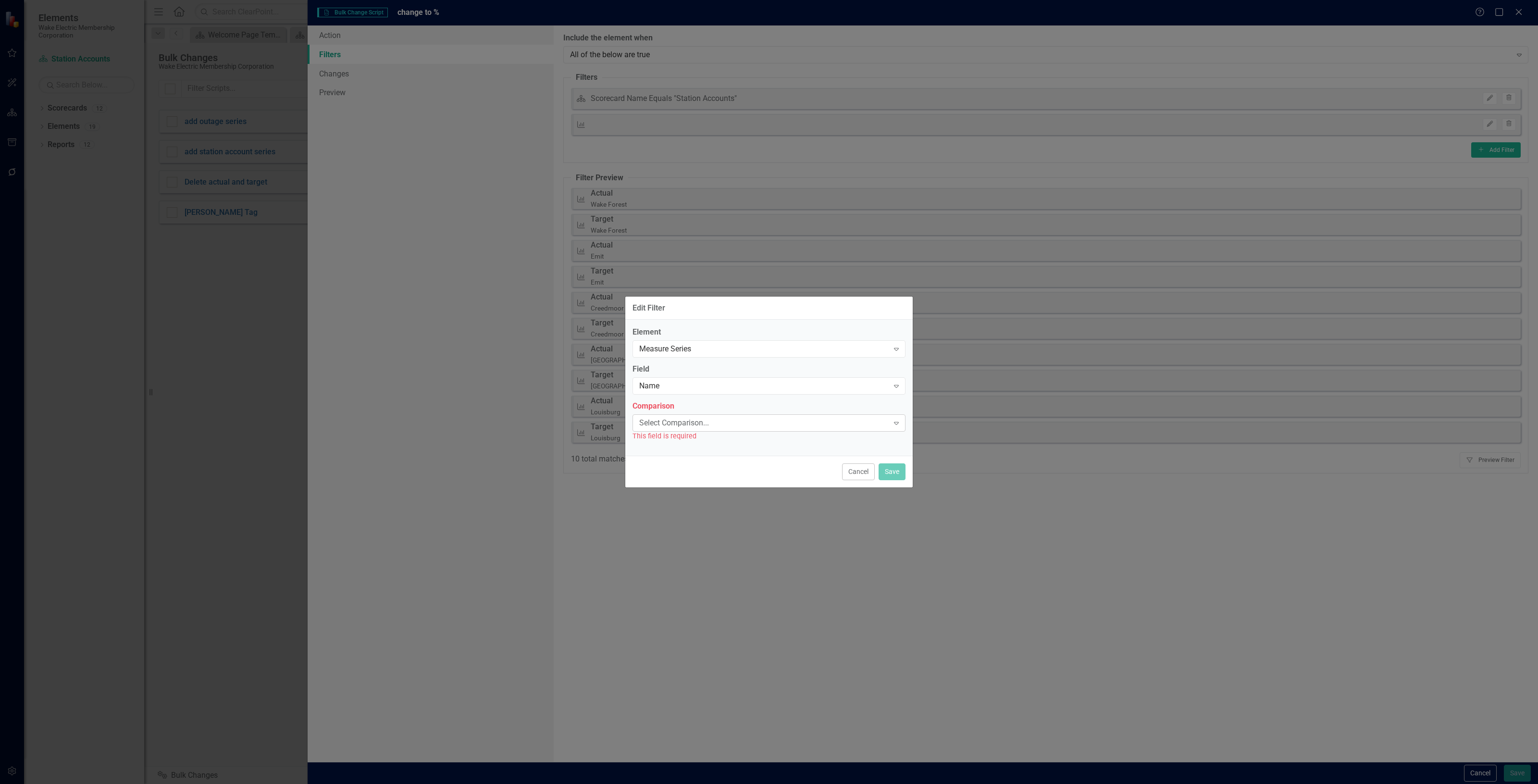
click at [665, 426] on div "Select Comparison..." at bounding box center [764, 422] width 250 height 11
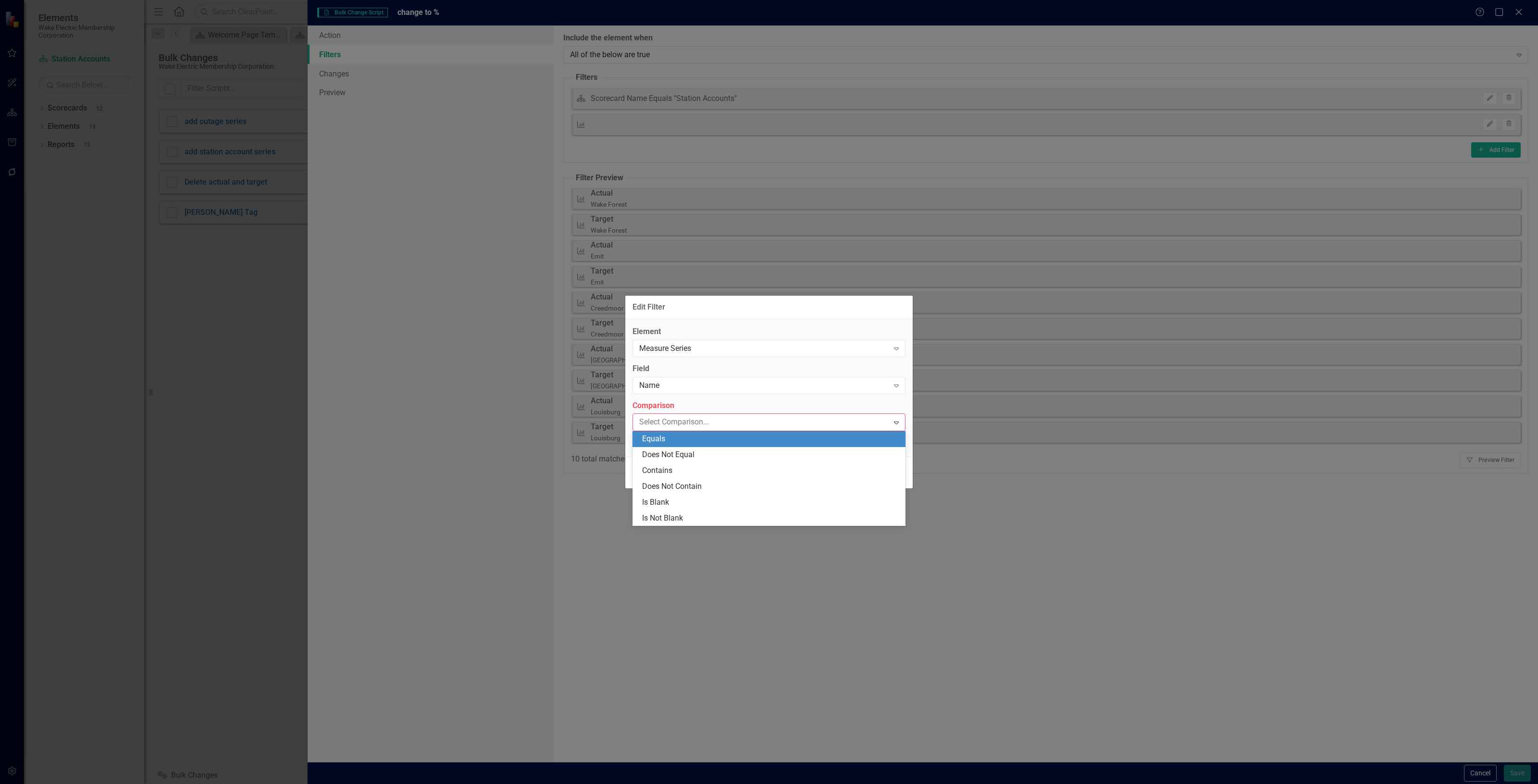
click at [657, 441] on div "Equals" at bounding box center [772, 438] width 258 height 11
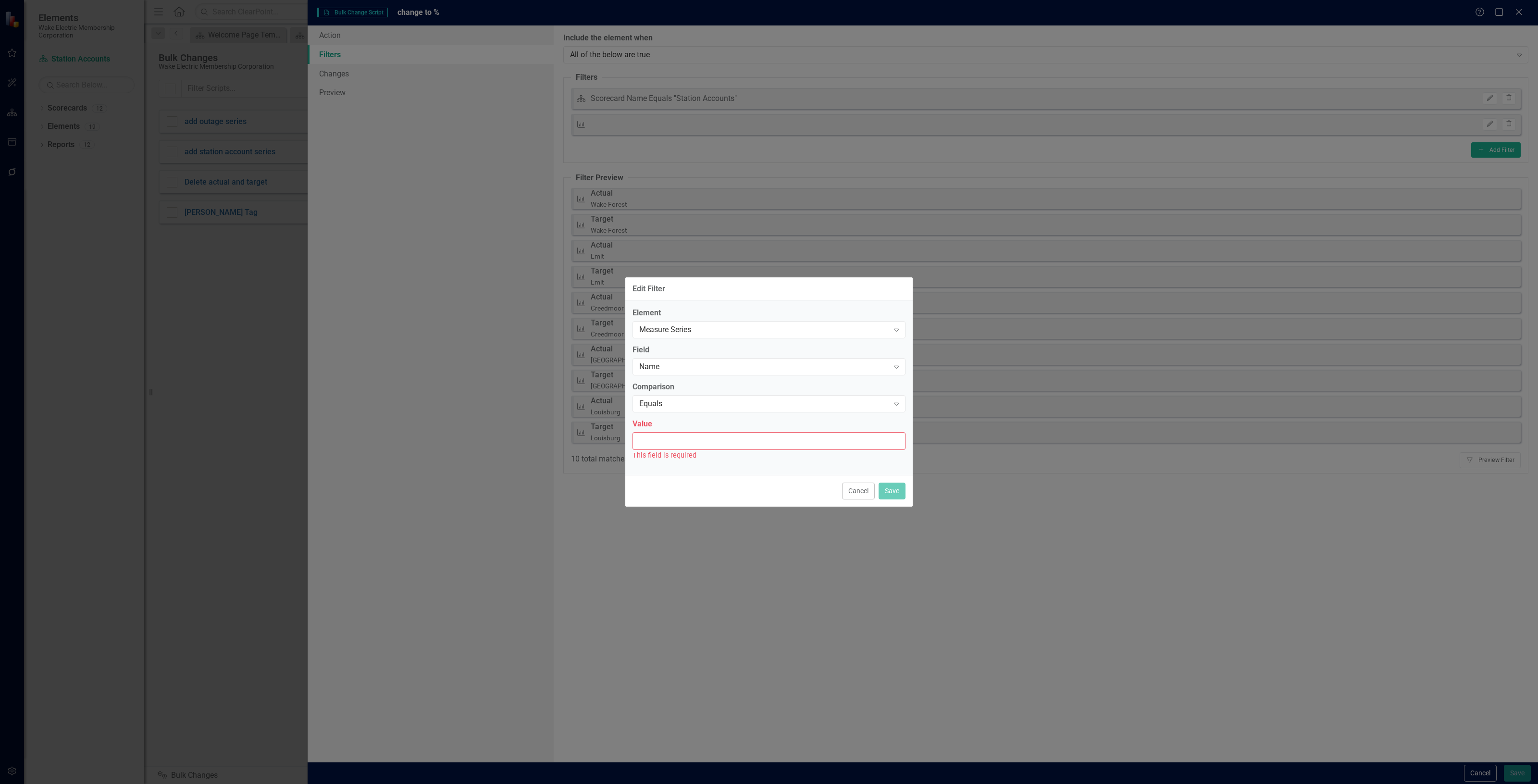
click at [652, 443] on input "Value" at bounding box center [769, 441] width 273 height 18
type input "YTD % Growth"
click at [897, 481] on button "Save" at bounding box center [892, 486] width 27 height 17
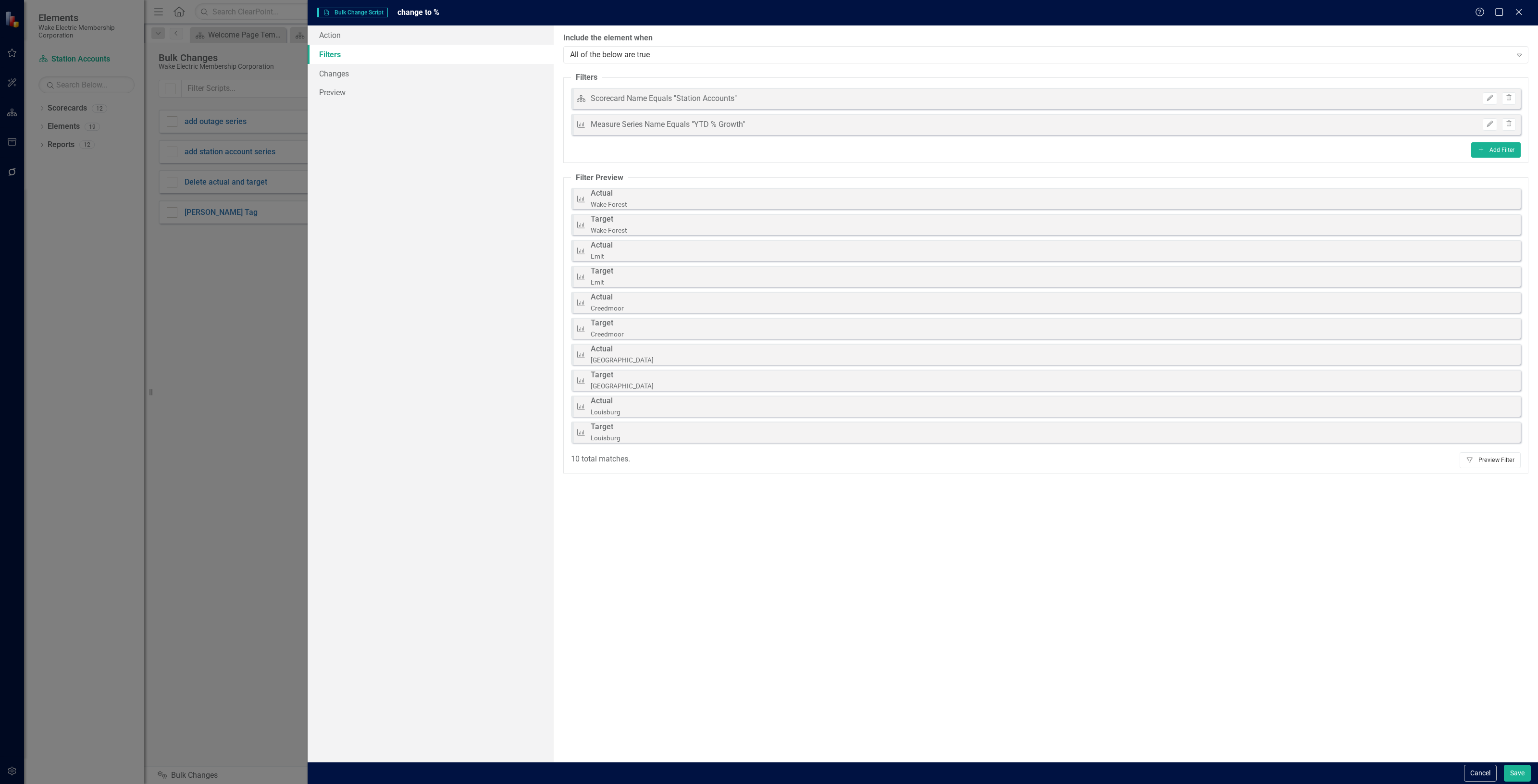
click at [1481, 461] on button "Filter Preview Filter" at bounding box center [1490, 460] width 61 height 15
click at [1479, 463] on button "Filter Preview Filter" at bounding box center [1490, 460] width 61 height 15
click at [1478, 462] on button "Filter Preview Filter" at bounding box center [1490, 460] width 61 height 15
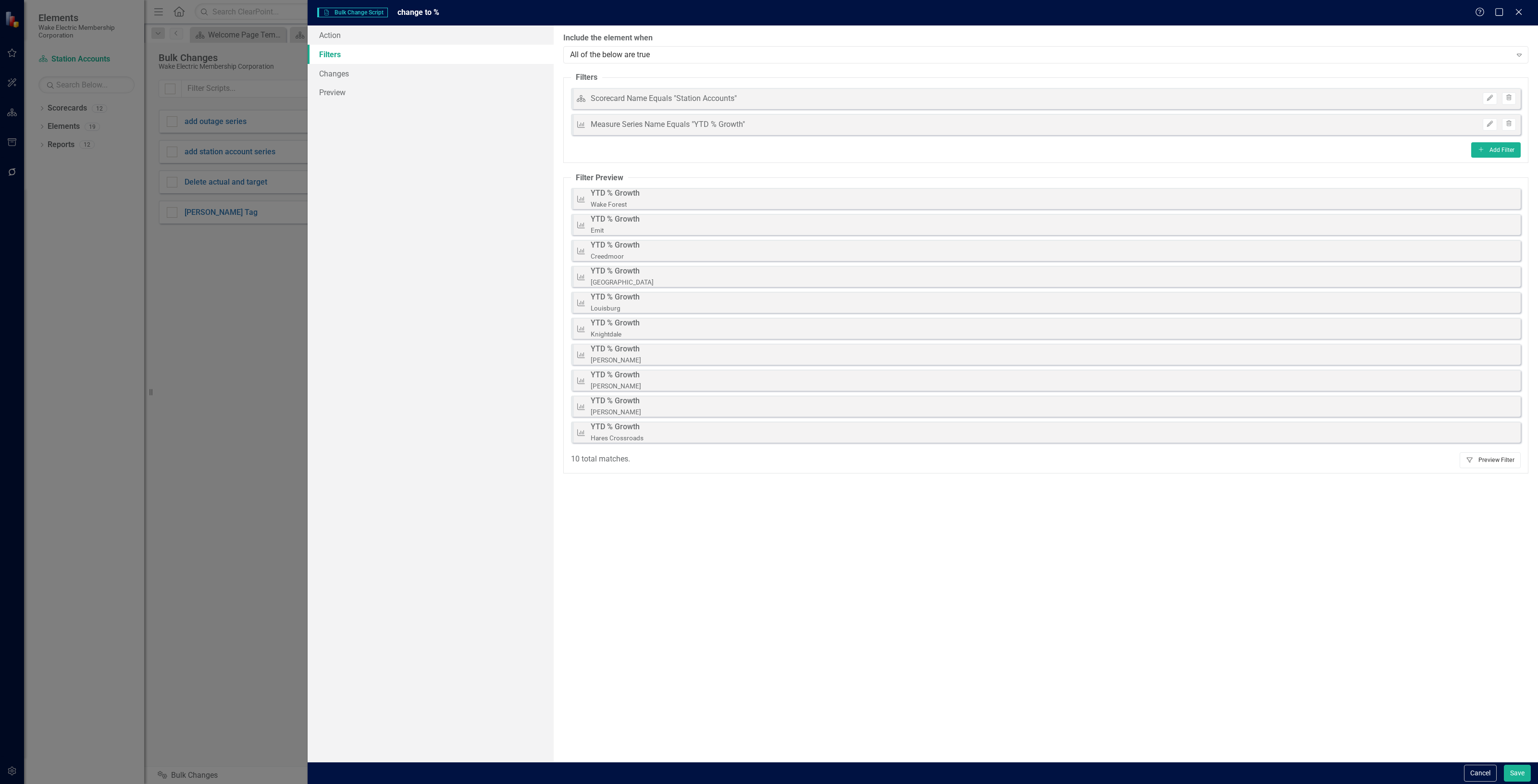
click at [1478, 462] on button "Filter Preview Filter" at bounding box center [1490, 460] width 61 height 15
click at [413, 72] on link "Changes" at bounding box center [430, 74] width 246 height 19
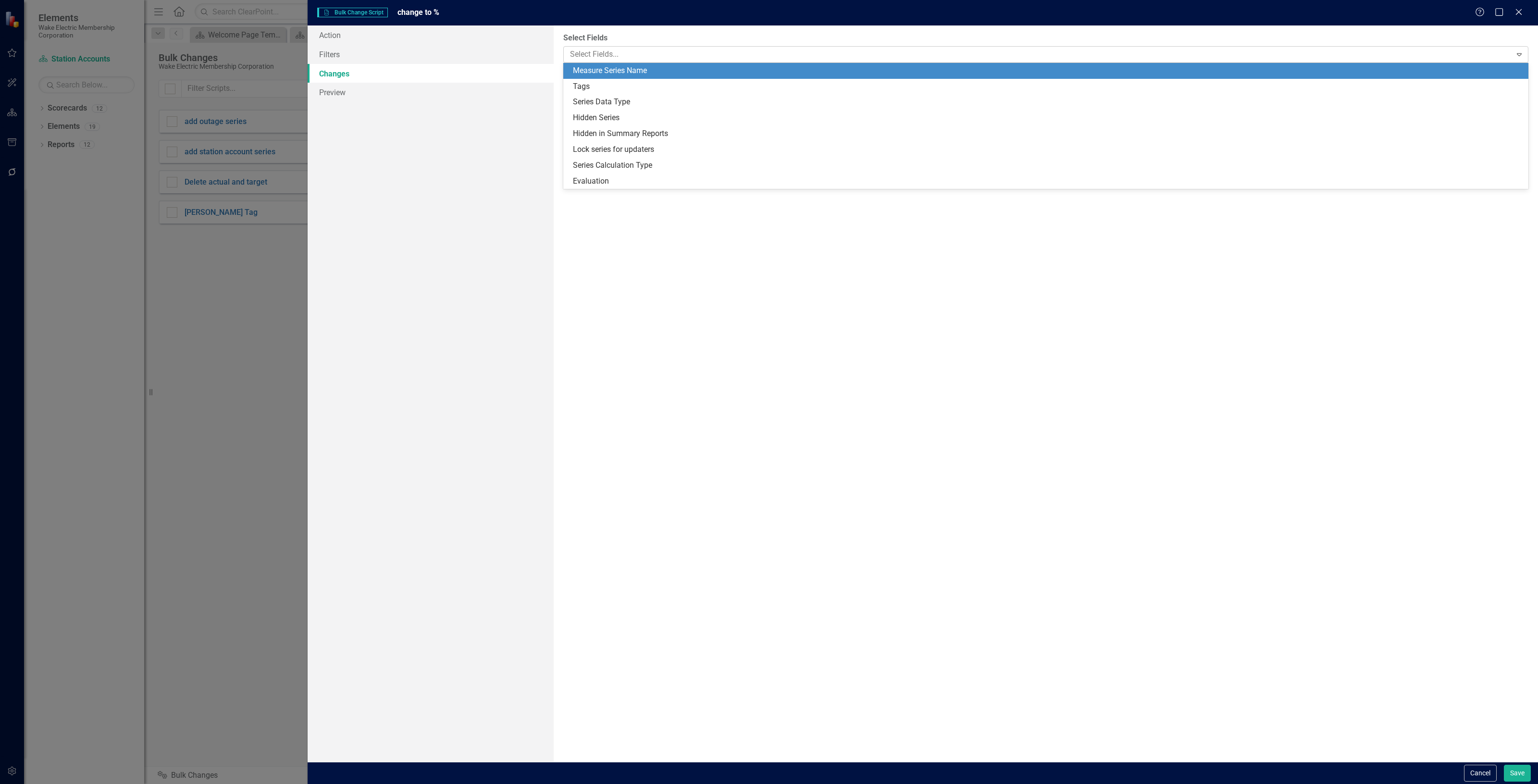
click at [646, 53] on div at bounding box center [1038, 55] width 945 height 13
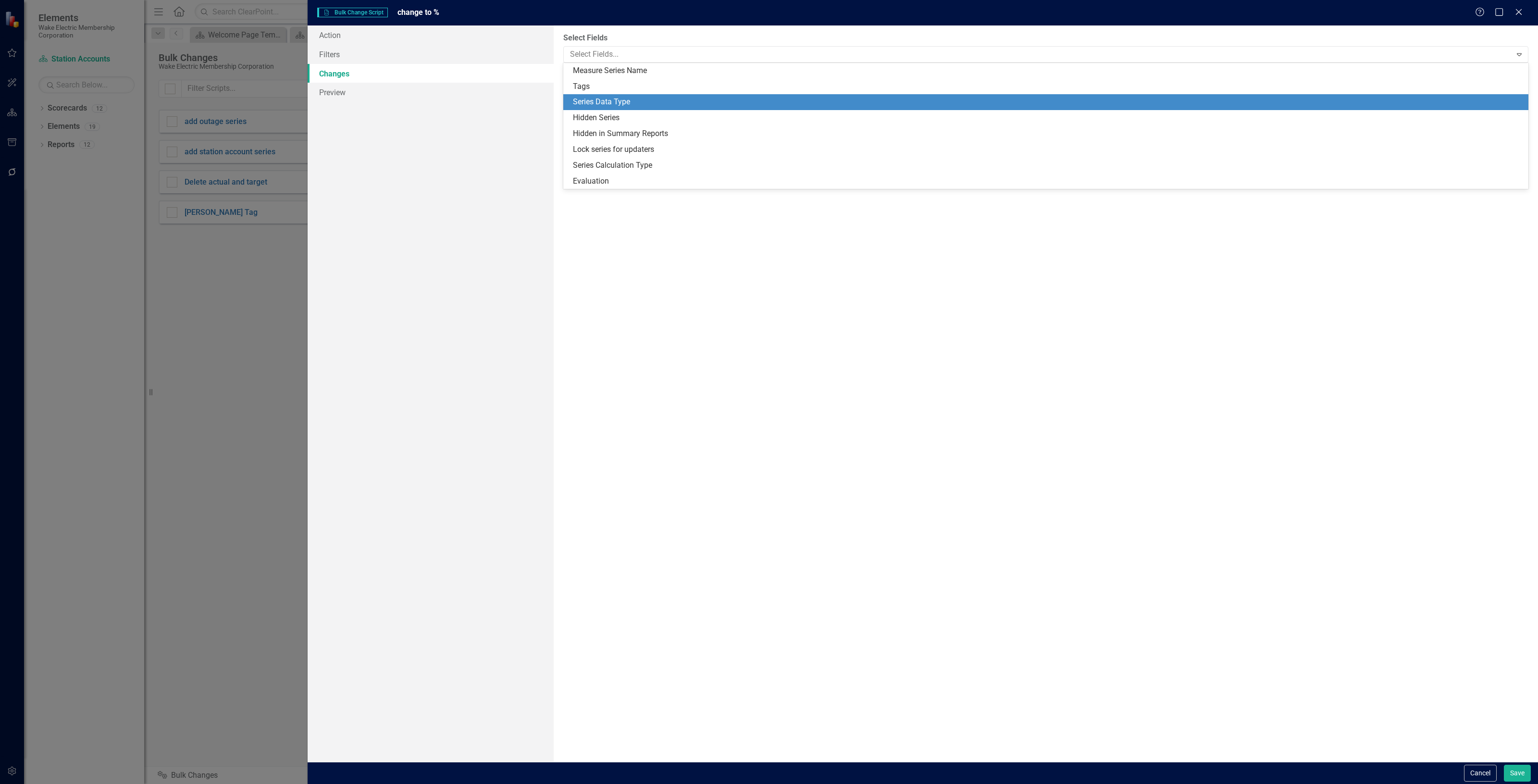
click at [646, 102] on div "Series Data Type" at bounding box center [1048, 102] width 950 height 11
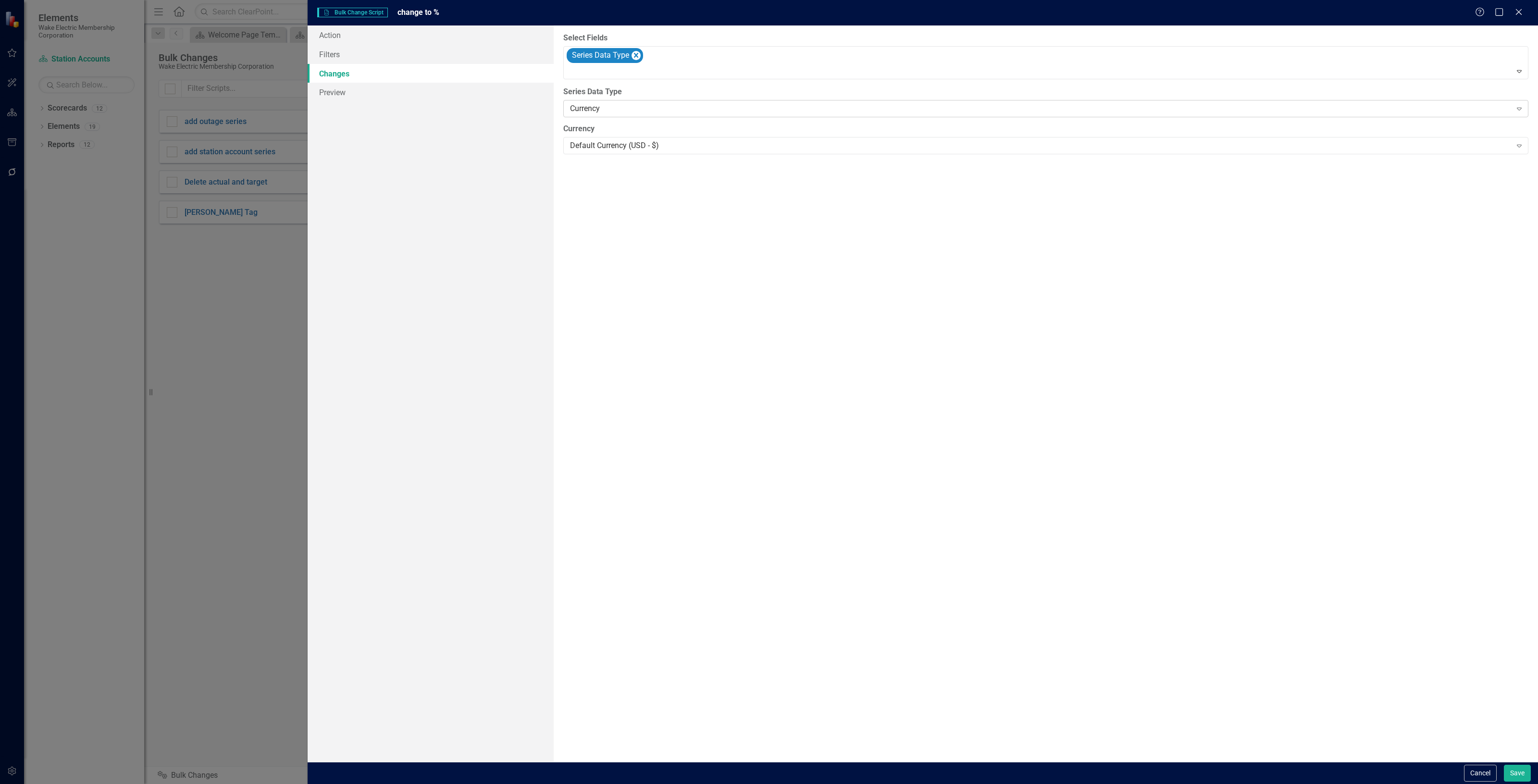
click at [633, 108] on div "Currency" at bounding box center [1041, 108] width 942 height 11
click at [1508, 775] on button "Save" at bounding box center [1517, 773] width 27 height 17
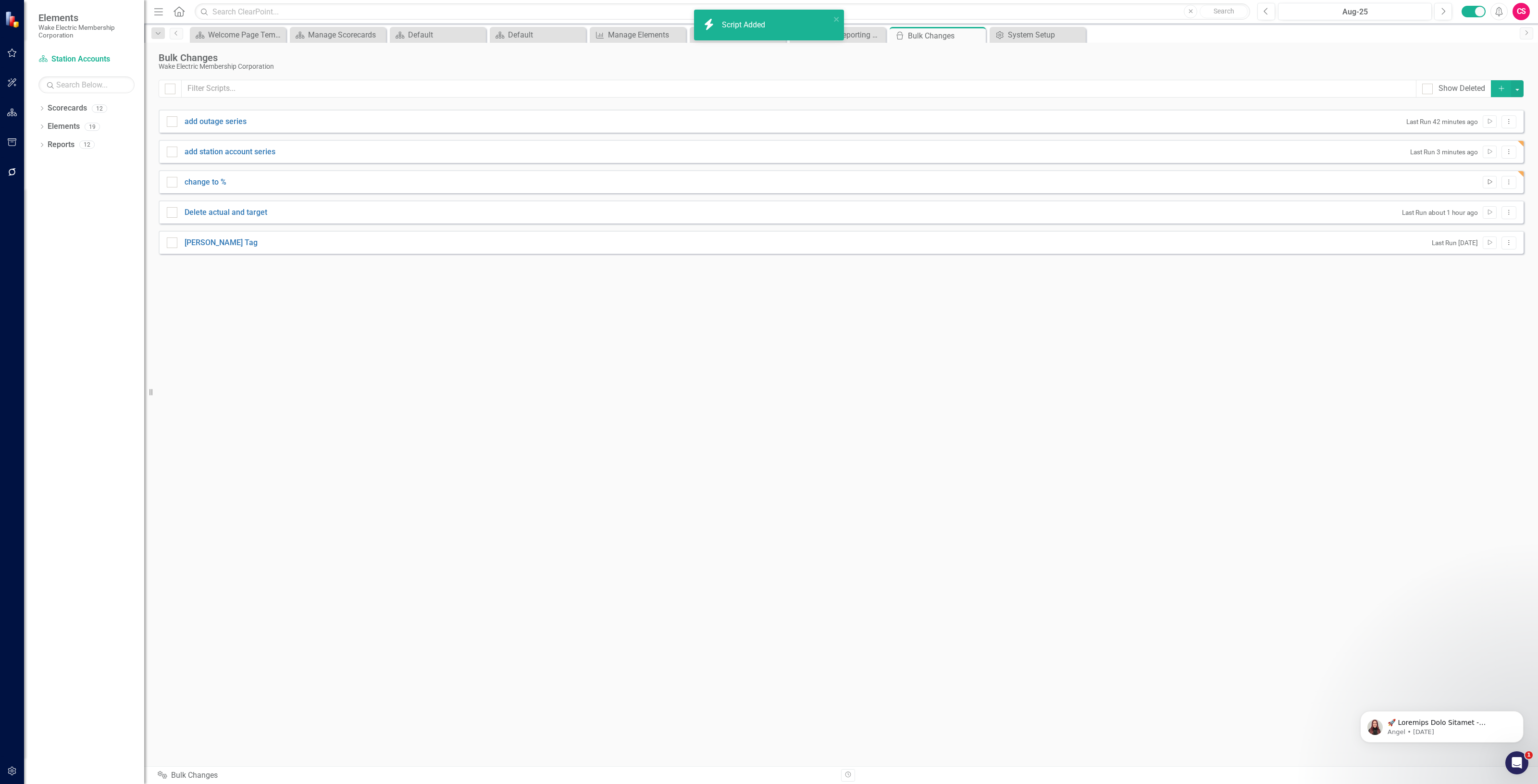
click at [1492, 183] on icon "button" at bounding box center [1491, 181] width 4 height 5
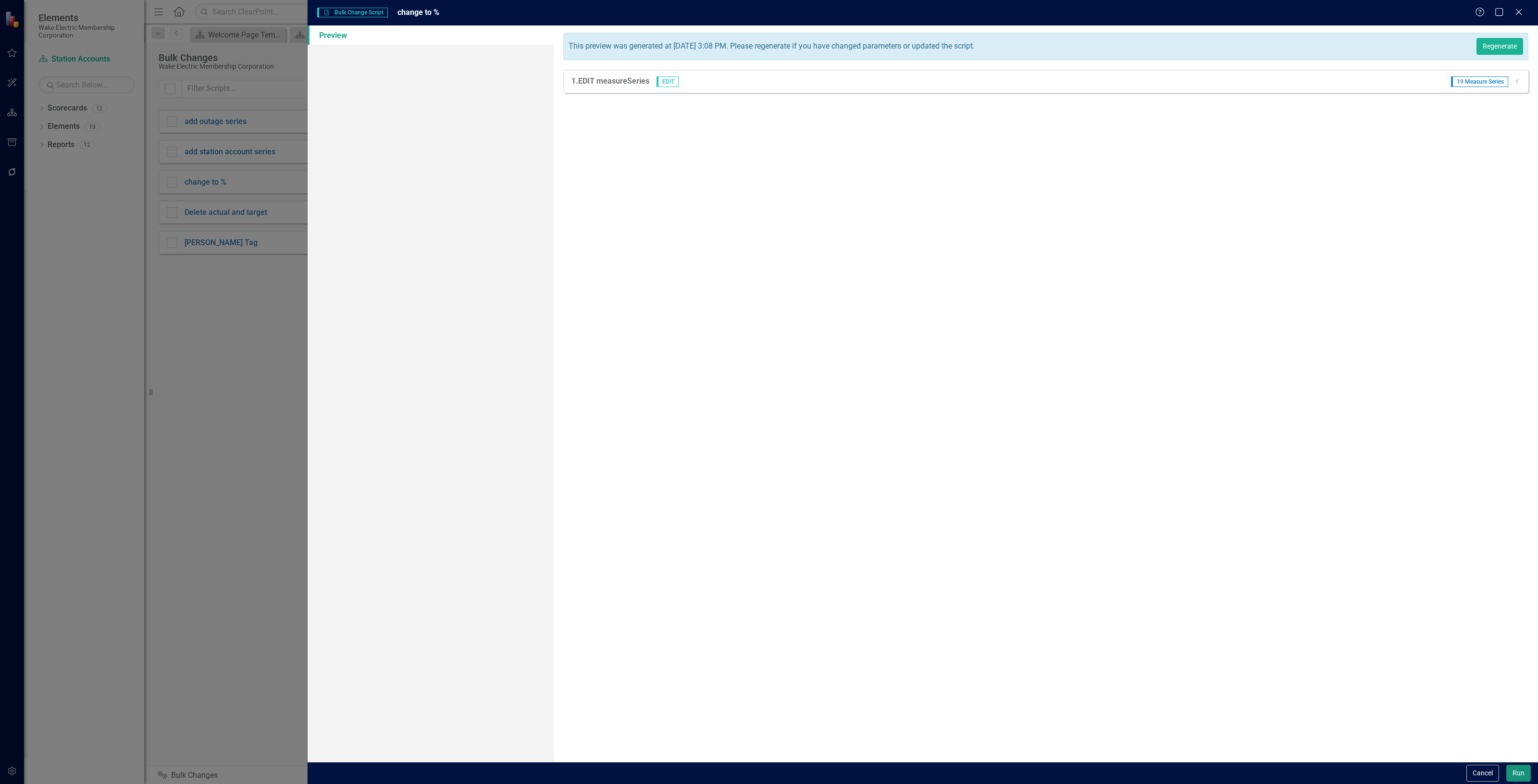
click at [1516, 772] on button "Run" at bounding box center [1518, 773] width 24 height 17
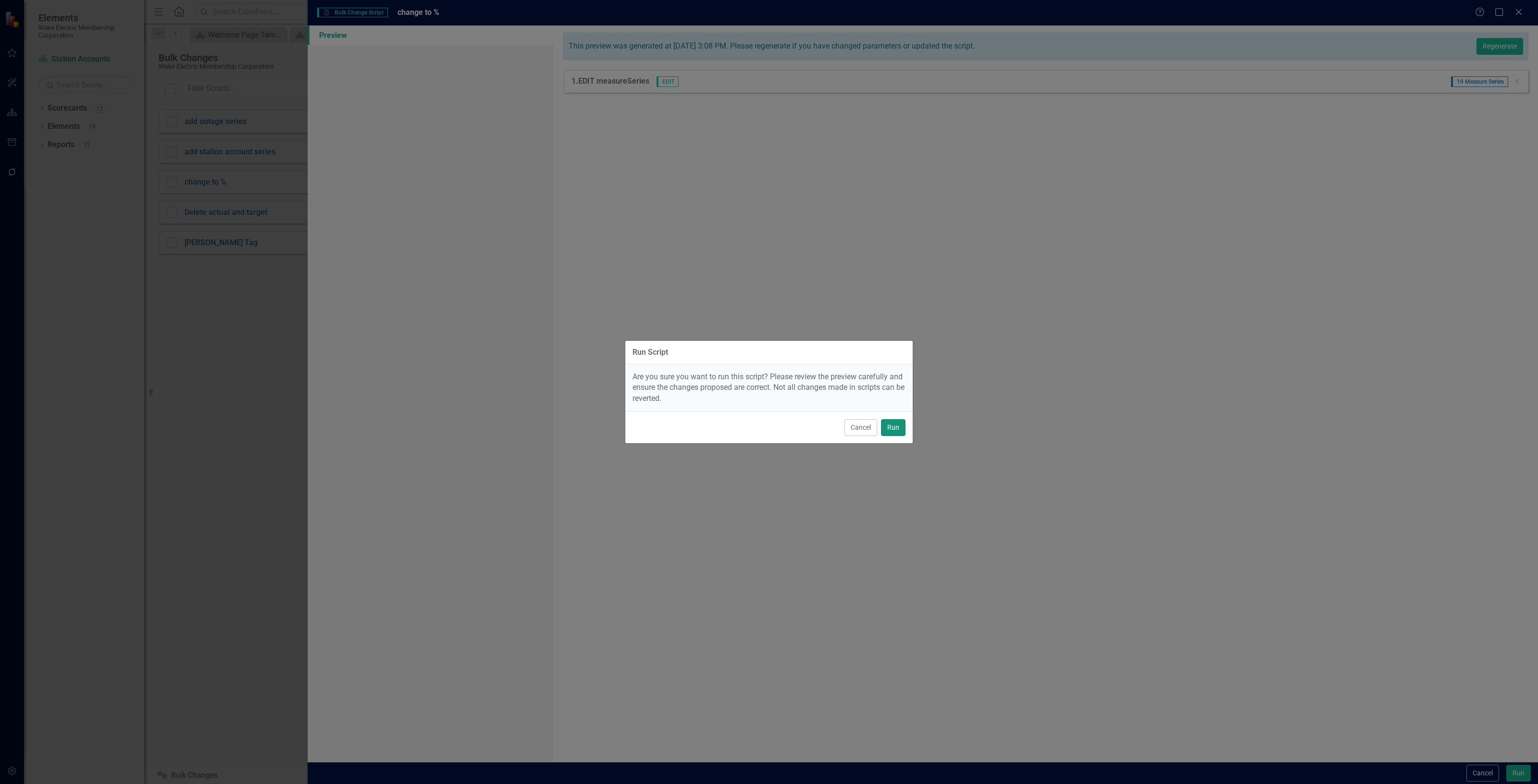
click at [887, 433] on button "Run" at bounding box center [893, 427] width 24 height 17
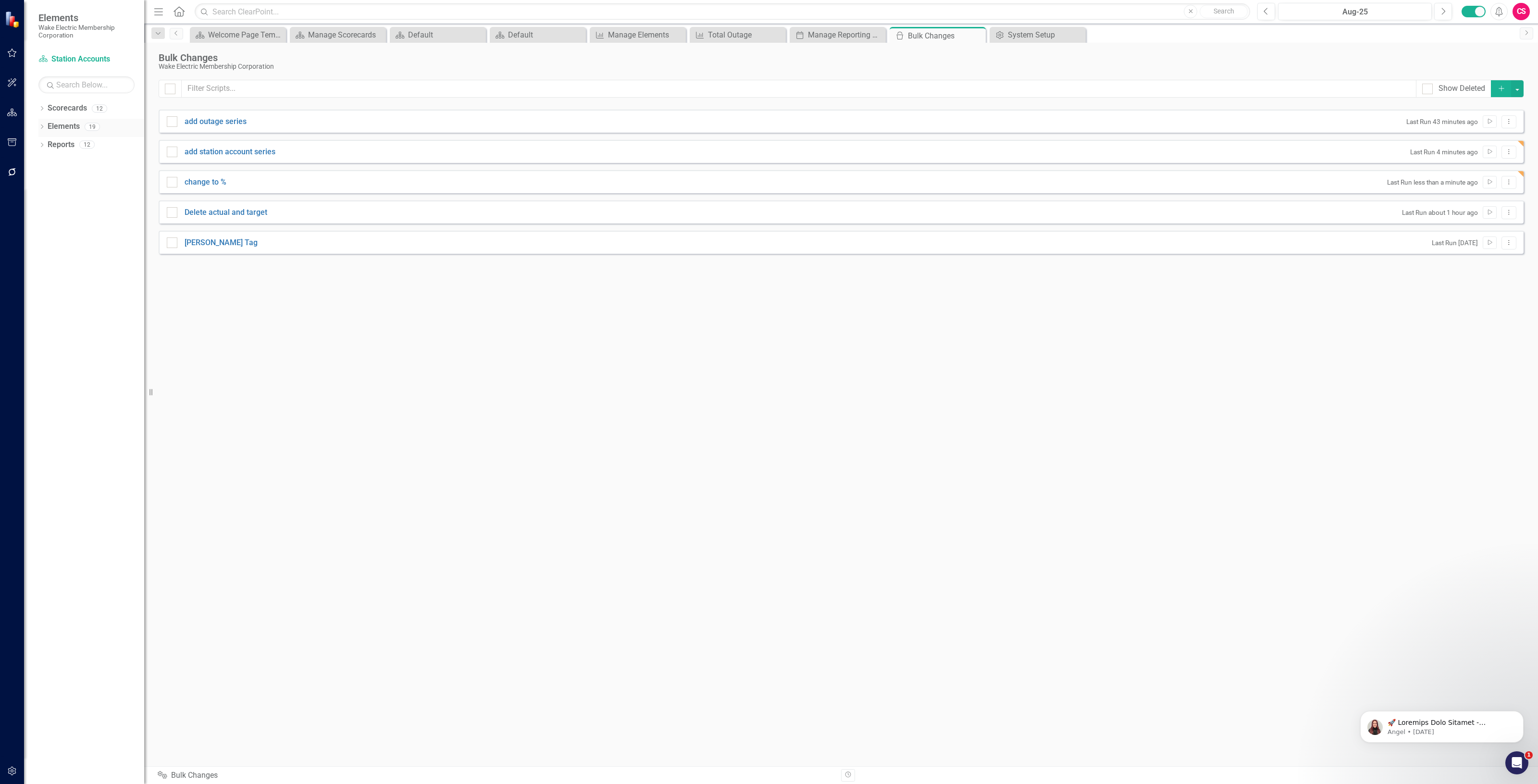
click at [64, 125] on link "Elements" at bounding box center [64, 126] width 32 height 11
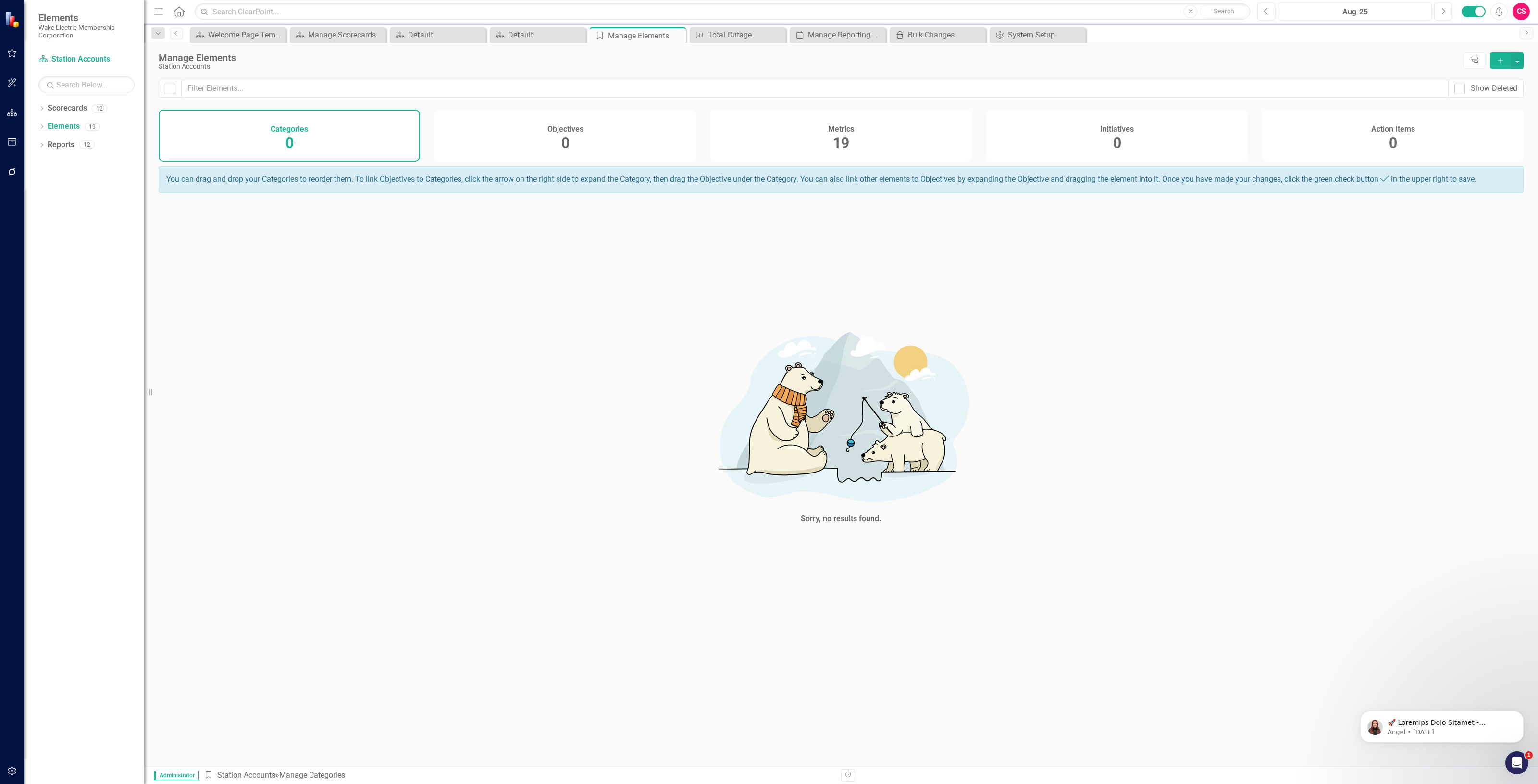
drag, startPoint x: 888, startPoint y: 136, endPoint x: 791, endPoint y: 15, distance: 155.1
click at [888, 135] on div "Metrics 19" at bounding box center [841, 136] width 262 height 52
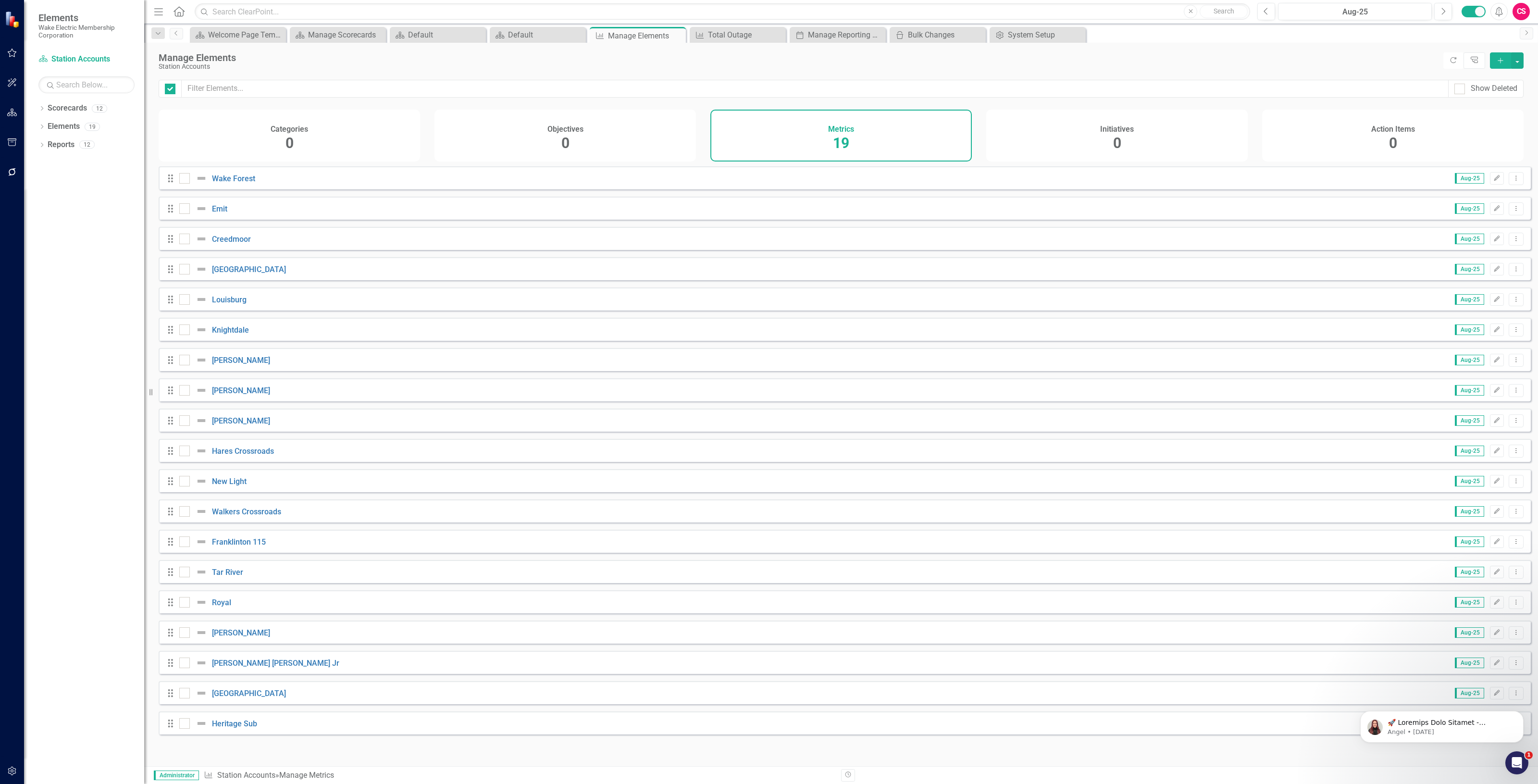
checkbox input "false"
drag, startPoint x: 1509, startPoint y: 183, endPoint x: 1509, endPoint y: 190, distance: 7.0
click at [1512, 181] on icon "Dropdown Menu" at bounding box center [1516, 178] width 8 height 6
click at [1481, 241] on link "Copy Duplicate Metric" at bounding box center [1477, 237] width 78 height 18
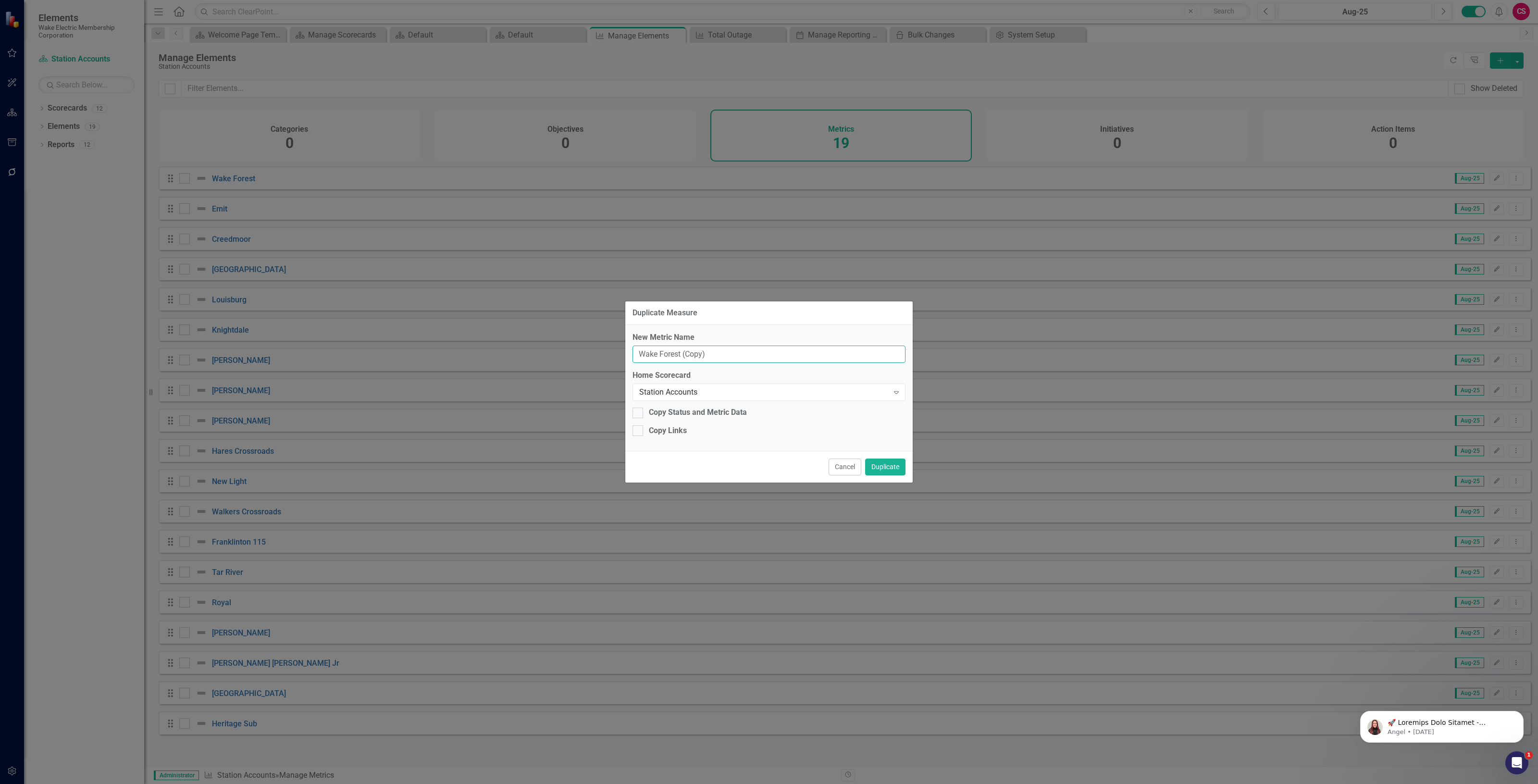
drag, startPoint x: 734, startPoint y: 356, endPoint x: 177, endPoint y: 343, distance: 557.2
click at [171, 356] on div "Duplicate Measure New Metric Name Wake Forest (Copy) Home Scorecard Station Acc…" at bounding box center [769, 392] width 1538 height 784
type input "Total"
click at [891, 466] on button "Duplicate" at bounding box center [885, 466] width 41 height 17
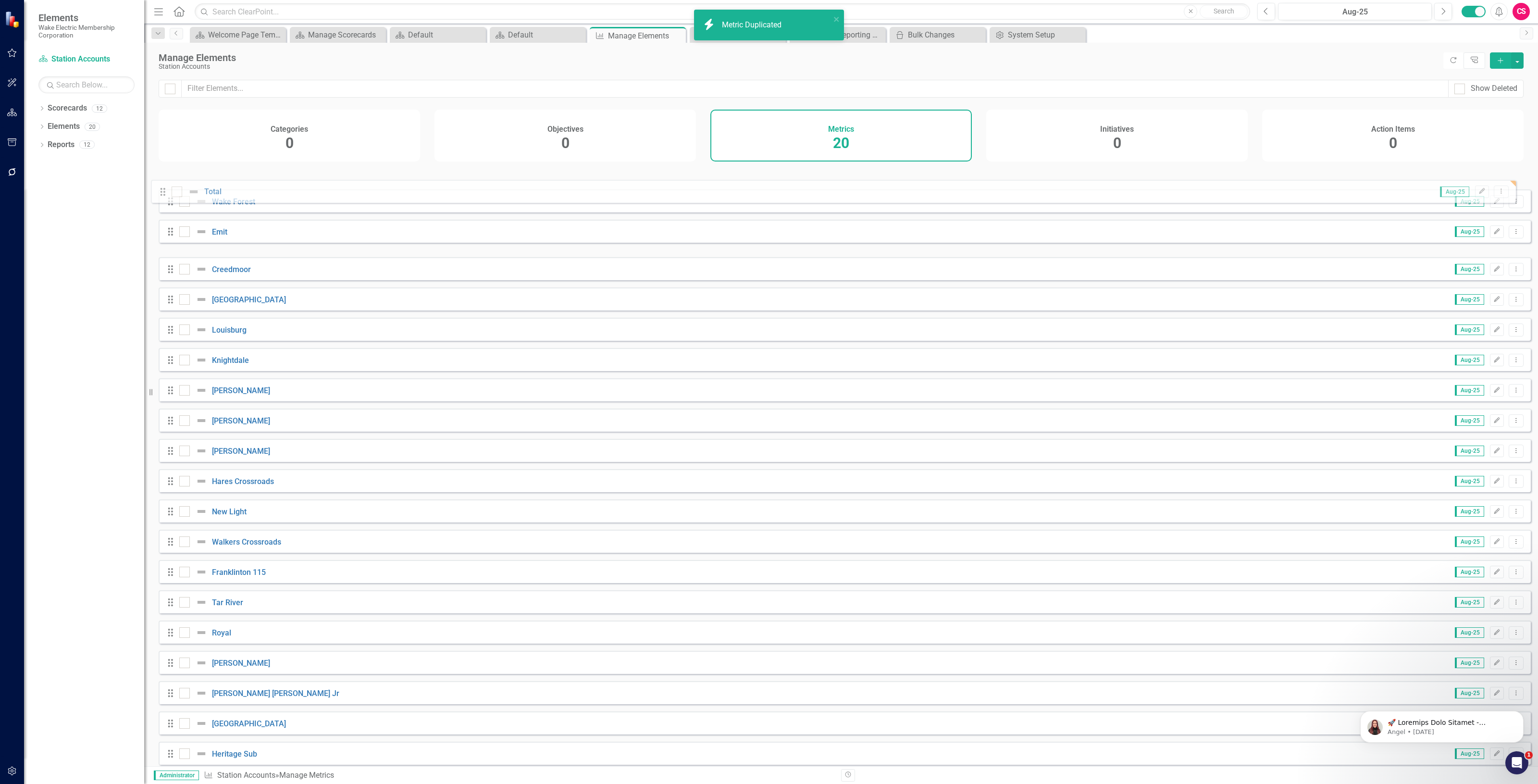
drag, startPoint x: 176, startPoint y: 246, endPoint x: 167, endPoint y: 189, distance: 57.7
click at [167, 189] on div "Drag Wake Forest Aug-25 Edit Dropdown Menu Drag Emit Aug-25 Edit Dropdown Menu …" at bounding box center [845, 466] width 1372 height 598
click at [219, 183] on link "Total" at bounding box center [220, 178] width 17 height 9
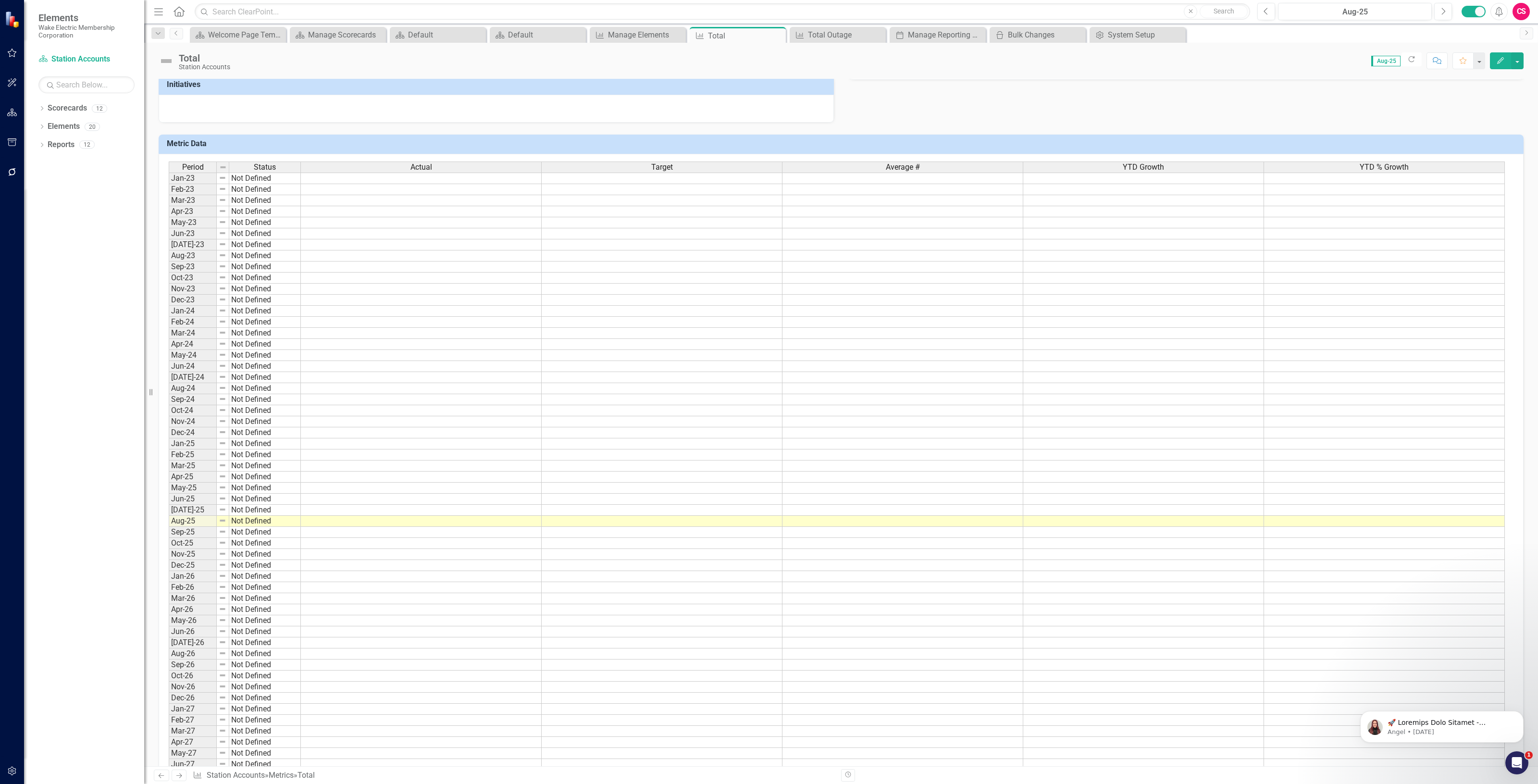
click at [169, 450] on div "Period Status Jan-23 Not Defined Feb-23 Not Defined Mar-23 Not Defined Apr-23 N…" at bounding box center [169, 499] width 0 height 675
click at [321, 448] on td at bounding box center [421, 444] width 241 height 11
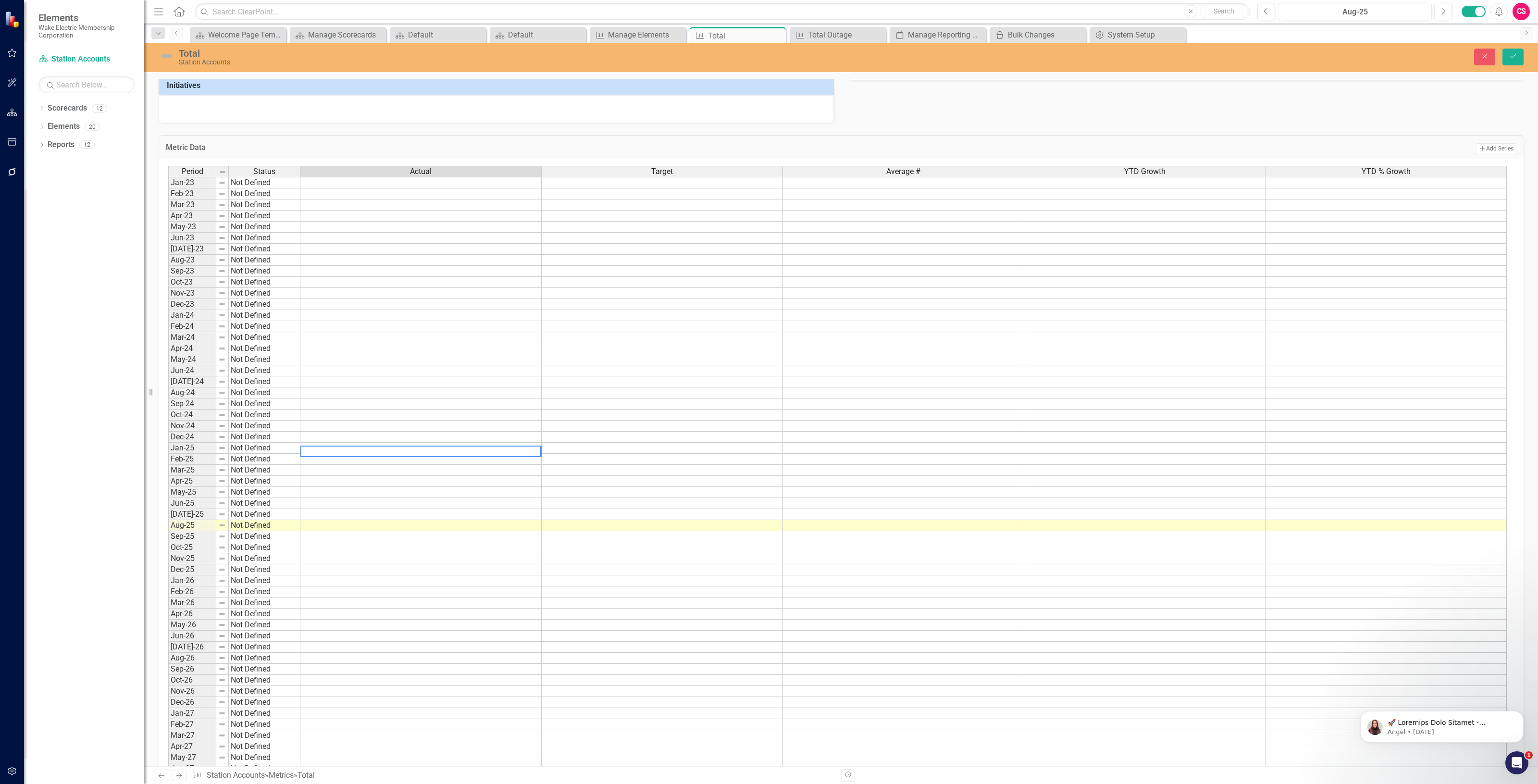
paste textarea "57316"
type textarea "57316"
click at [306, 463] on td at bounding box center [421, 459] width 241 height 11
paste textarea "57381"
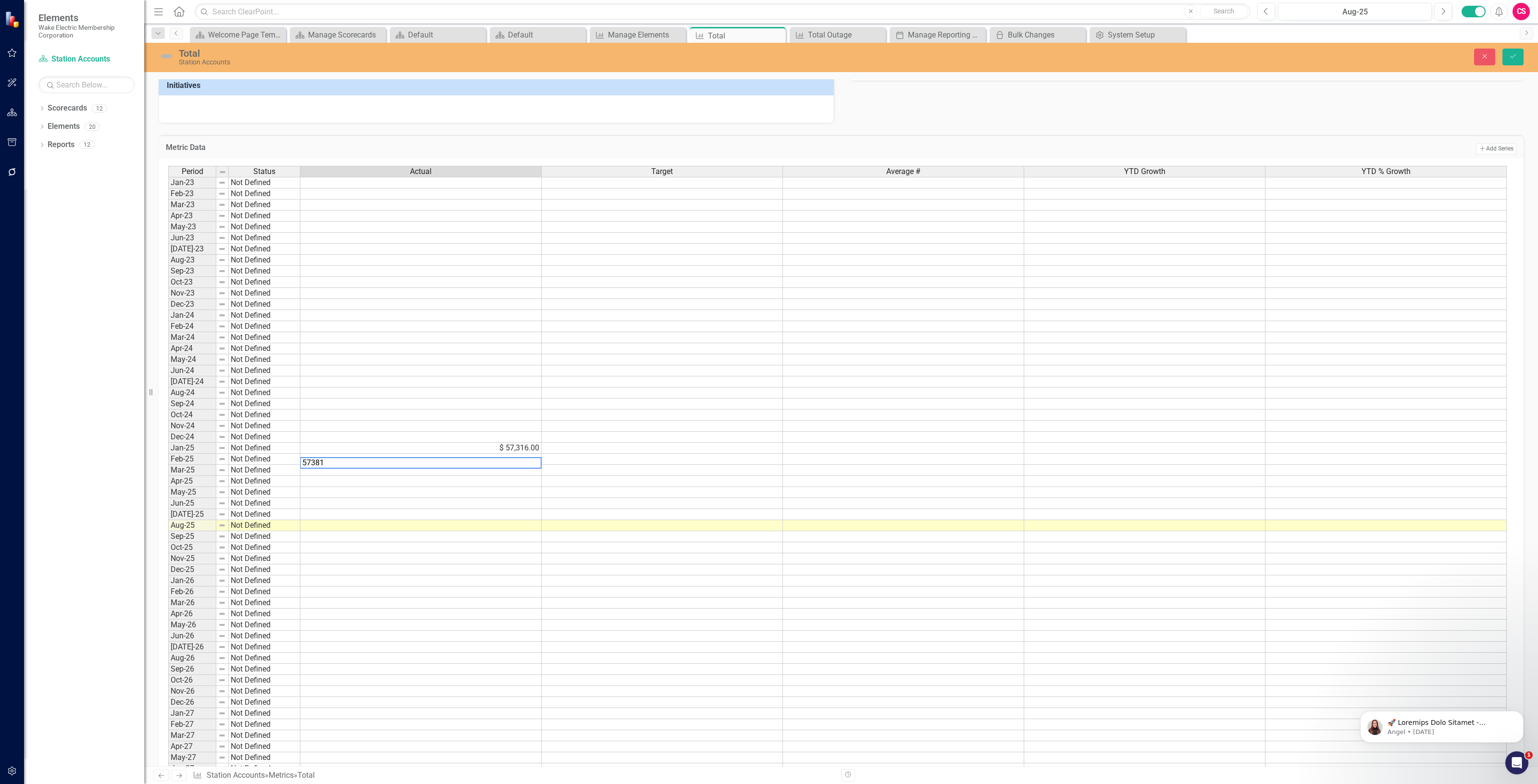
type textarea "57381"
click at [343, 475] on td at bounding box center [421, 470] width 241 height 11
paste textarea "57492"
type textarea "57492"
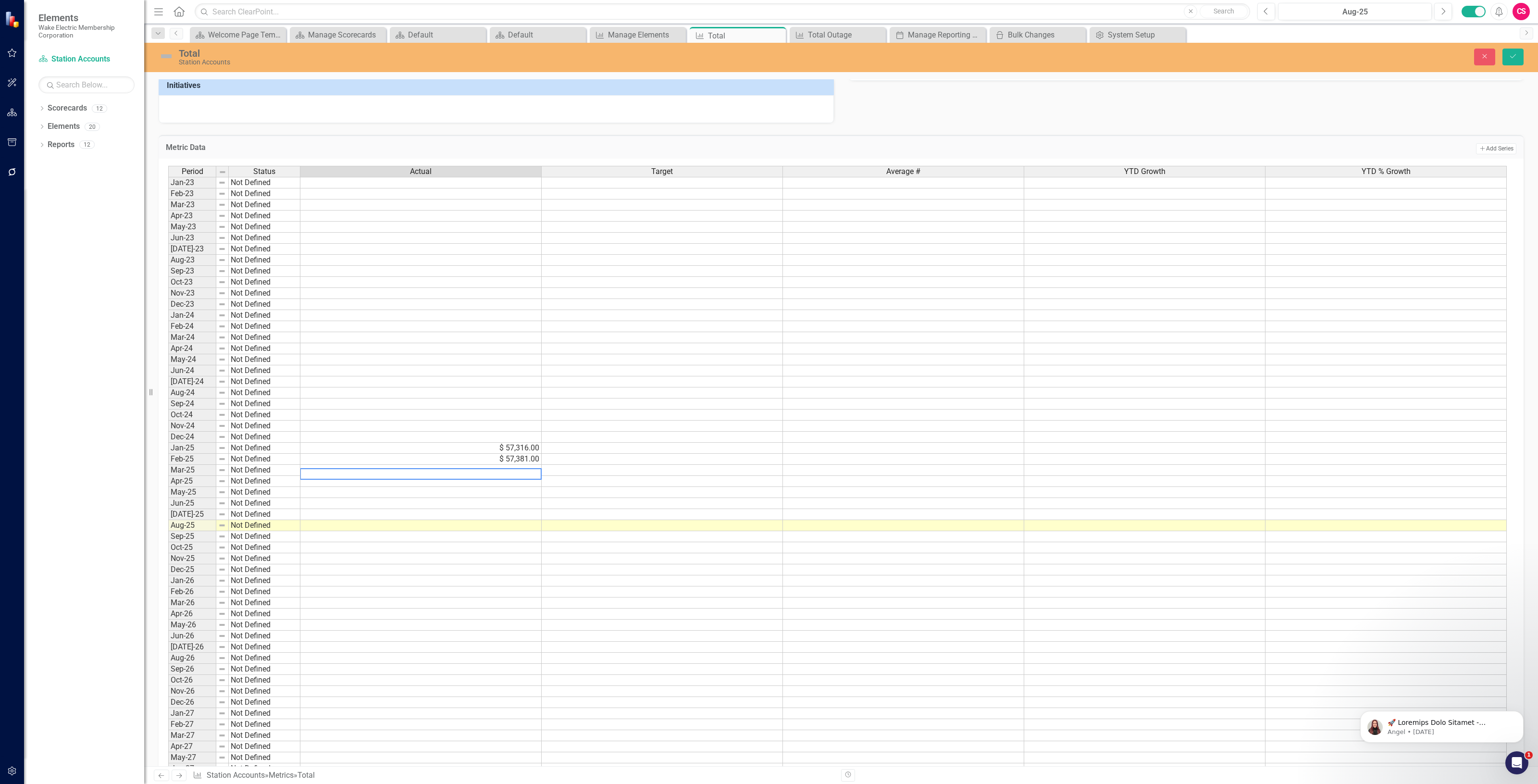
click at [382, 484] on td at bounding box center [421, 481] width 241 height 11
paste textarea "57599"
type textarea "57599"
click at [310, 497] on td at bounding box center [421, 492] width 241 height 11
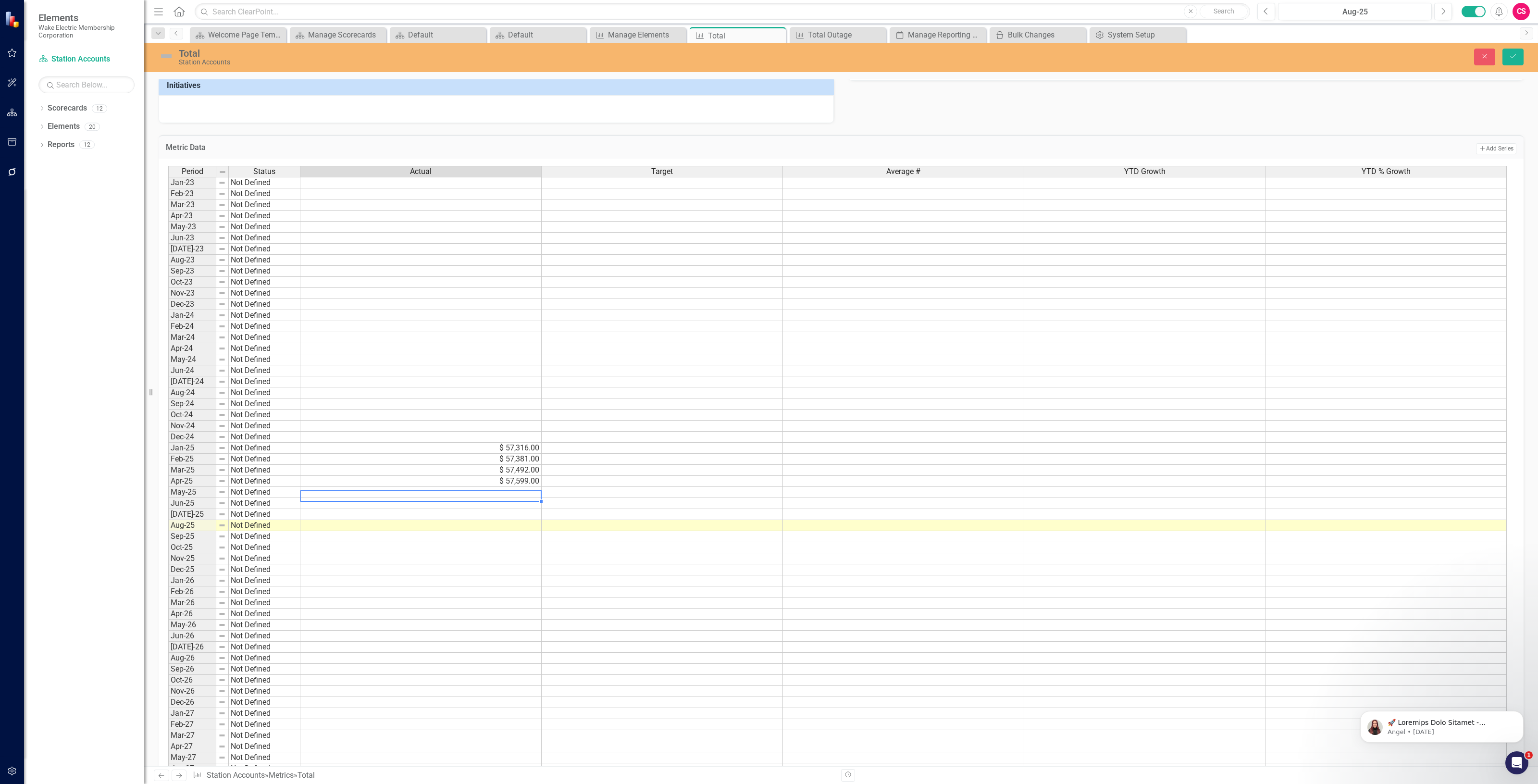
click at [310, 497] on td at bounding box center [421, 492] width 241 height 11
paste textarea "57705"
type textarea "57705"
click at [329, 508] on td at bounding box center [421, 503] width 241 height 11
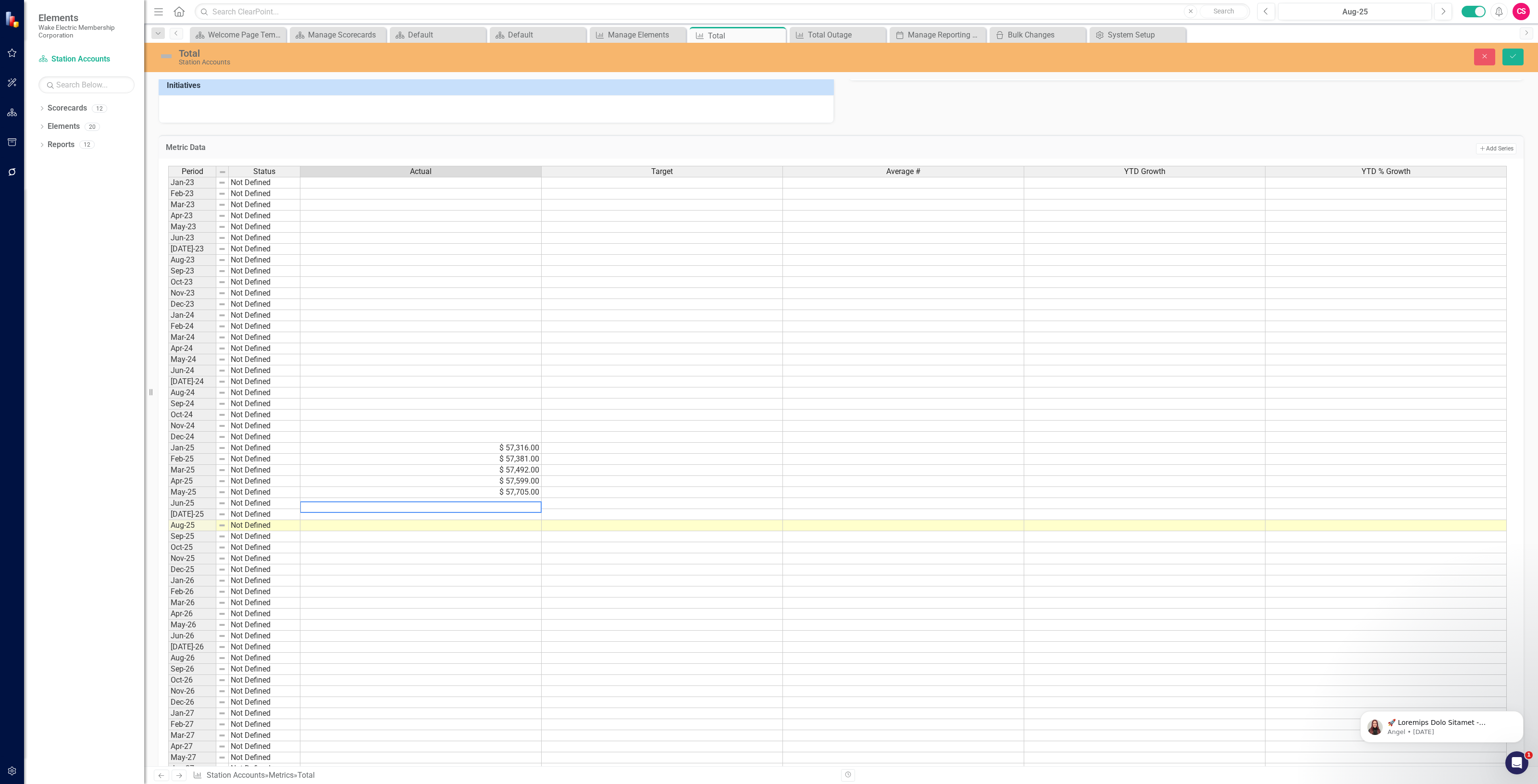
paste textarea "57840"
type textarea "57840"
click at [341, 515] on td at bounding box center [421, 514] width 241 height 11
paste textarea "57975"
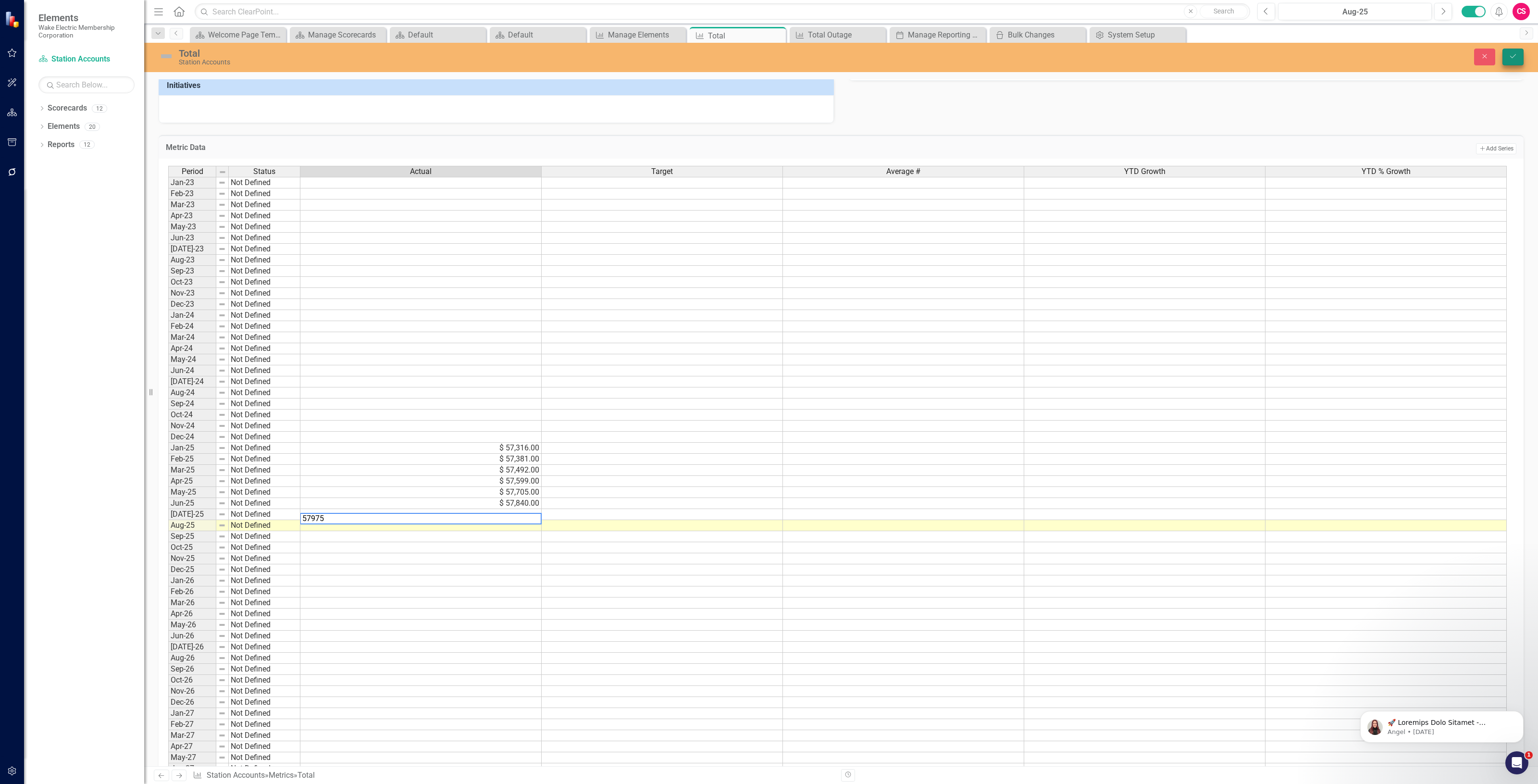
type textarea "57975"
click at [1515, 55] on icon "Save" at bounding box center [1514, 56] width 9 height 7
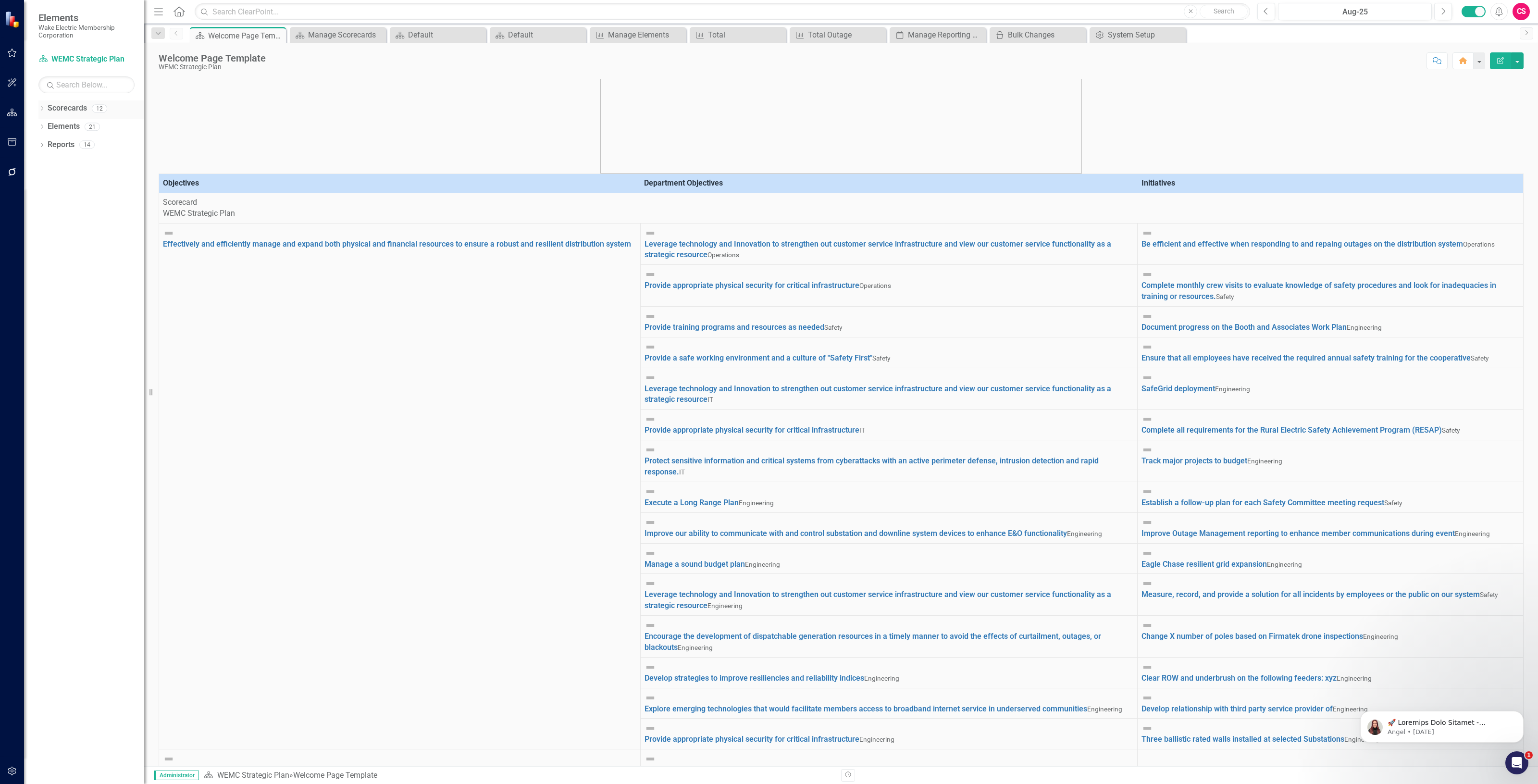
click at [60, 111] on link "Scorecards" at bounding box center [67, 108] width 39 height 11
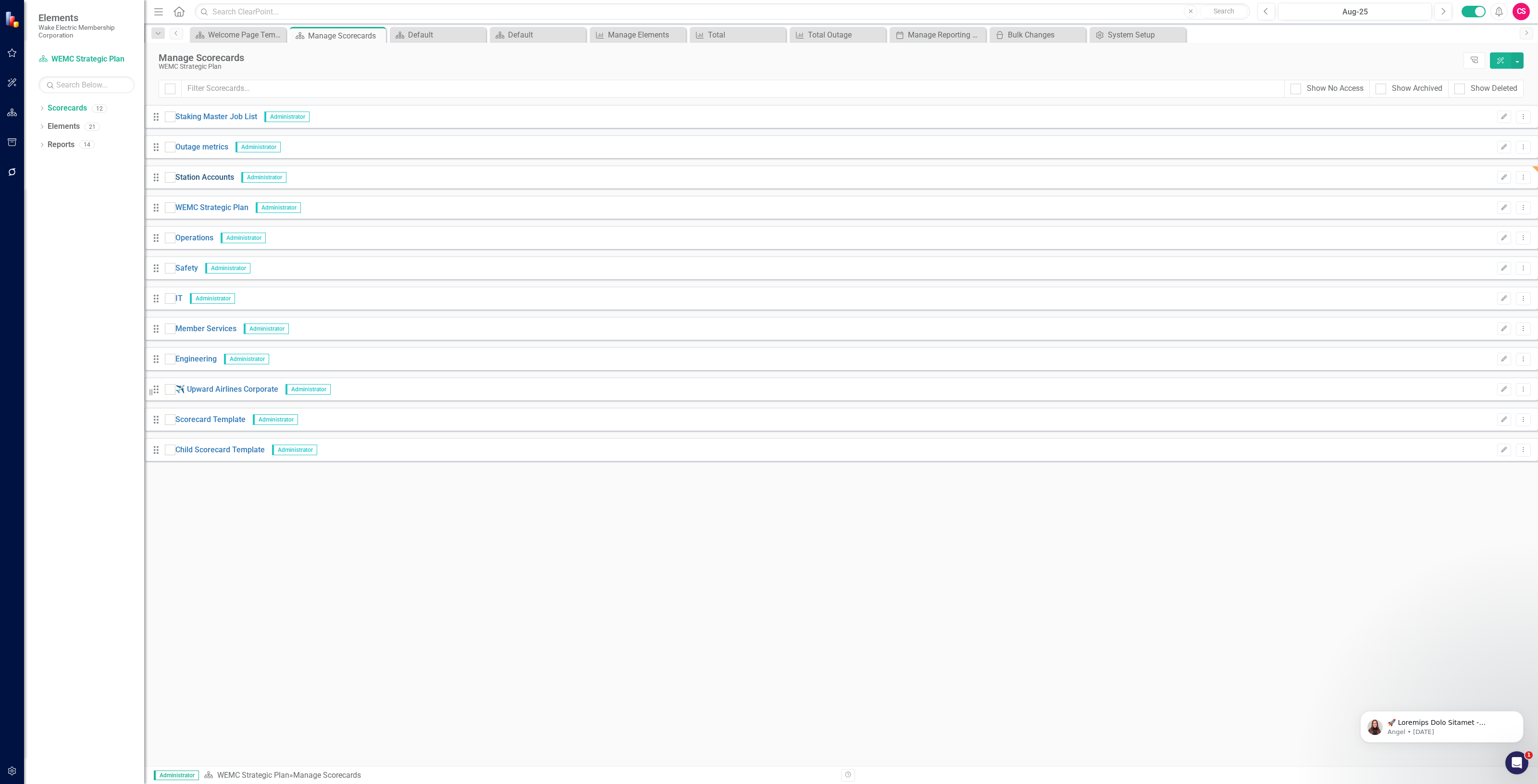
click at [225, 181] on link "Station Accounts" at bounding box center [205, 178] width 59 height 11
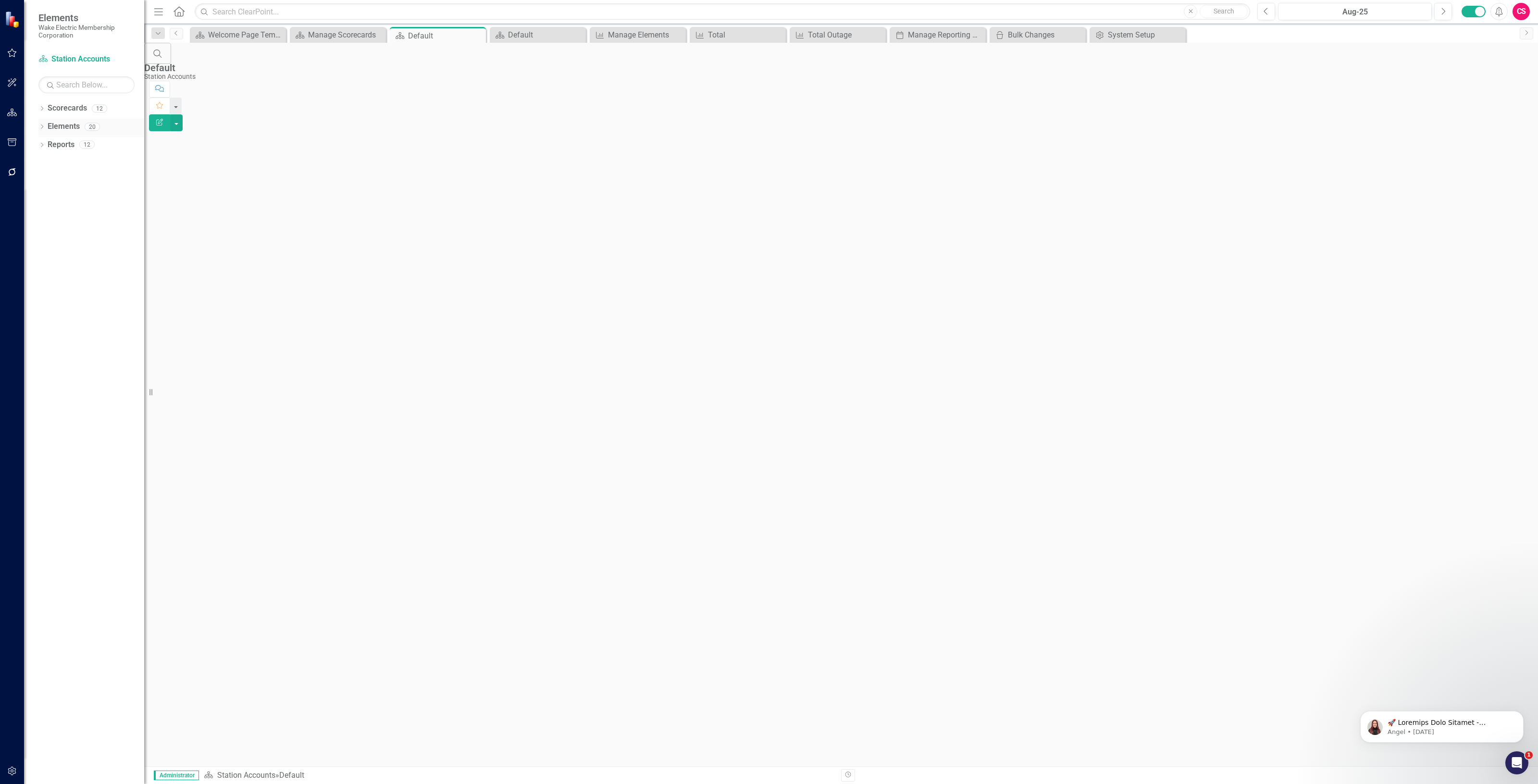
click at [55, 123] on link "Elements" at bounding box center [64, 126] width 32 height 11
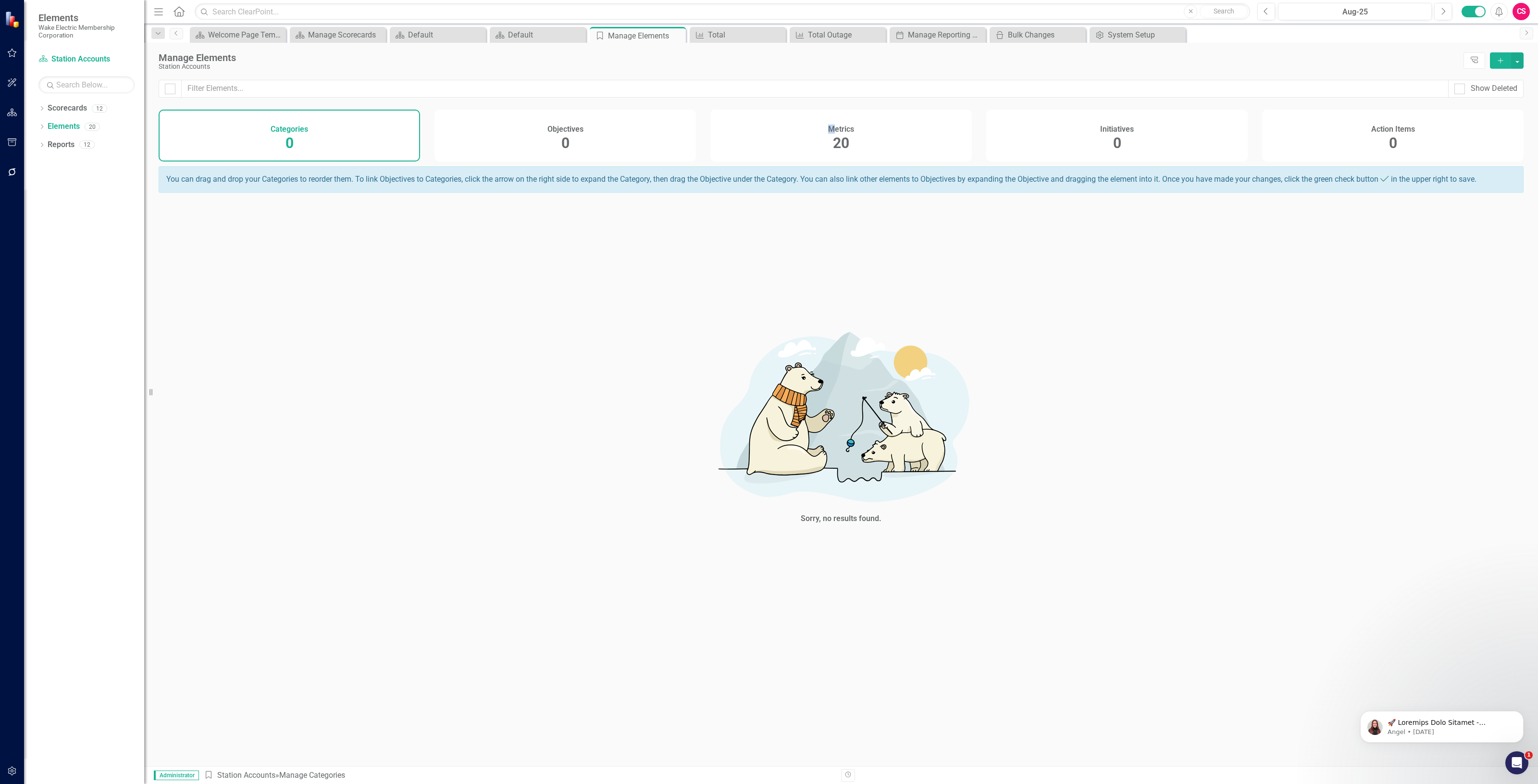
click at [830, 113] on div "Metrics 20" at bounding box center [841, 136] width 262 height 52
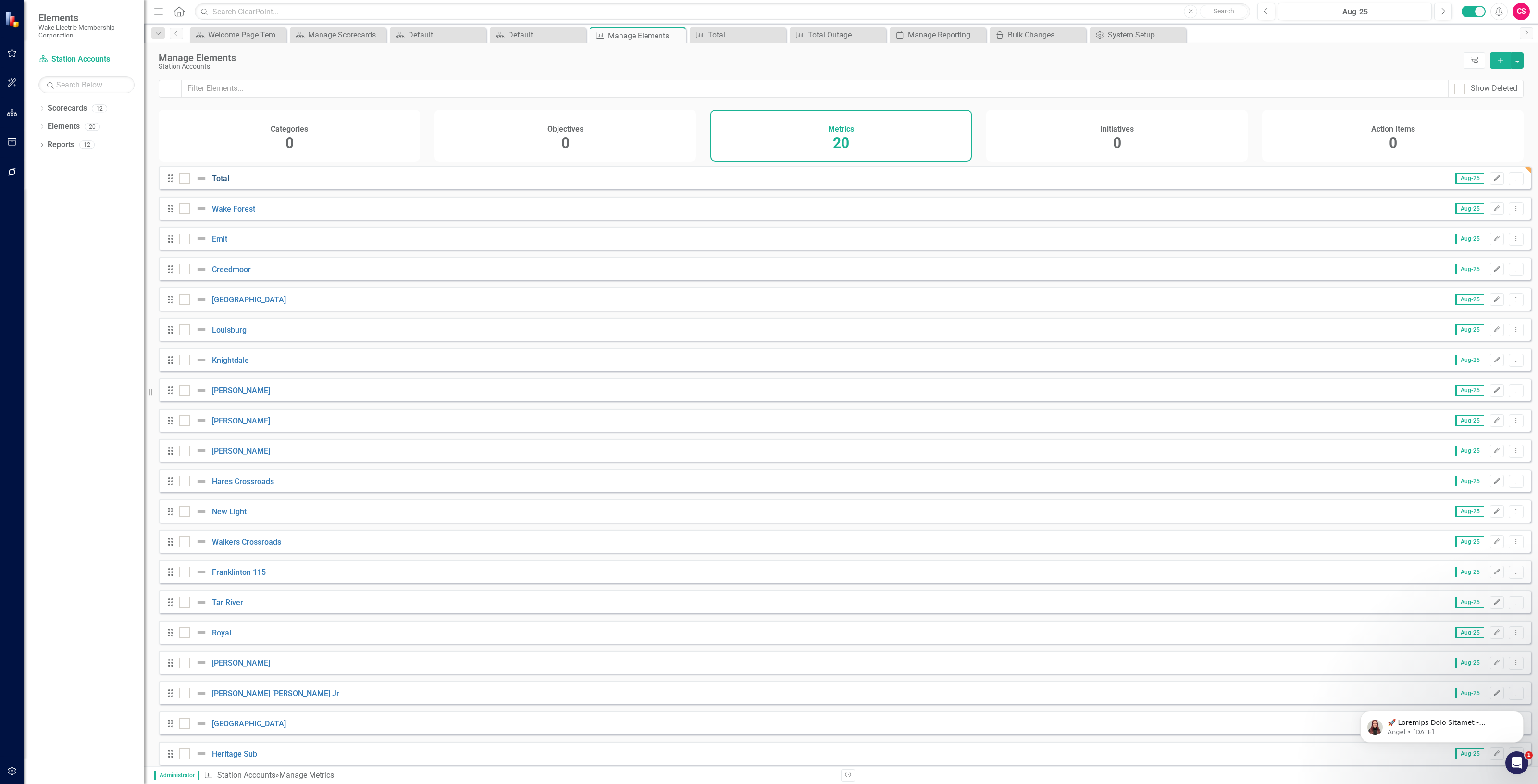
click at [220, 181] on link "Total" at bounding box center [220, 178] width 17 height 9
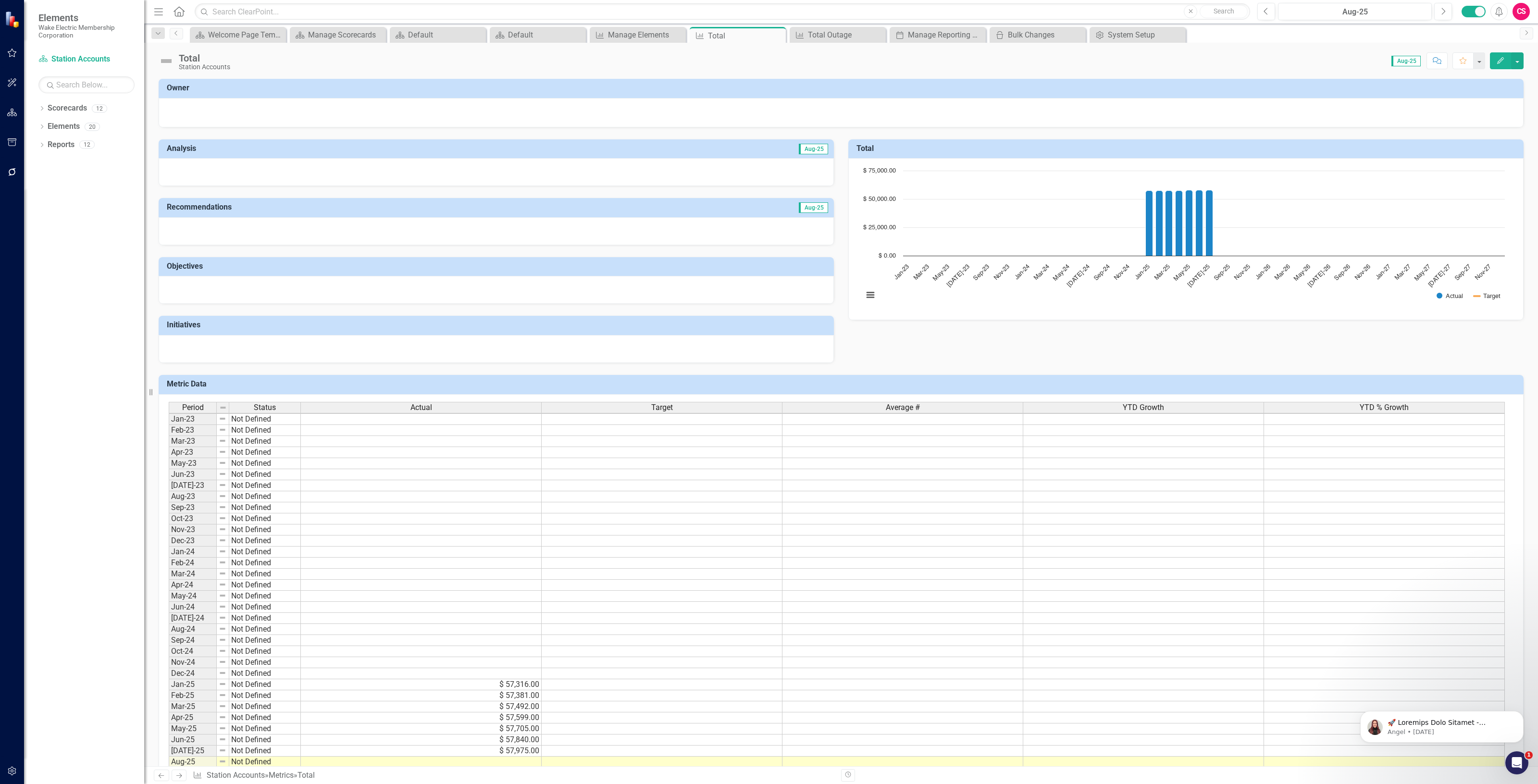
scroll to position [7, 0]
click at [441, 405] on div "Actual" at bounding box center [421, 407] width 240 height 10
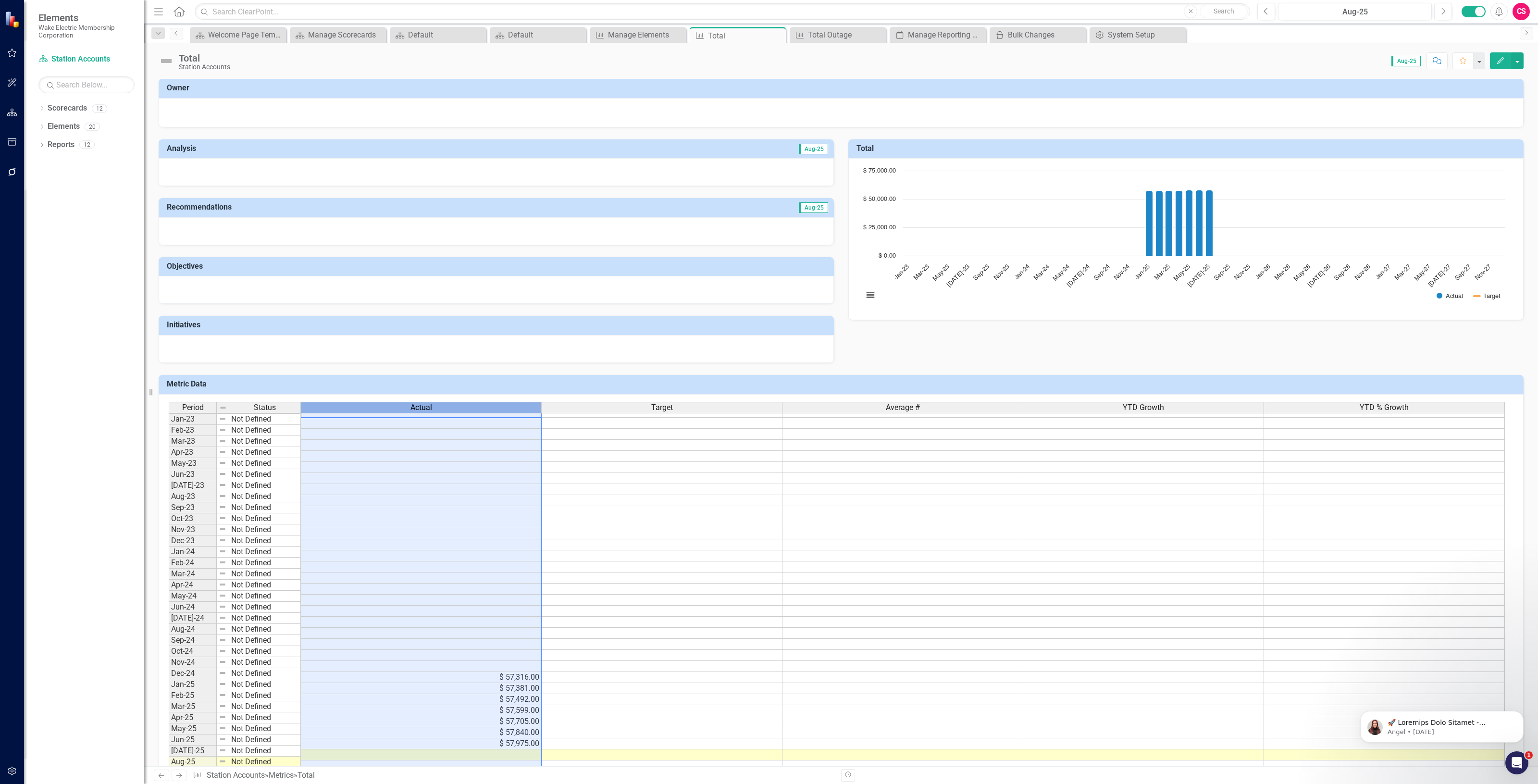
click at [441, 405] on div "Actual" at bounding box center [421, 407] width 240 height 10
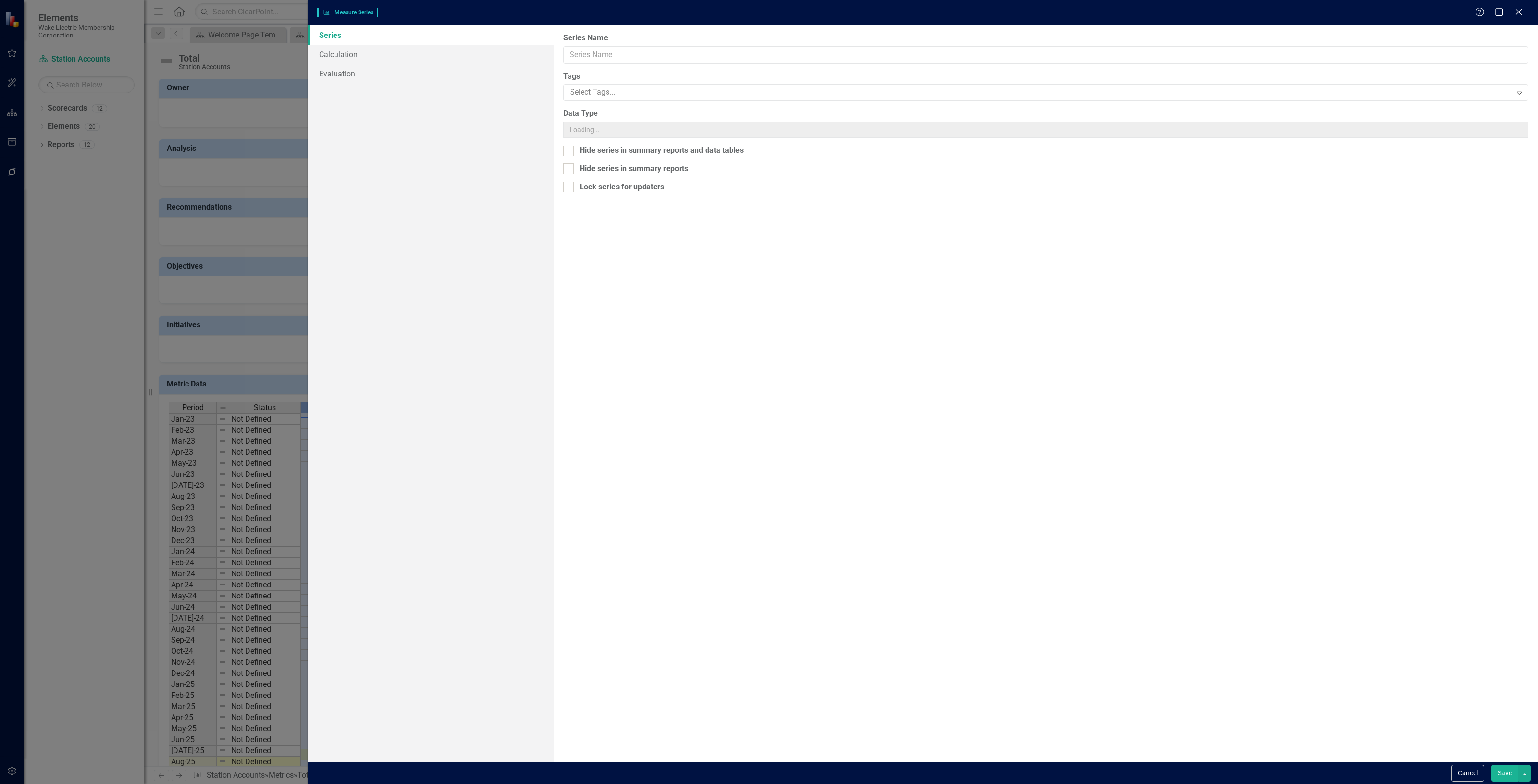
type input "Actual"
click at [609, 136] on div "Currency Expand" at bounding box center [1046, 130] width 965 height 17
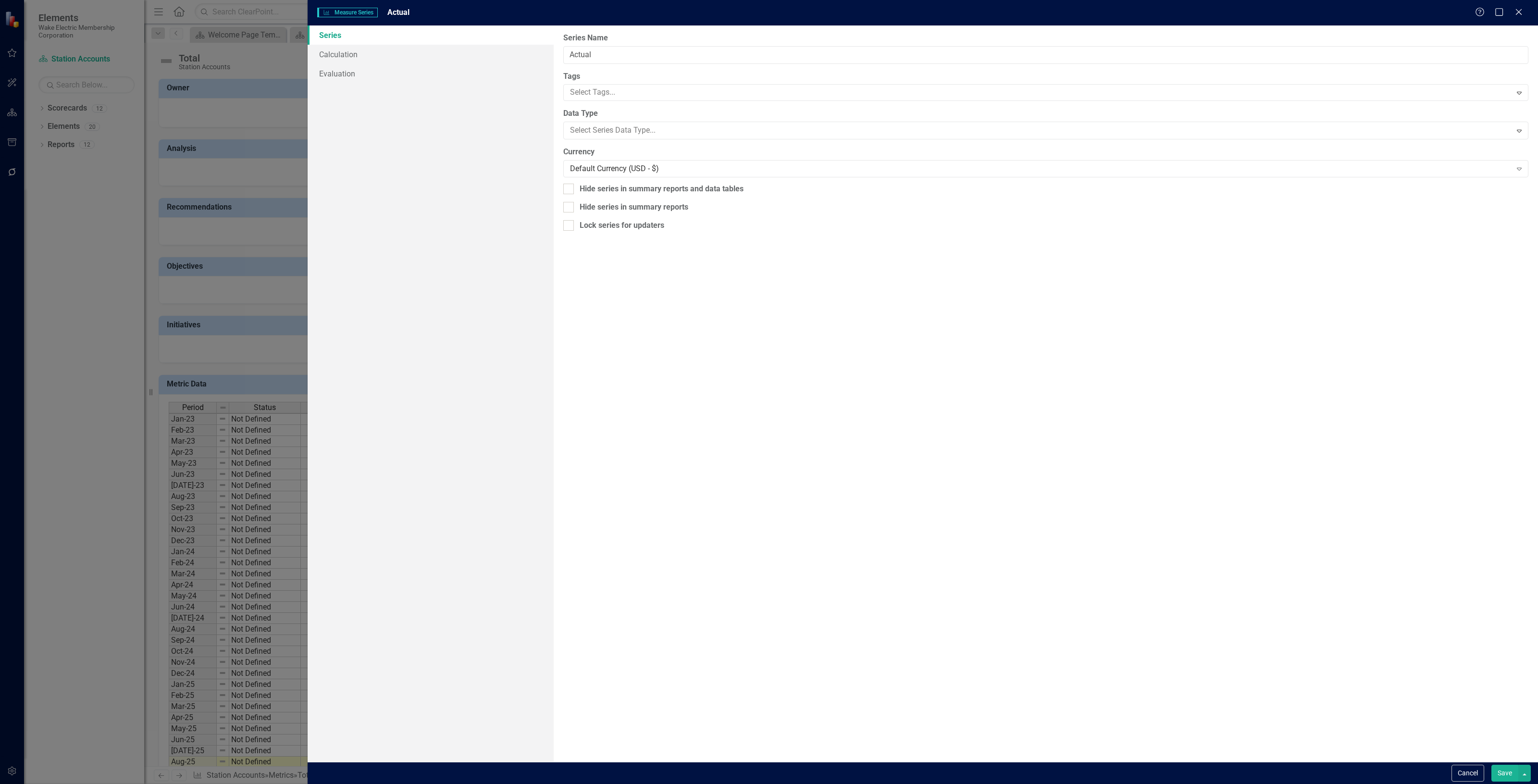
click at [1492, 769] on button "Save" at bounding box center [1505, 773] width 27 height 17
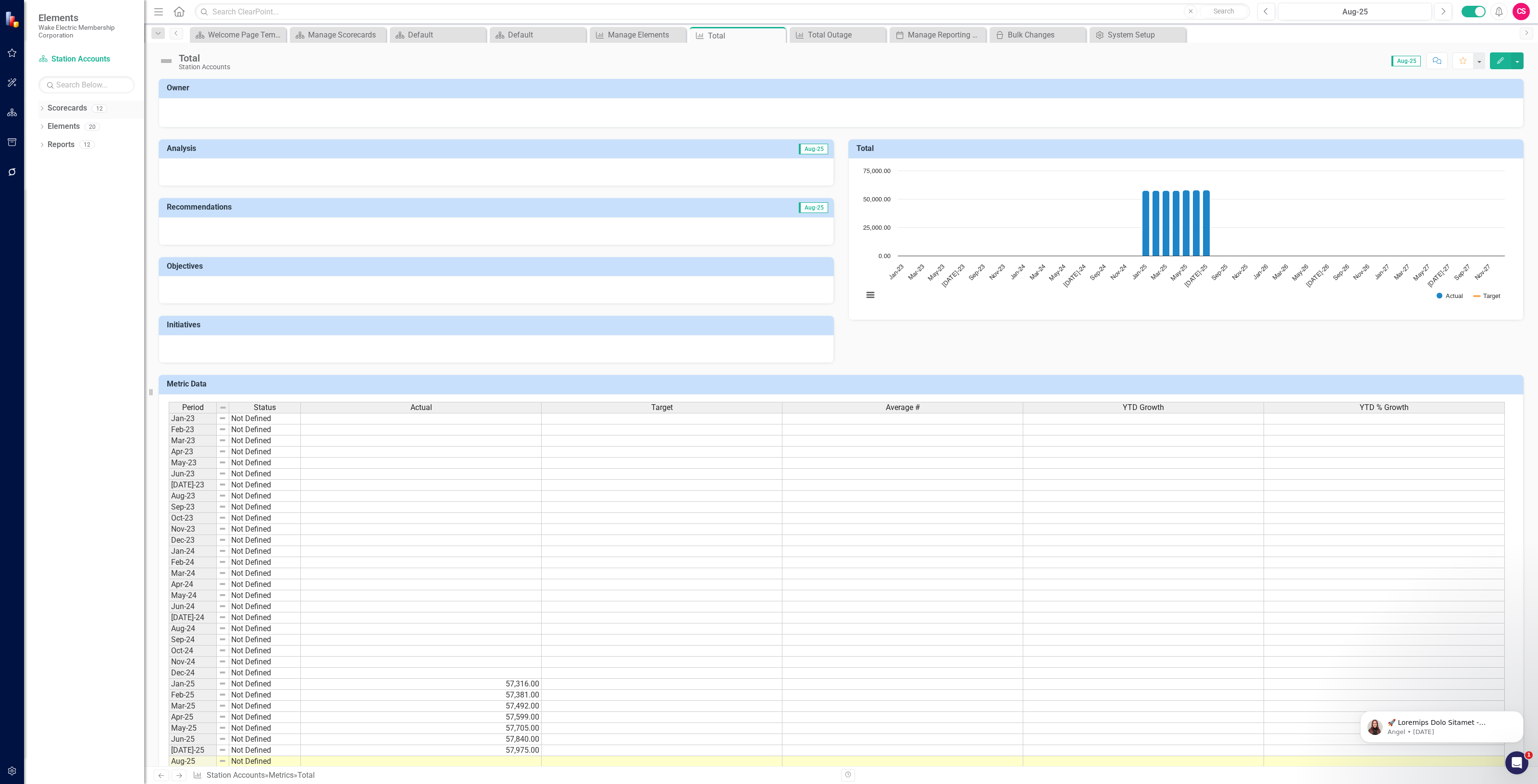
click at [77, 108] on link "Scorecards" at bounding box center [67, 108] width 39 height 11
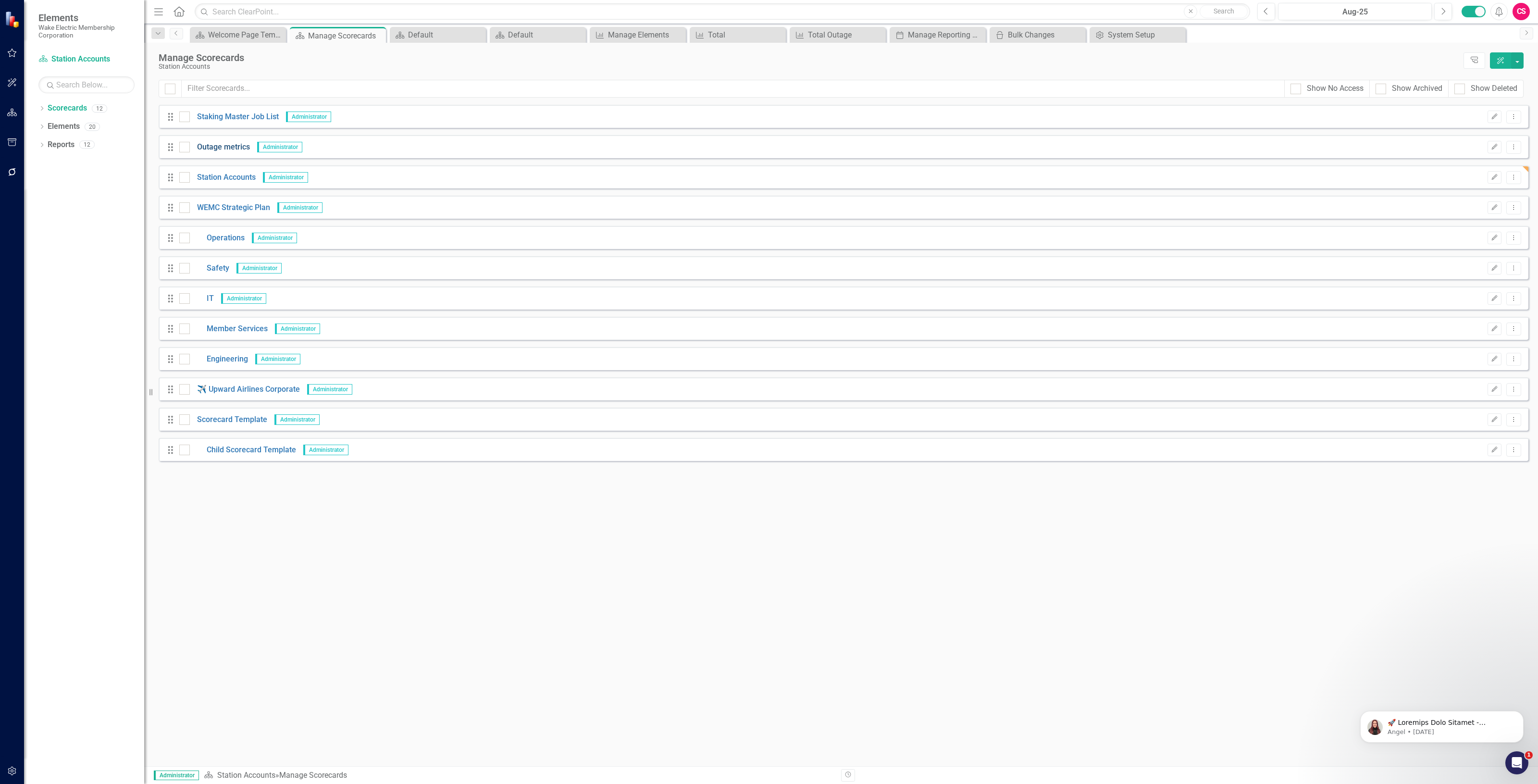
click at [221, 145] on link "Outage metrics" at bounding box center [220, 147] width 60 height 11
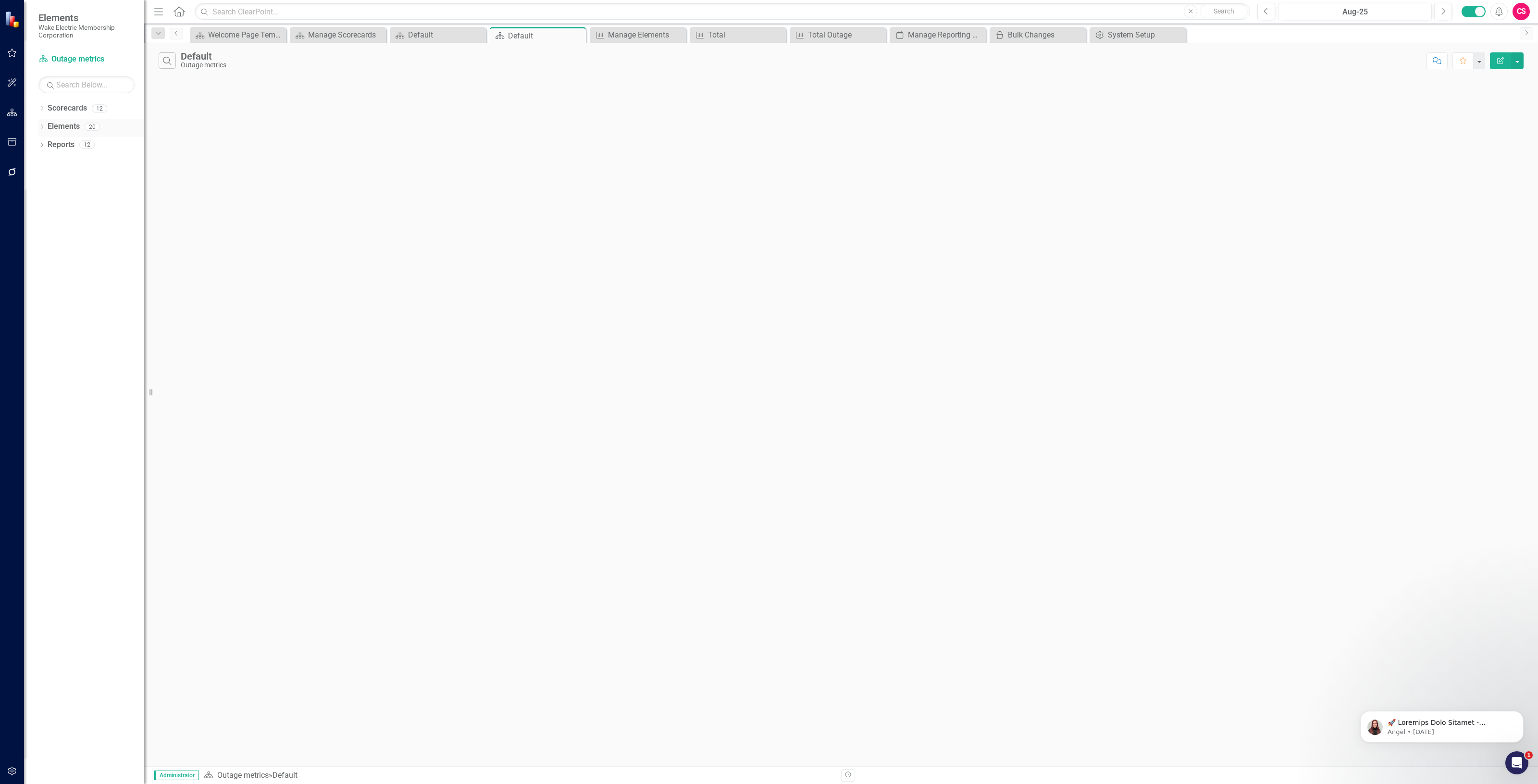
click at [70, 124] on link "Elements" at bounding box center [64, 126] width 32 height 11
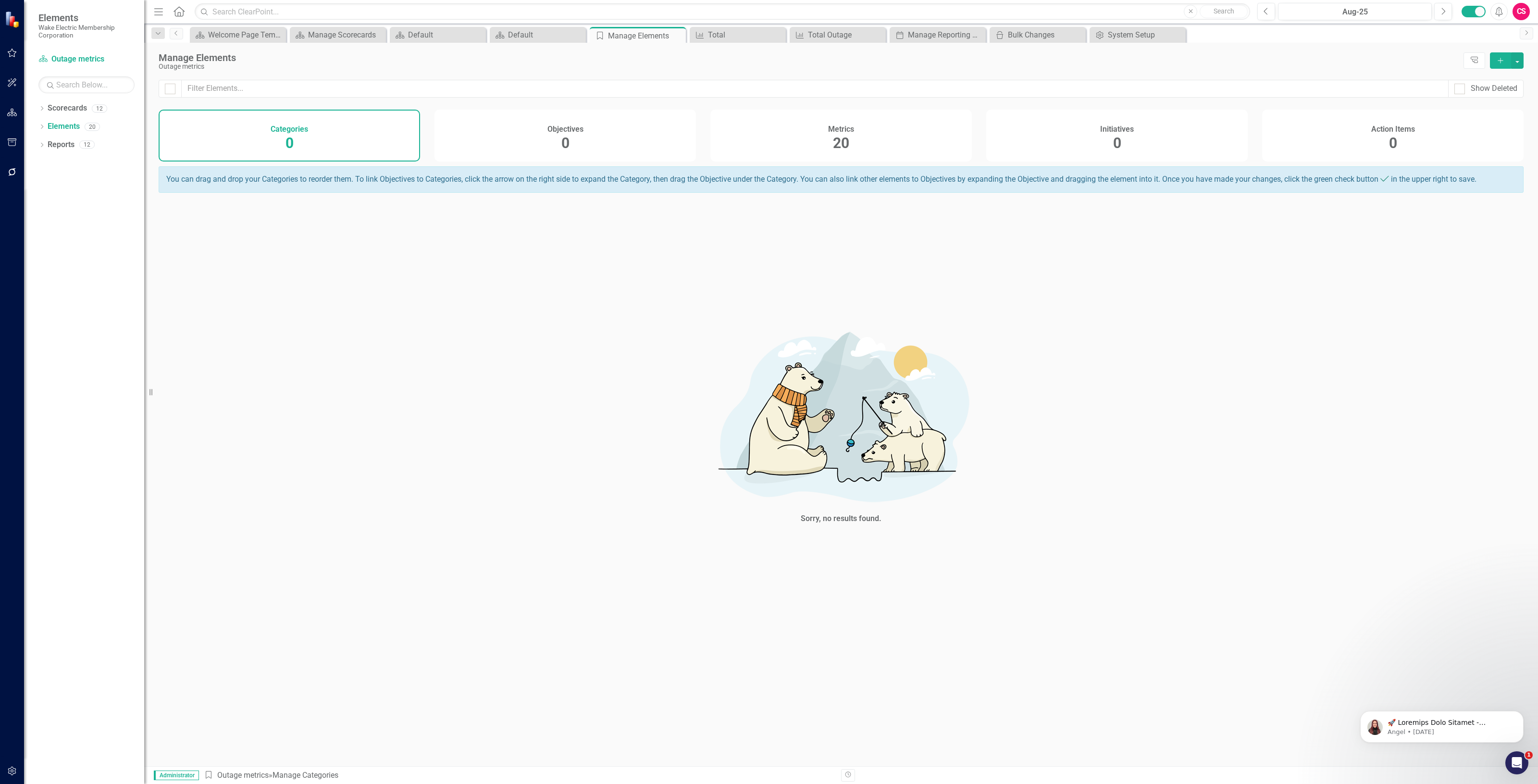
click at [913, 138] on div "Metrics 20" at bounding box center [841, 136] width 262 height 52
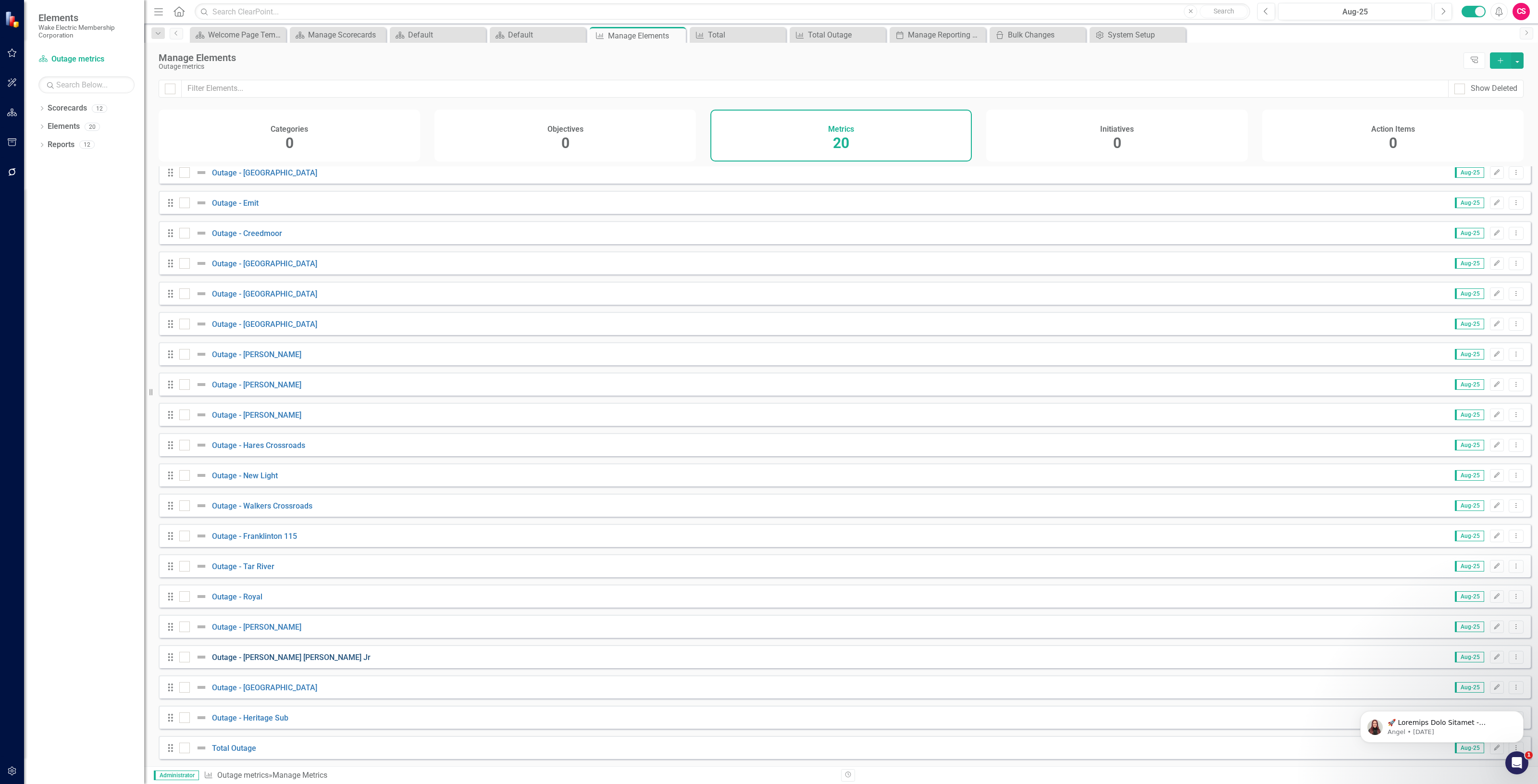
scroll to position [13, 0]
click at [239, 746] on link "Total Outage" at bounding box center [234, 748] width 44 height 9
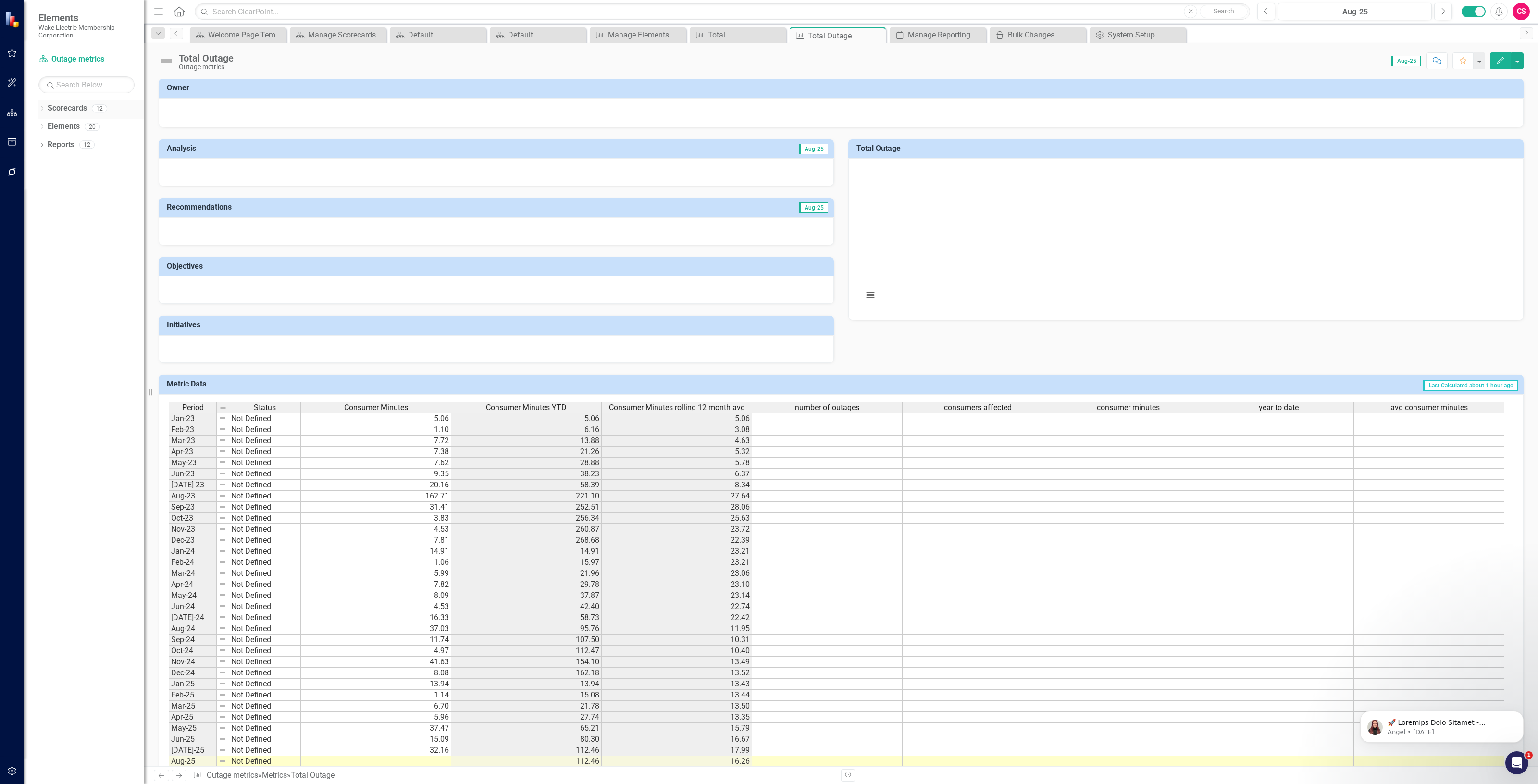
click at [70, 104] on link "Scorecards" at bounding box center [67, 108] width 39 height 11
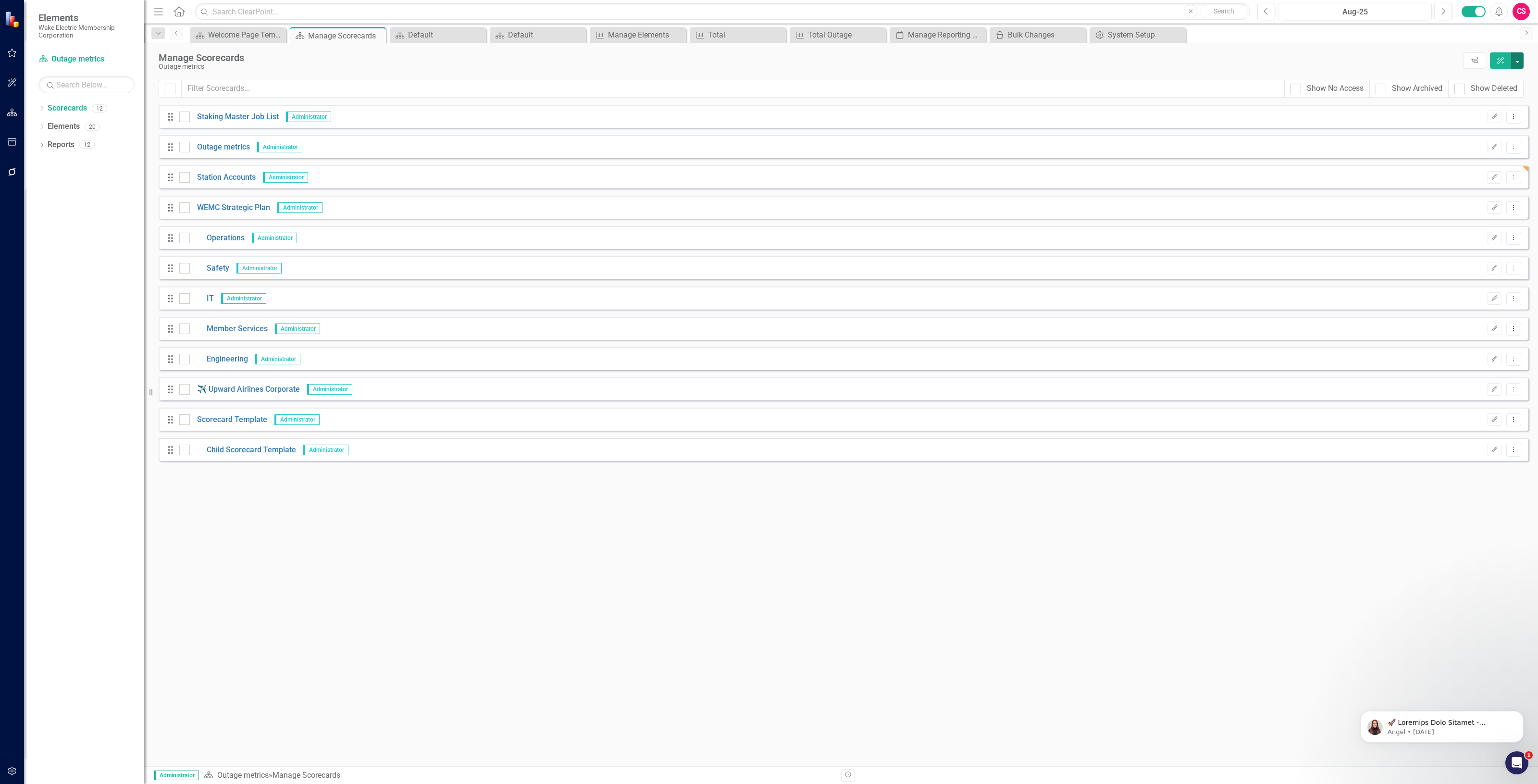
click at [1519, 60] on button "button" at bounding box center [1517, 60] width 13 height 16
click at [1478, 99] on link "Add Add Scorecard" at bounding box center [1473, 98] width 99 height 18
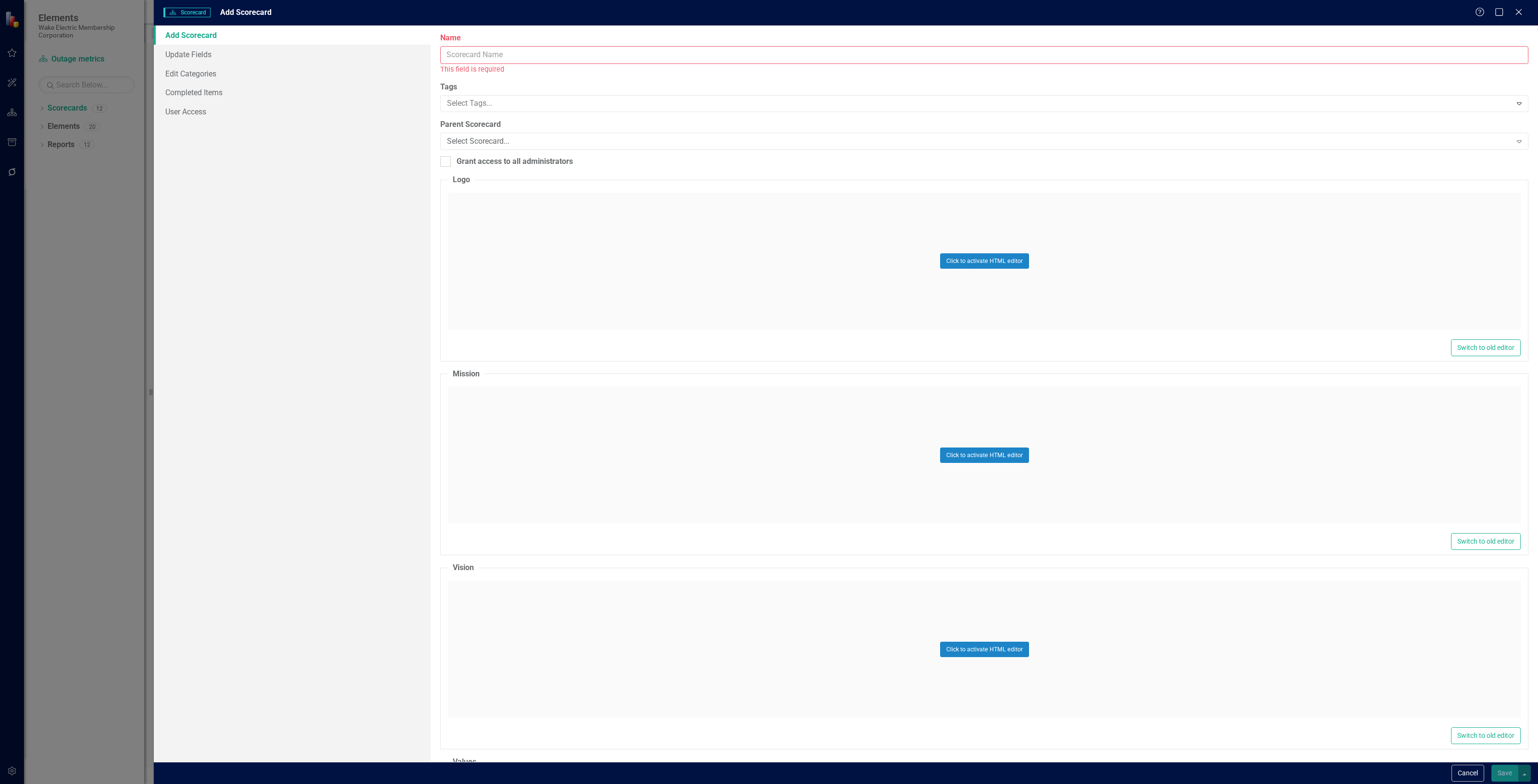
click at [492, 61] on input "Name" at bounding box center [985, 55] width 1088 height 18
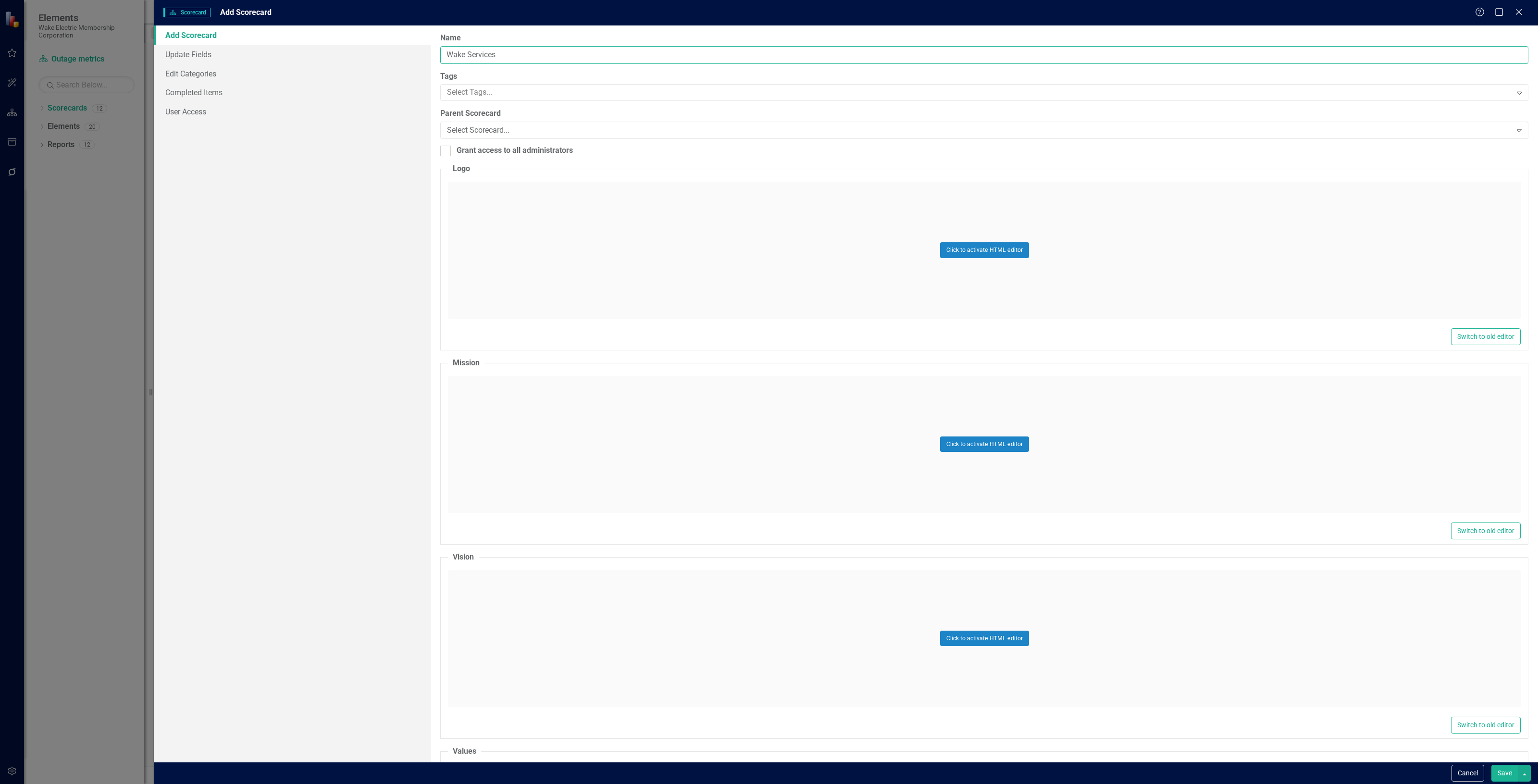
type input "Wake Services"
